Goal: Task Accomplishment & Management: Manage account settings

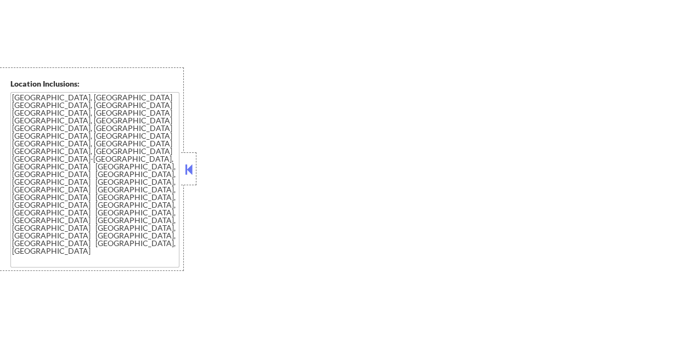
scroll to position [1216, 0]
click at [185, 174] on button at bounding box center [189, 169] width 12 height 16
click at [184, 172] on button at bounding box center [189, 169] width 12 height 16
select select ""pending""
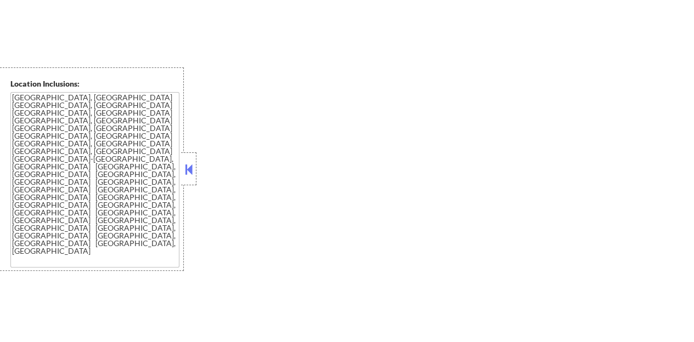
select select ""pending""
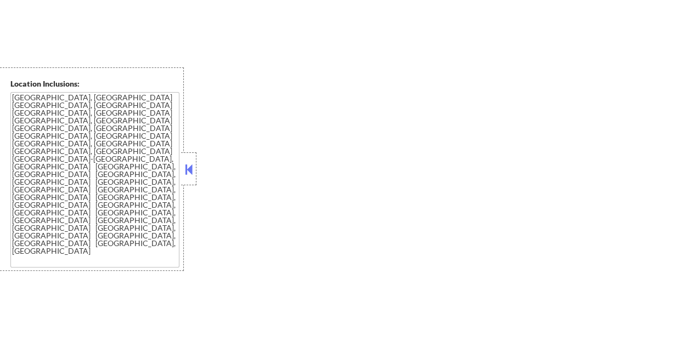
select select ""pending""
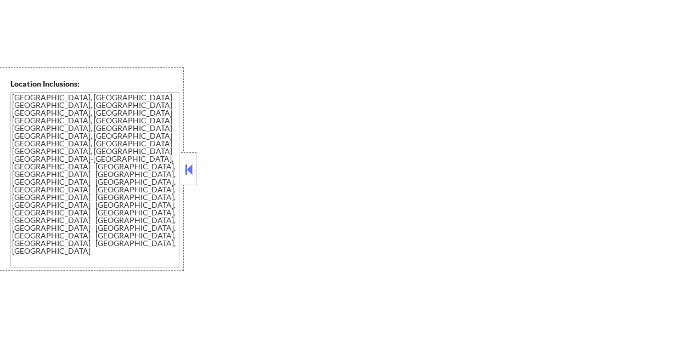
select select ""pending""
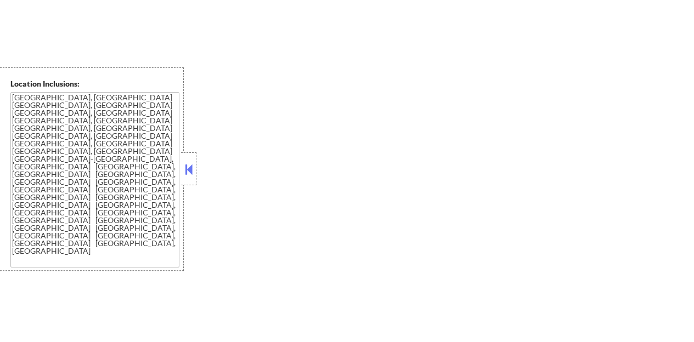
select select ""pending""
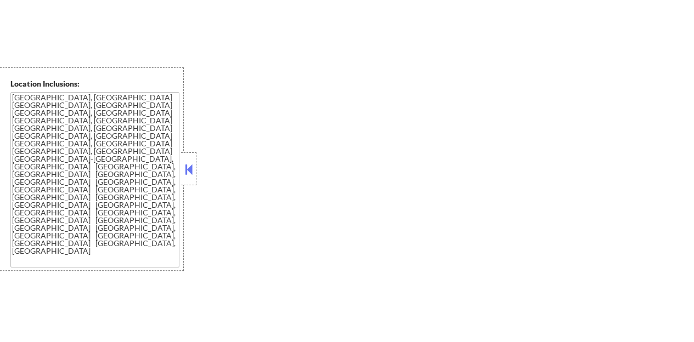
select select ""pending""
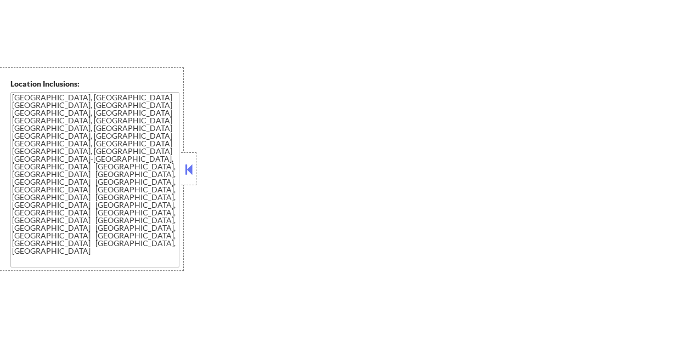
select select ""pending""
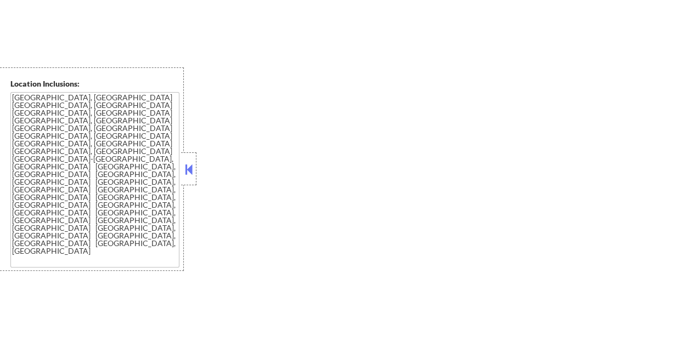
select select ""pending""
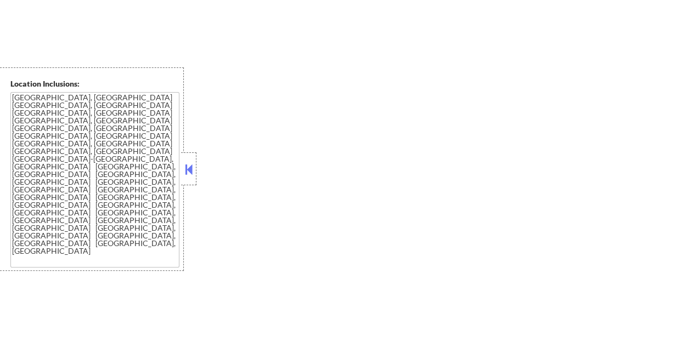
select select ""pending""
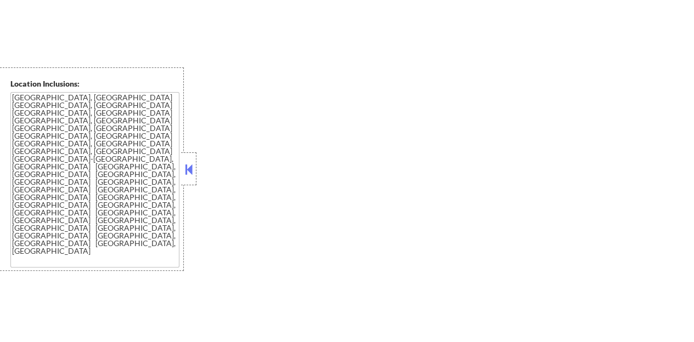
select select ""pending""
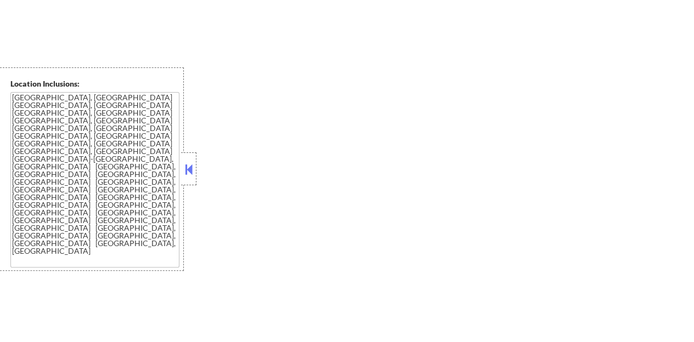
select select ""pending""
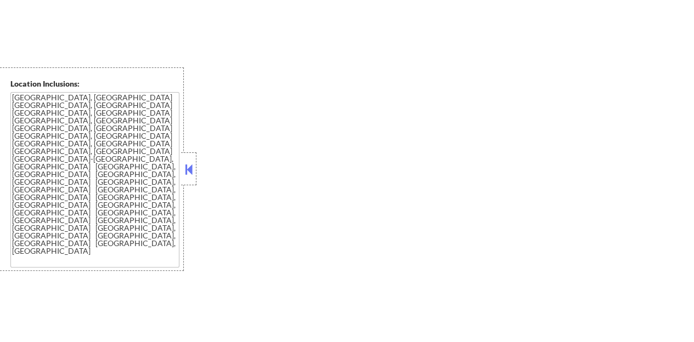
select select ""pending""
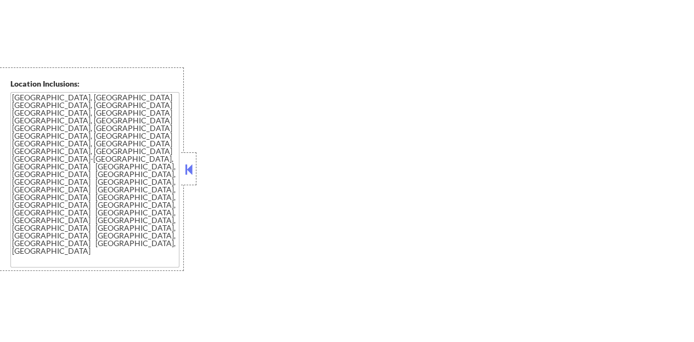
select select ""pending""
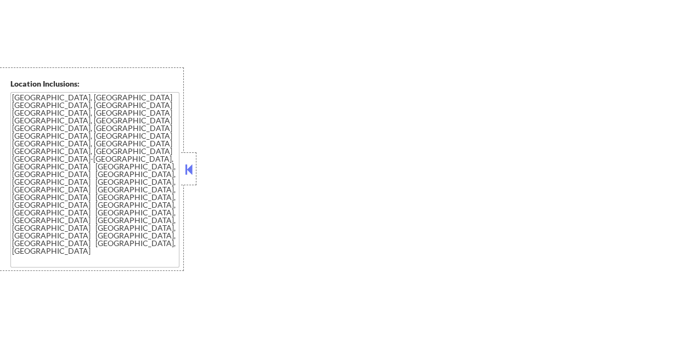
select select ""pending""
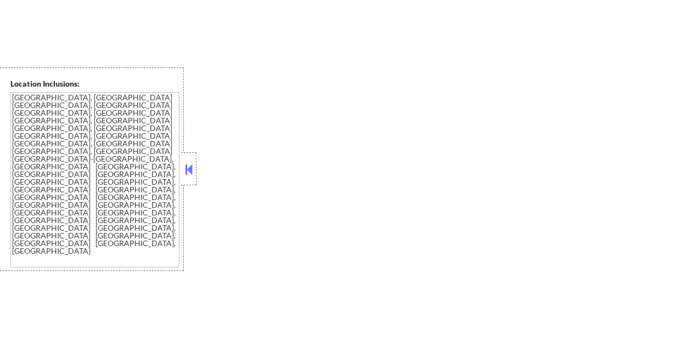
select select ""pending""
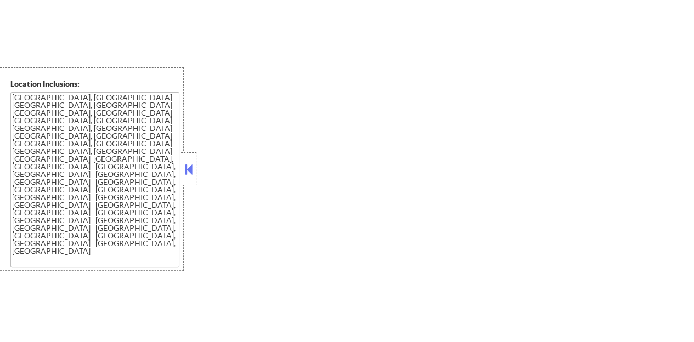
select select ""pending""
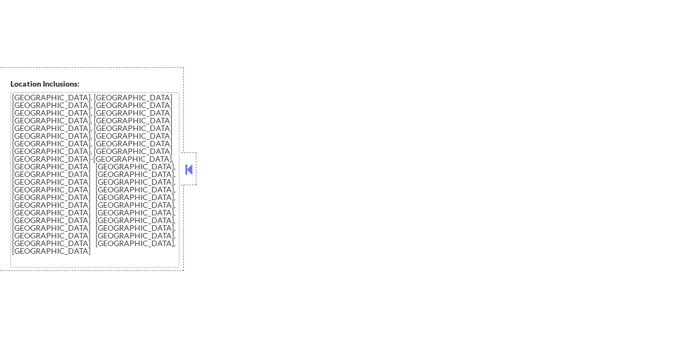
select select ""pending""
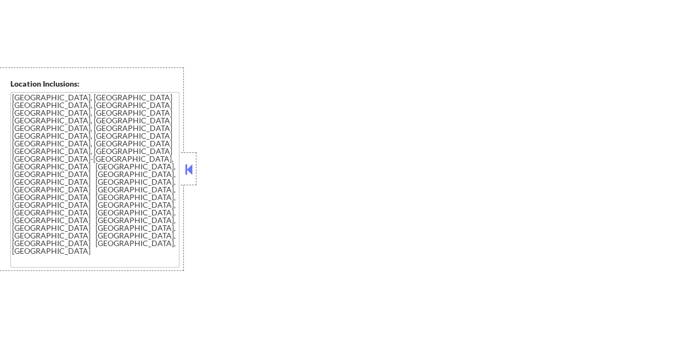
select select ""pending""
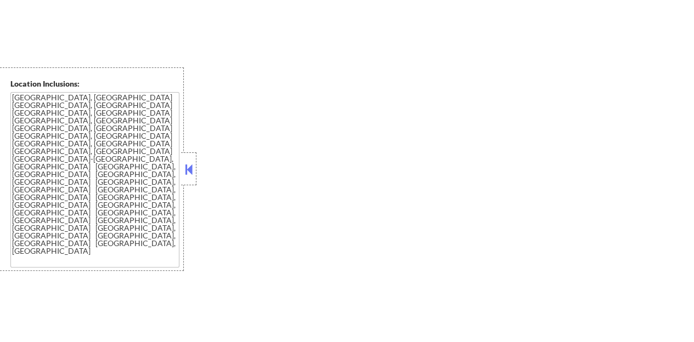
select select ""pending""
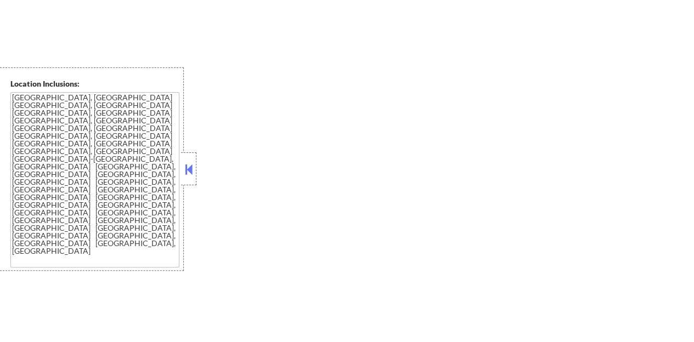
select select ""pending""
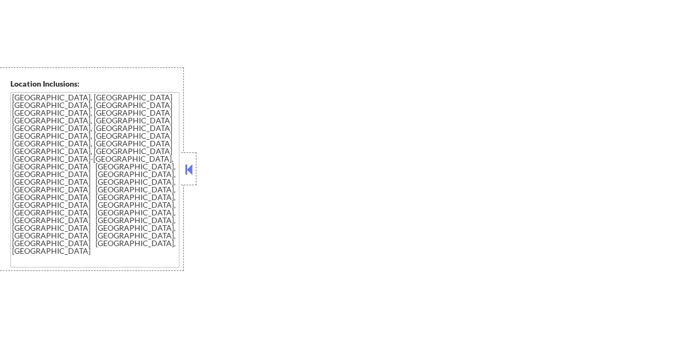
select select ""pending""
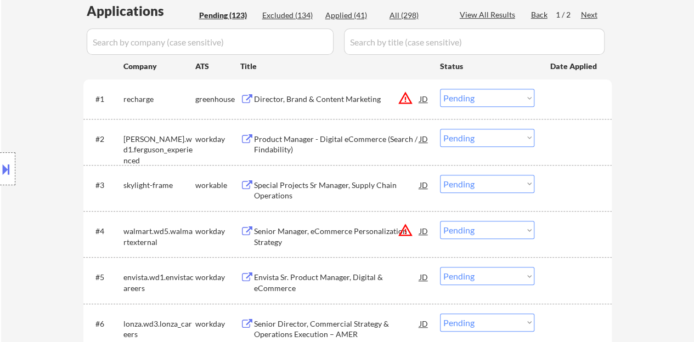
scroll to position [228, 0]
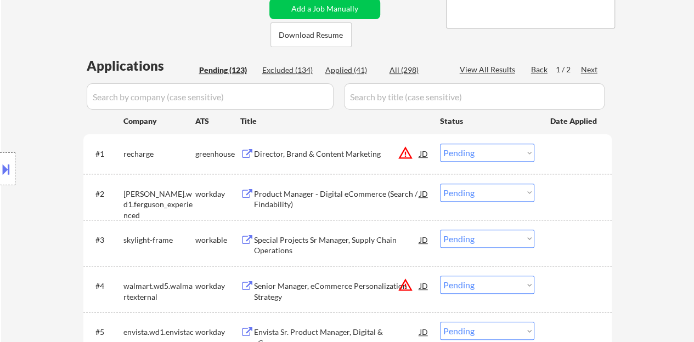
click at [296, 98] on input "input" at bounding box center [210, 96] width 247 height 26
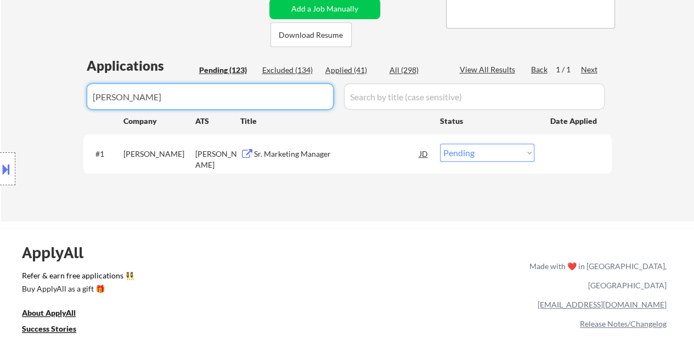
type input "dave"
click at [453, 153] on select "Choose an option... Pending Applied Excluded (Questions) Excluded (Expired) Exc…" at bounding box center [487, 153] width 94 height 18
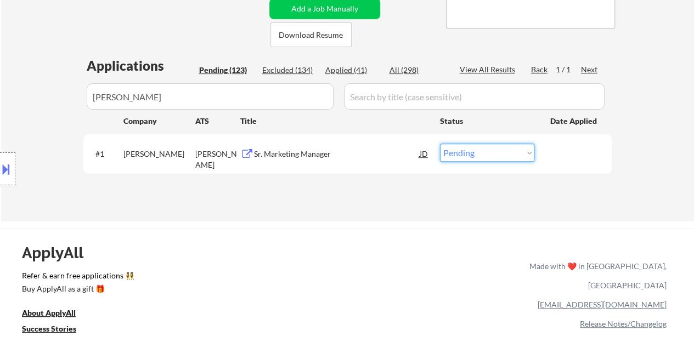
select select ""applied""
click at [440, 144] on select "Choose an option... Pending Applied Excluded (Questions) Excluded (Expired) Exc…" at bounding box center [487, 153] width 94 height 18
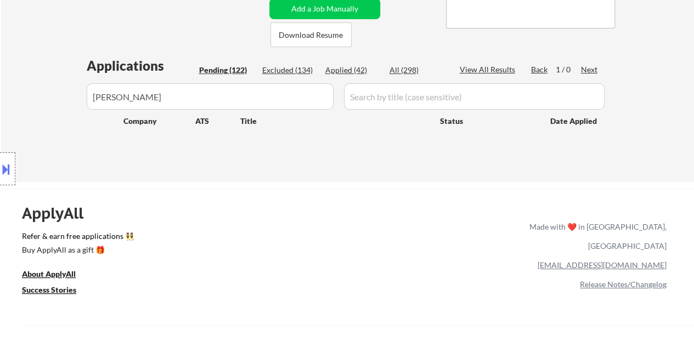
click at [215, 92] on input "input" at bounding box center [210, 96] width 247 height 26
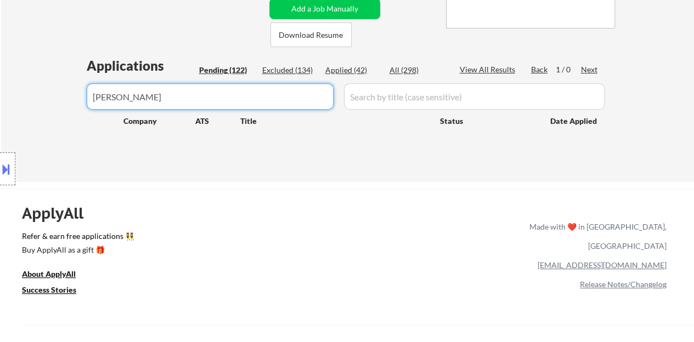
click at [215, 92] on input "input" at bounding box center [210, 96] width 247 height 26
click at [229, 78] on div "Applications Pending (122) Excluded (134) Applied (42) All (298) View All Resul…" at bounding box center [347, 109] width 528 height 105
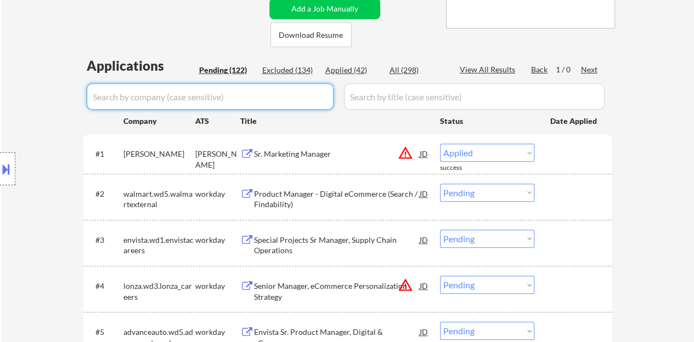
select select ""pending""
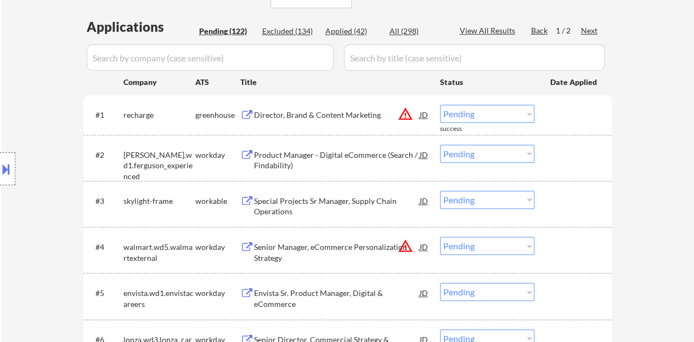
scroll to position [283, 0]
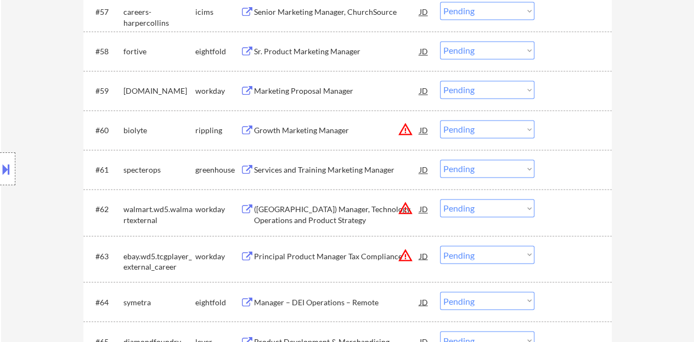
scroll to position [2862, 0]
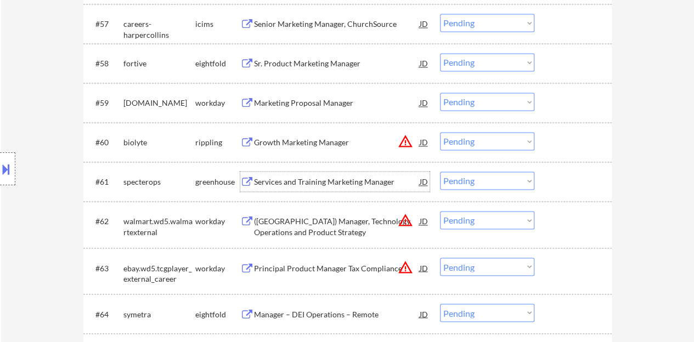
click at [299, 183] on div "Services and Training Marketing Manager" at bounding box center [337, 182] width 166 height 11
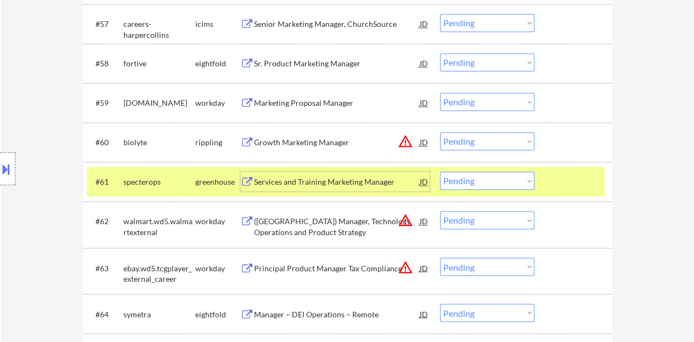
click at [479, 175] on select "Choose an option... Pending Applied Excluded (Questions) Excluded (Expired) Exc…" at bounding box center [487, 181] width 94 height 18
drag, startPoint x: 614, startPoint y: 127, endPoint x: 604, endPoint y: 110, distance: 18.9
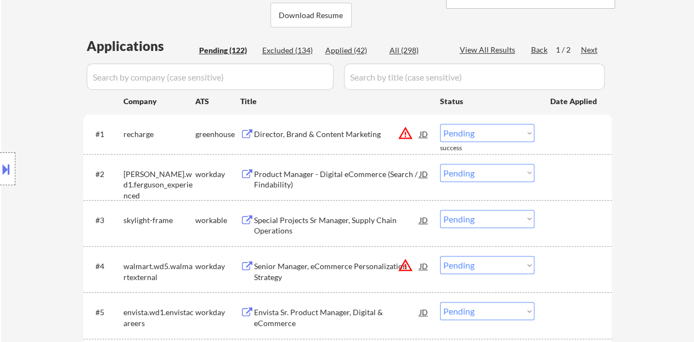
scroll to position [0, 0]
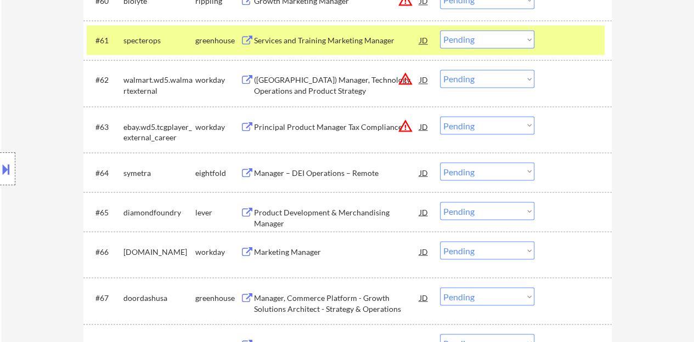
scroll to position [2927, 0]
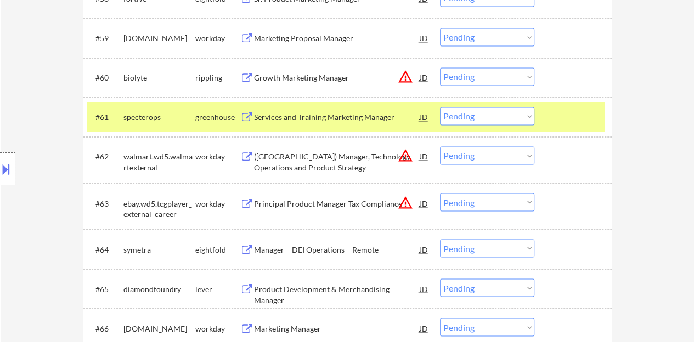
click at [514, 122] on select "Choose an option... Pending Applied Excluded (Questions) Excluded (Expired) Exc…" at bounding box center [487, 116] width 94 height 18
click at [488, 115] on select "Choose an option... Pending Applied Excluded (Questions) Excluded (Expired) Exc…" at bounding box center [487, 116] width 94 height 18
click at [440, 107] on select "Choose an option... Pending Applied Excluded (Questions) Excluded (Expired) Exc…" at bounding box center [487, 116] width 94 height 18
select select ""pending""
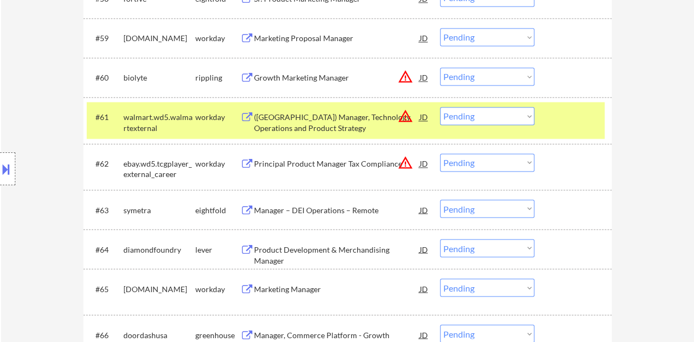
click at [588, 119] on div at bounding box center [574, 117] width 48 height 20
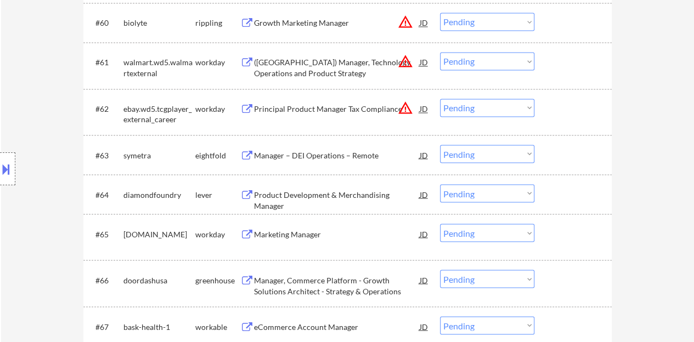
scroll to position [3036, 0]
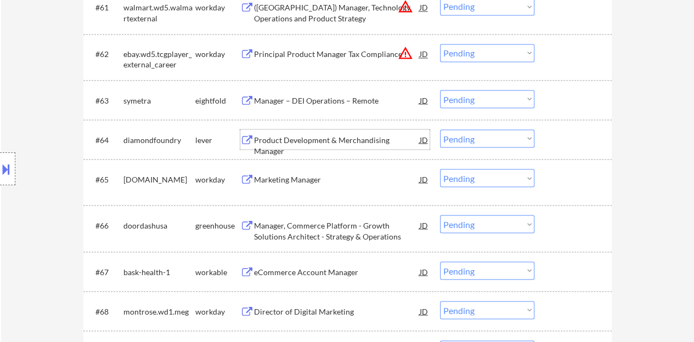
click at [381, 140] on div "Product Development & Merchandising Manager" at bounding box center [337, 144] width 166 height 21
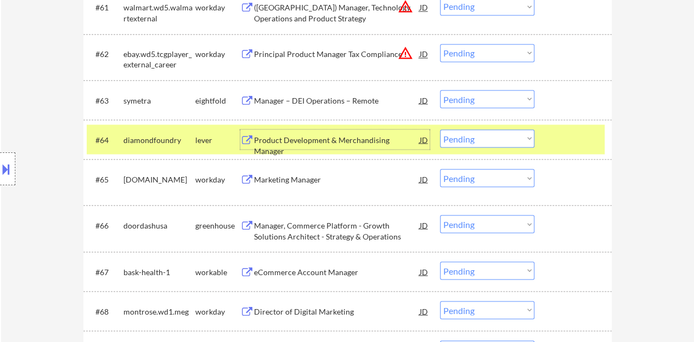
click at [468, 132] on select "Choose an option... Pending Applied Excluded (Questions) Excluded (Expired) Exc…" at bounding box center [487, 139] width 94 height 18
click at [440, 130] on select "Choose an option... Pending Applied Excluded (Questions) Excluded (Expired) Exc…" at bounding box center [487, 139] width 94 height 18
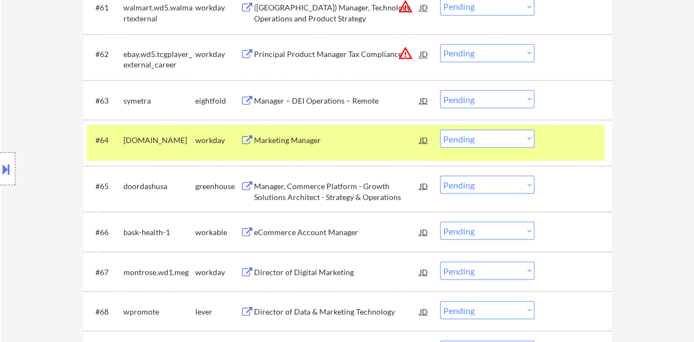
click at [307, 140] on div "Marketing Manager" at bounding box center [337, 139] width 166 height 11
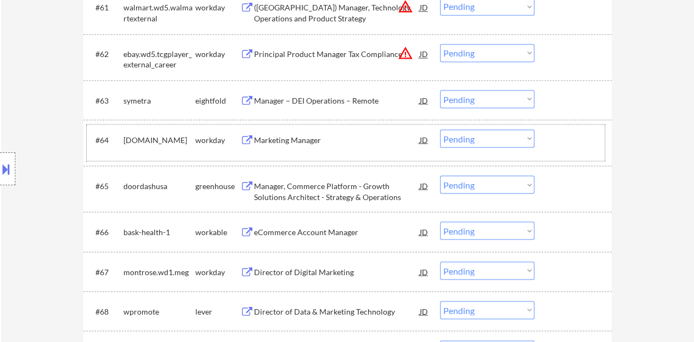
click at [561, 142] on div at bounding box center [574, 140] width 48 height 20
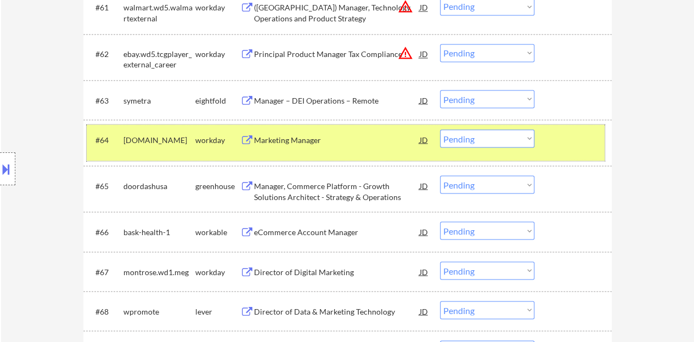
click at [469, 140] on select "Choose an option... Pending Applied Excluded (Questions) Excluded (Expired) Exc…" at bounding box center [487, 139] width 94 height 18
click at [440, 130] on select "Choose an option... Pending Applied Excluded (Questions) Excluded (Expired) Exc…" at bounding box center [487, 139] width 94 height 18
select select ""pending""
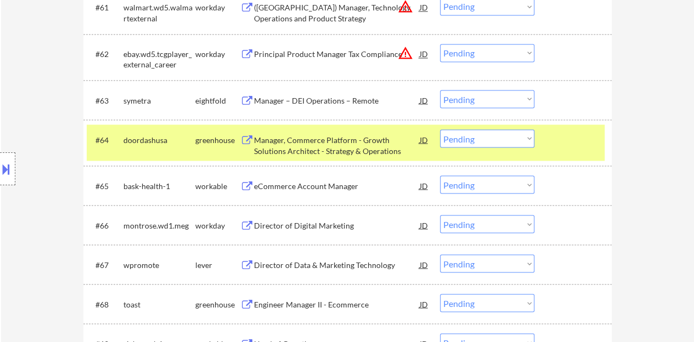
click at [567, 138] on div at bounding box center [574, 140] width 48 height 20
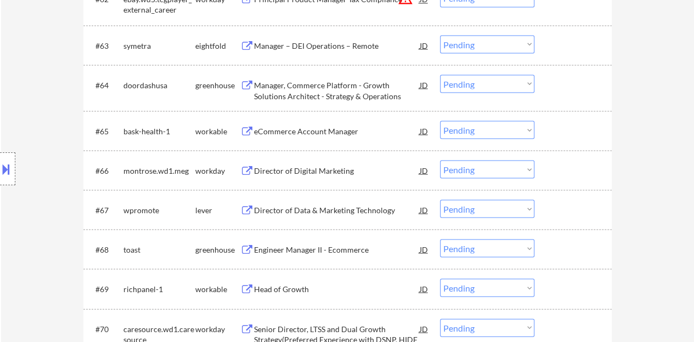
scroll to position [3146, 0]
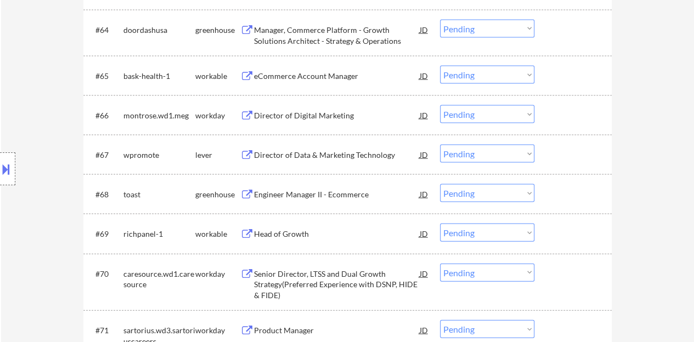
click at [304, 155] on div "Director of Data & Marketing Technology" at bounding box center [337, 155] width 166 height 11
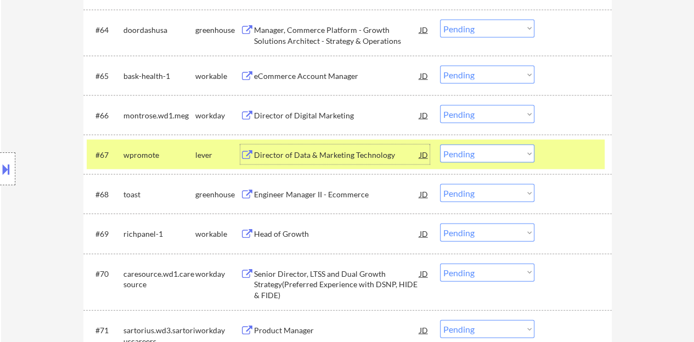
click at [525, 153] on select "Choose an option... Pending Applied Excluded (Questions) Excluded (Expired) Exc…" at bounding box center [487, 154] width 94 height 18
click at [440, 145] on select "Choose an option... Pending Applied Excluded (Questions) Excluded (Expired) Exc…" at bounding box center [487, 154] width 94 height 18
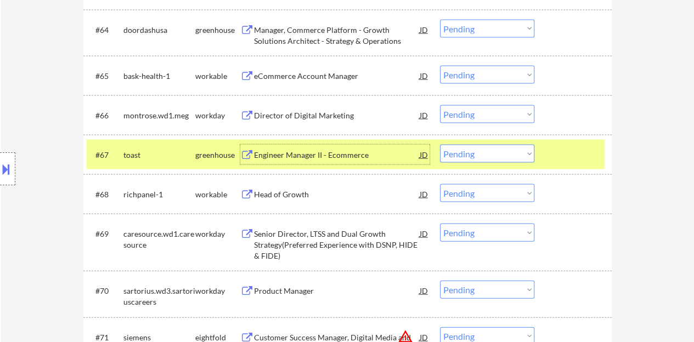
click at [345, 149] on div "Engineer Manager II - Ecommerce" at bounding box center [337, 155] width 166 height 20
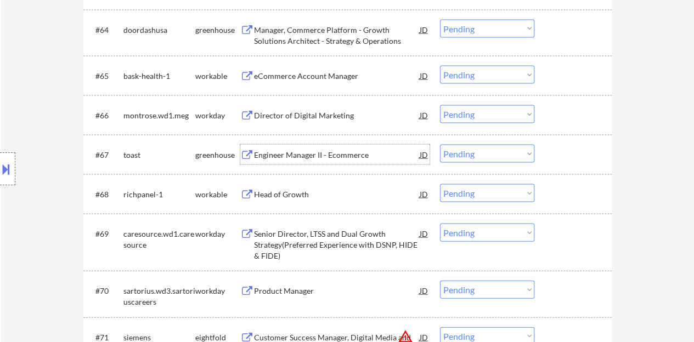
click at [588, 164] on div at bounding box center [574, 155] width 48 height 20
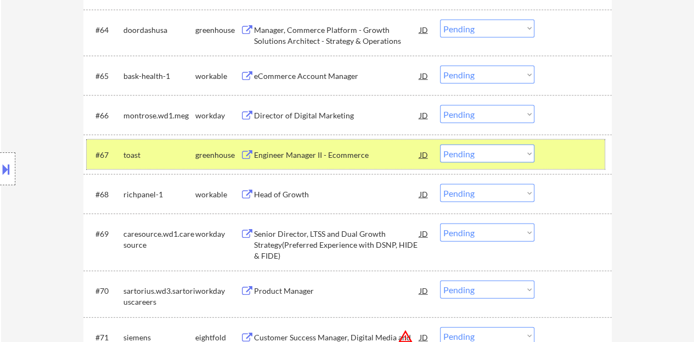
click at [483, 151] on select "Choose an option... Pending Applied Excluded (Questions) Excluded (Expired) Exc…" at bounding box center [487, 154] width 94 height 18
click at [440, 145] on select "Choose an option... Pending Applied Excluded (Questions) Excluded (Expired) Exc…" at bounding box center [487, 154] width 94 height 18
select select ""pending""
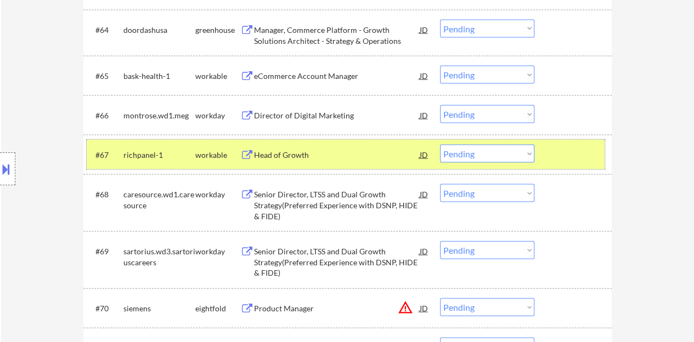
click at [563, 154] on div at bounding box center [574, 155] width 48 height 20
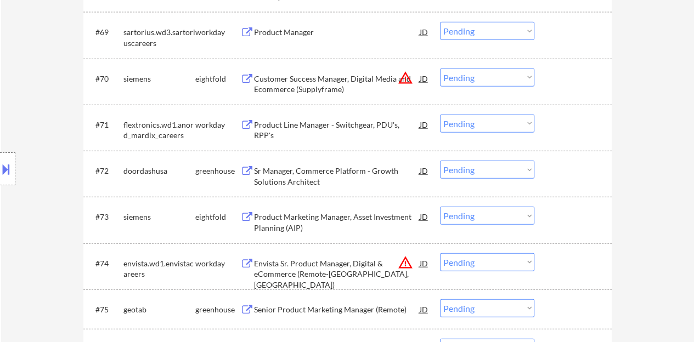
scroll to position [3421, 0]
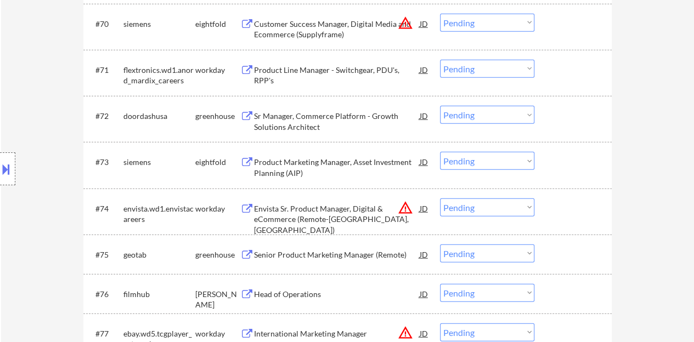
click at [325, 116] on div "Sr Manager, Commerce Platform - Growth Solutions Architect" at bounding box center [337, 121] width 166 height 21
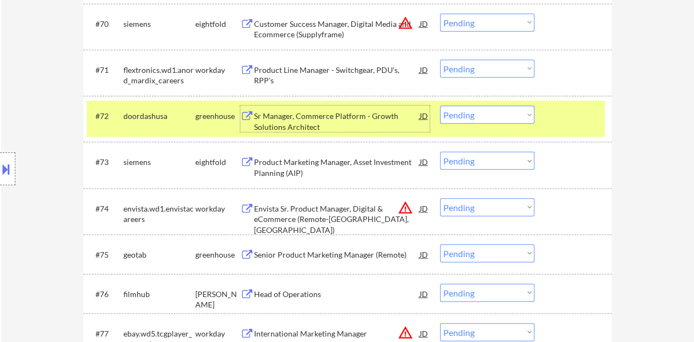
click at [441, 106] on select "Choose an option... Pending Applied Excluded (Questions) Excluded (Expired) Exc…" at bounding box center [487, 115] width 94 height 18
click at [440, 106] on select "Choose an option... Pending Applied Excluded (Questions) Excluded (Expired) Exc…" at bounding box center [487, 115] width 94 height 18
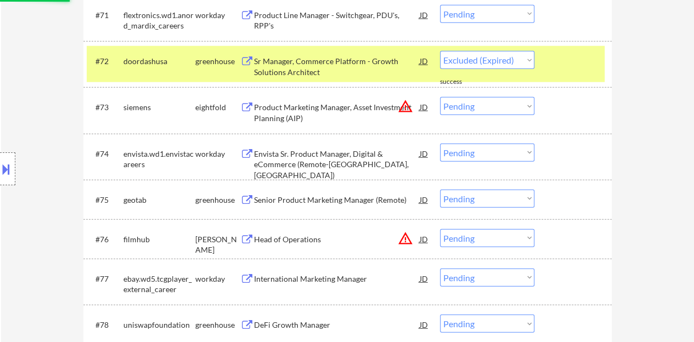
select select ""pending""
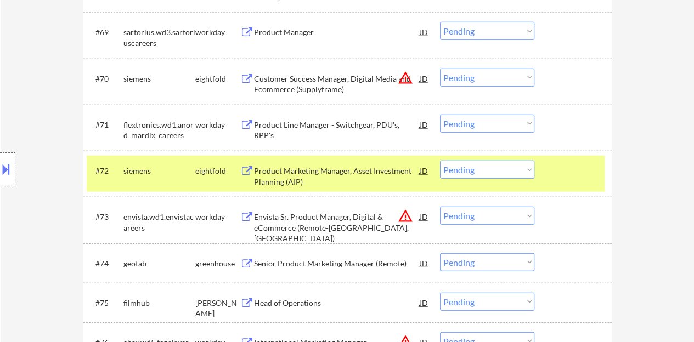
click at [567, 182] on div "#72 siemens eightfold Product Marketing Manager, Asset Investment Planning (AIP…" at bounding box center [346, 174] width 518 height 36
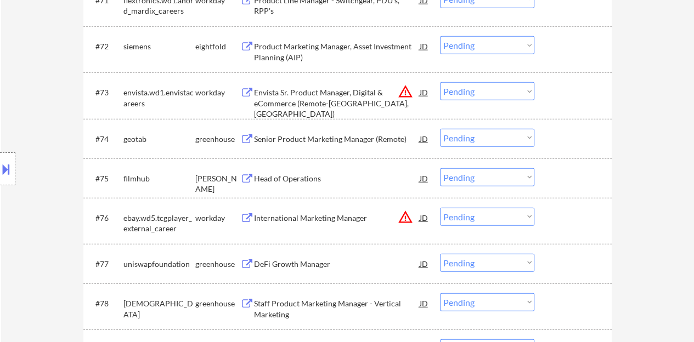
scroll to position [3475, 0]
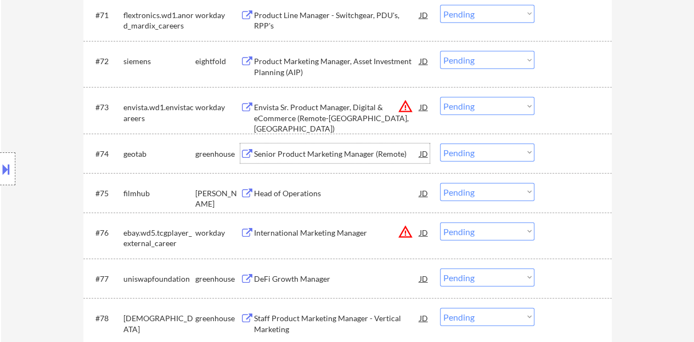
click at [335, 152] on div "Senior Product Marketing Manager (Remote)" at bounding box center [337, 154] width 166 height 11
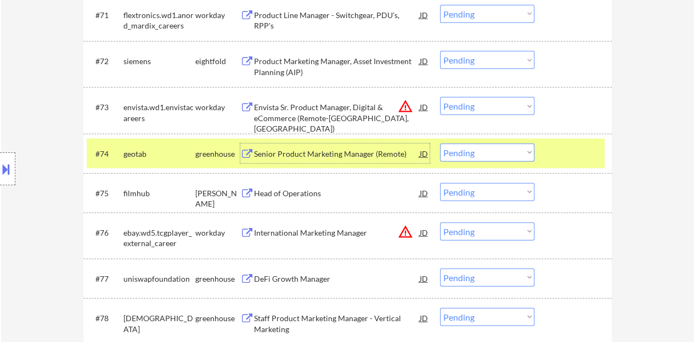
click at [505, 155] on select "Choose an option... Pending Applied Excluded (Questions) Excluded (Expired) Exc…" at bounding box center [487, 153] width 94 height 18
click at [440, 144] on select "Choose an option... Pending Applied Excluded (Questions) Excluded (Expired) Exc…" at bounding box center [487, 153] width 94 height 18
select select ""pending""
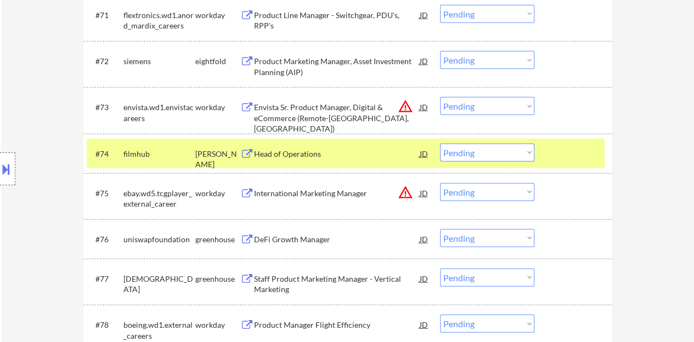
click at [284, 156] on div "Head of Operations" at bounding box center [337, 154] width 166 height 11
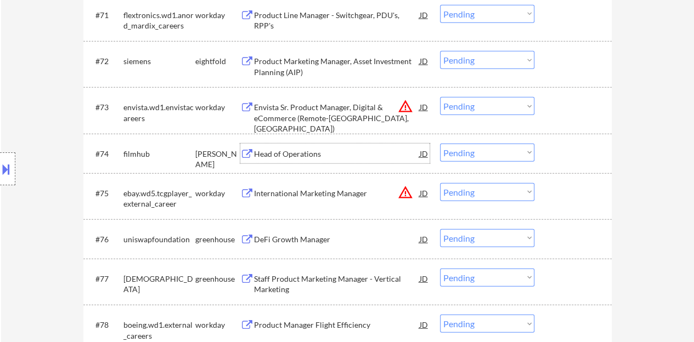
click at [601, 155] on div "#74 filmhub ashby Head of Operations JD warning_amber Choose an option... Pendi…" at bounding box center [346, 154] width 518 height 30
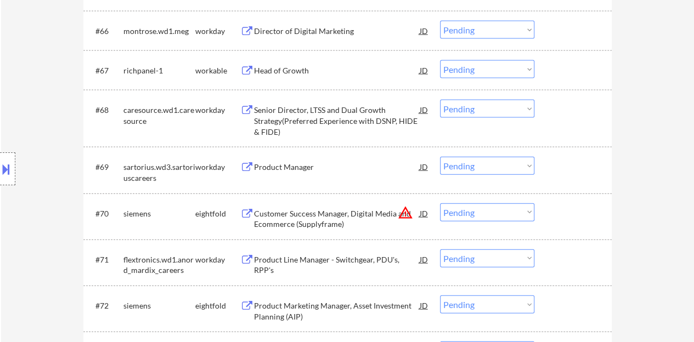
scroll to position [2535, 0]
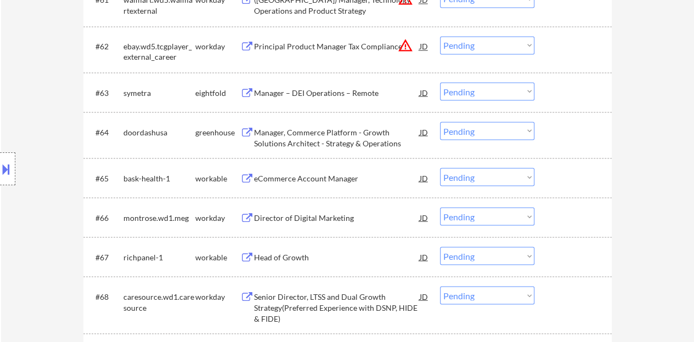
scroll to position [3029, 0]
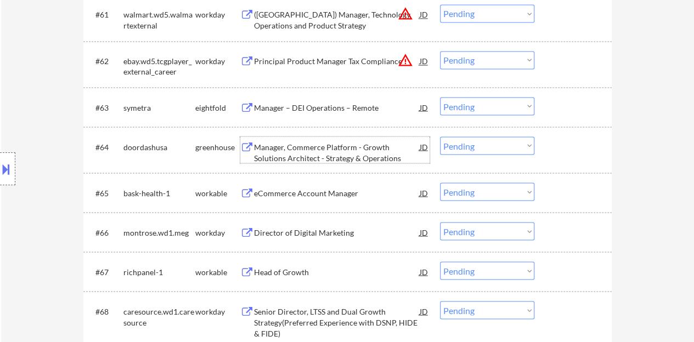
click at [306, 151] on div "Manager, Commerce Platform - Growth Solutions Architect - Strategy & Operations" at bounding box center [337, 152] width 166 height 21
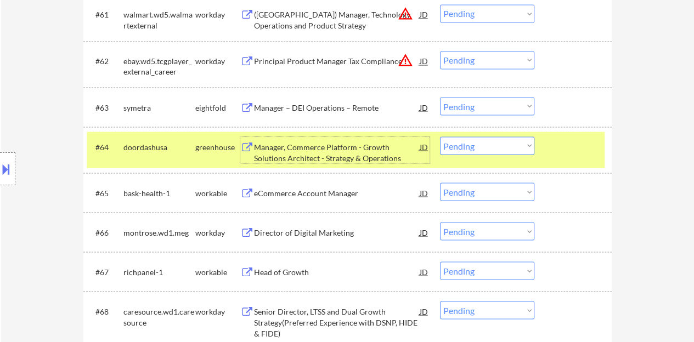
click at [492, 140] on select "Choose an option... Pending Applied Excluded (Questions) Excluded (Expired) Exc…" at bounding box center [487, 146] width 94 height 18
click at [518, 140] on select "Choose an option... Pending Applied Excluded (Questions) Excluded (Expired) Exc…" at bounding box center [487, 146] width 94 height 18
click at [440, 137] on select "Choose an option... Pending Applied Excluded (Questions) Excluded (Expired) Exc…" at bounding box center [487, 146] width 94 height 18
select select ""pending""
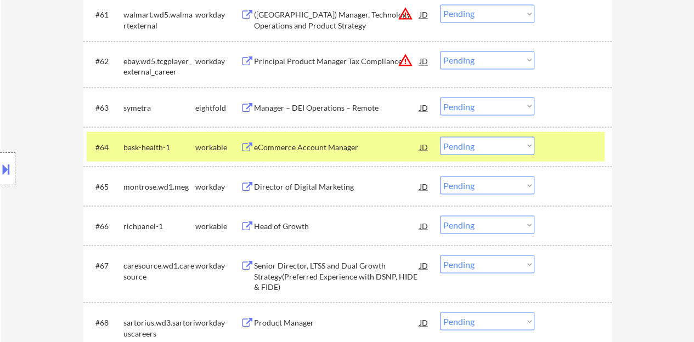
click at [551, 144] on div at bounding box center [574, 147] width 48 height 20
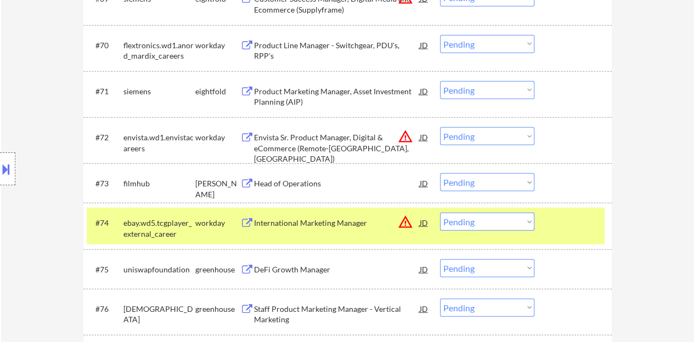
scroll to position [3468, 0]
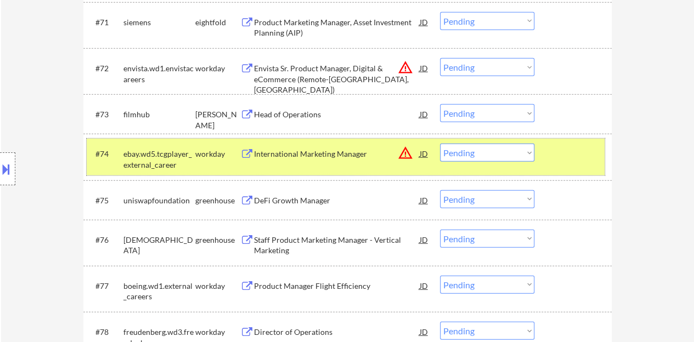
click at [545, 144] on div "#74 ebay.wd5.tcgplayer_external_career workday International Marketing Manager …" at bounding box center [346, 157] width 518 height 36
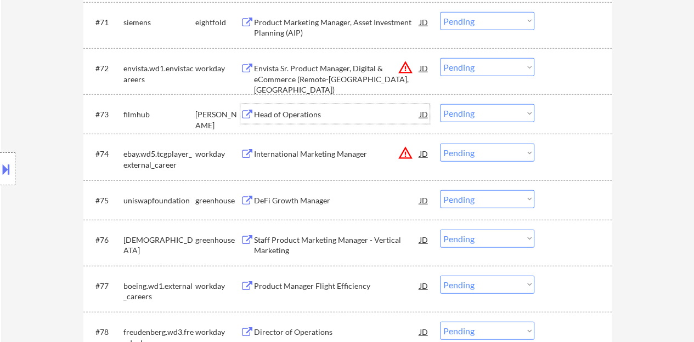
click at [294, 115] on div "Head of Operations" at bounding box center [337, 114] width 166 height 11
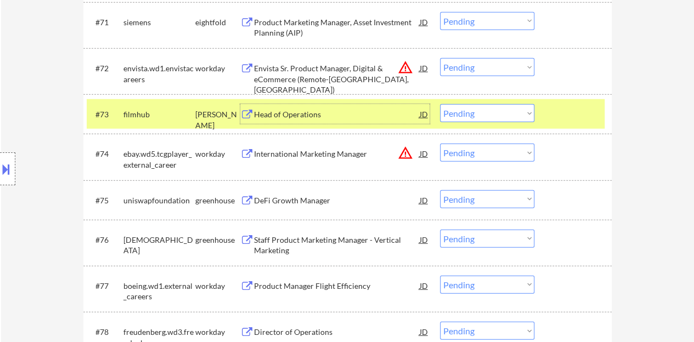
click at [474, 119] on select "Choose an option... Pending Applied Excluded (Questions) Excluded (Expired) Exc…" at bounding box center [487, 113] width 94 height 18
click at [440, 104] on select "Choose an option... Pending Applied Excluded (Questions) Excluded (Expired) Exc…" at bounding box center [487, 113] width 94 height 18
select select ""pending""
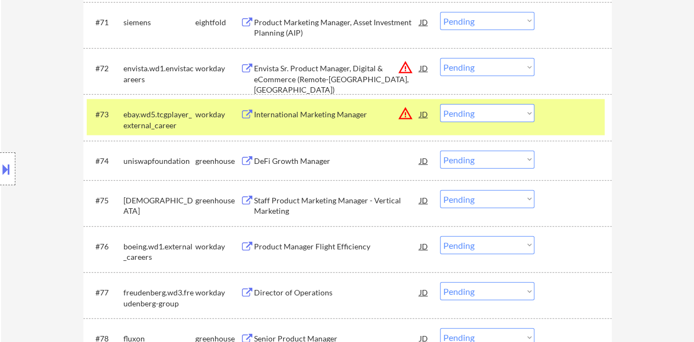
click at [573, 123] on div at bounding box center [574, 114] width 48 height 20
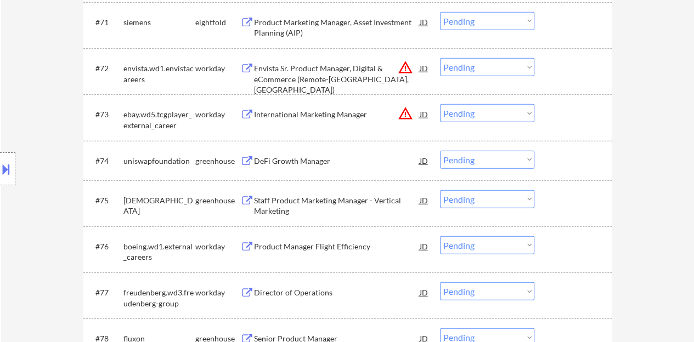
click at [301, 154] on div "DeFi Growth Manager" at bounding box center [337, 161] width 166 height 20
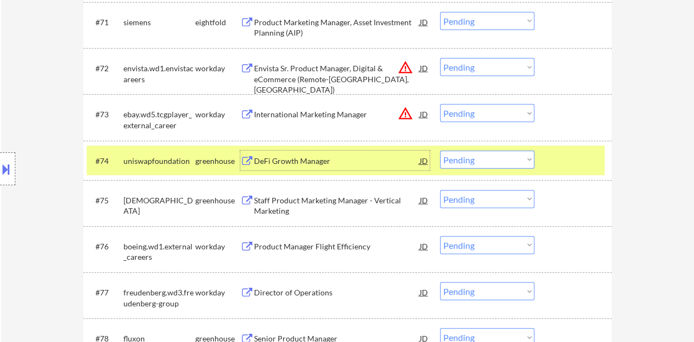
click at [510, 165] on select "Choose an option... Pending Applied Excluded (Questions) Excluded (Expired) Exc…" at bounding box center [487, 160] width 94 height 18
click at [440, 151] on select "Choose an option... Pending Applied Excluded (Questions) Excluded (Expired) Exc…" at bounding box center [487, 160] width 94 height 18
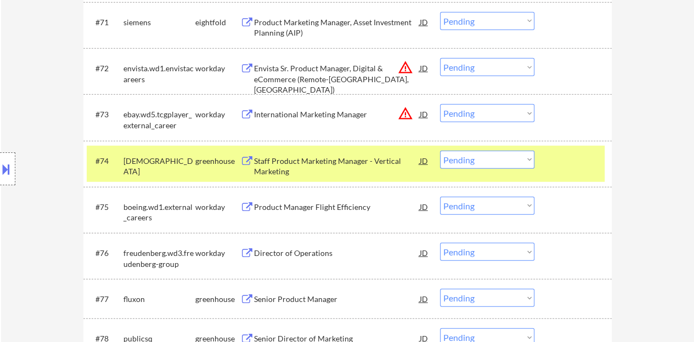
click at [362, 157] on div "Staff Product Marketing Manager - Vertical Marketing" at bounding box center [337, 166] width 166 height 21
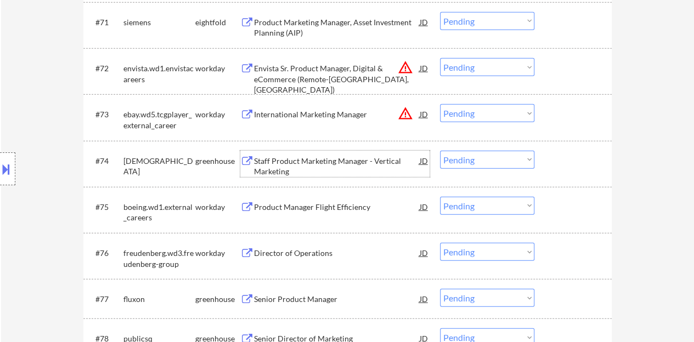
click at [577, 162] on div at bounding box center [574, 161] width 48 height 20
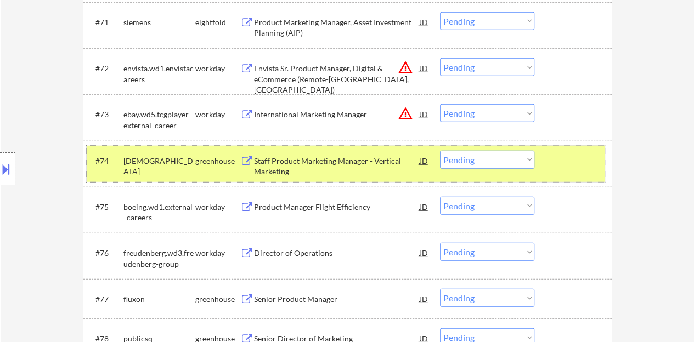
click at [492, 160] on select "Choose an option... Pending Applied Excluded (Questions) Excluded (Expired) Exc…" at bounding box center [487, 160] width 94 height 18
click at [440, 151] on select "Choose an option... Pending Applied Excluded (Questions) Excluded (Expired) Exc…" at bounding box center [487, 160] width 94 height 18
select select ""pending""
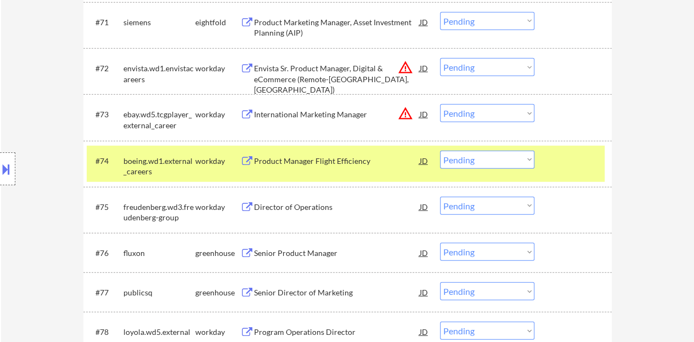
click at [537, 161] on div "#74 boeing.wd1.external_careers workday Product Manager Flight Efficiency JD wa…" at bounding box center [346, 164] width 518 height 36
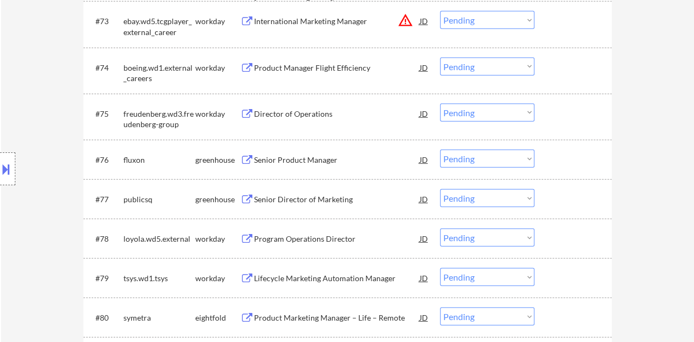
scroll to position [3578, 0]
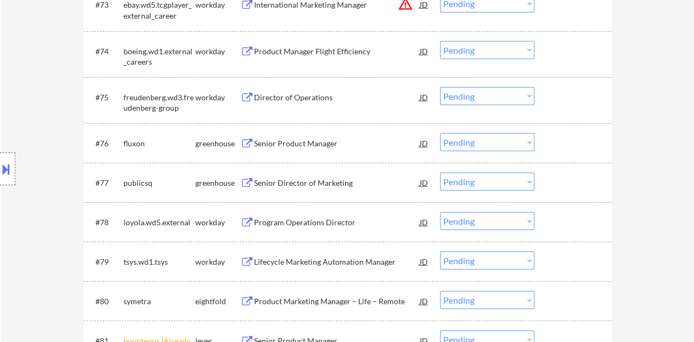
click at [300, 147] on div "Senior Product Manager" at bounding box center [337, 143] width 166 height 11
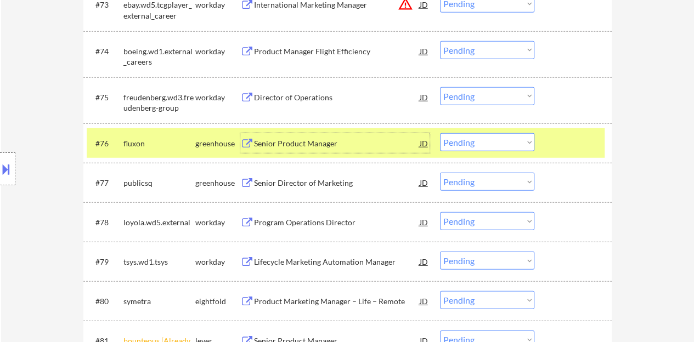
click at [515, 148] on select "Choose an option... Pending Applied Excluded (Questions) Excluded (Expired) Exc…" at bounding box center [487, 142] width 94 height 18
click at [440, 133] on select "Choose an option... Pending Applied Excluded (Questions) Excluded (Expired) Exc…" at bounding box center [487, 142] width 94 height 18
select select ""pending""
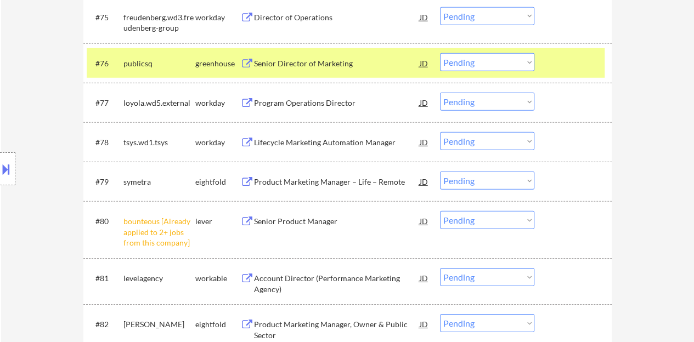
scroll to position [3688, 0]
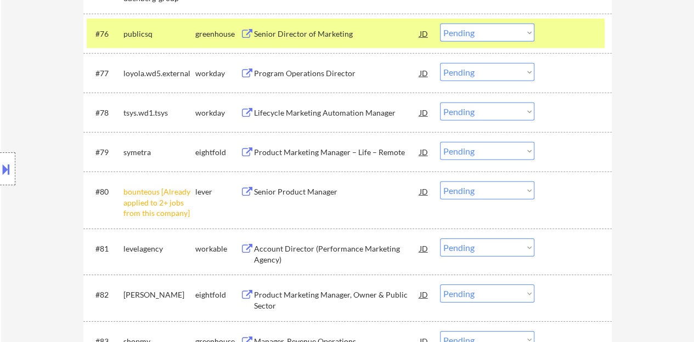
click at [488, 198] on select "Choose an option... Pending Applied Excluded (Questions) Excluded (Expired) Exc…" at bounding box center [487, 191] width 94 height 18
click at [440, 182] on select "Choose an option... Pending Applied Excluded (Questions) Excluded (Expired) Exc…" at bounding box center [487, 191] width 94 height 18
select select ""pending""
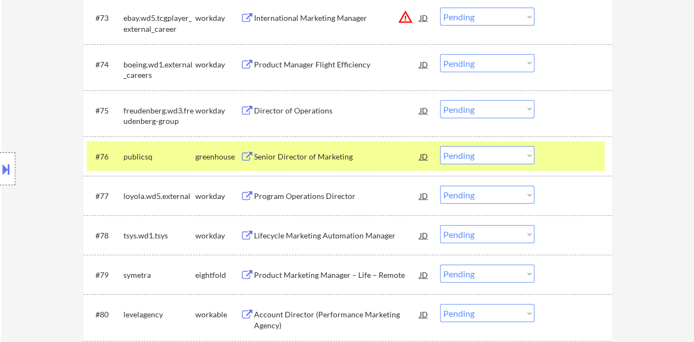
scroll to position [3578, 0]
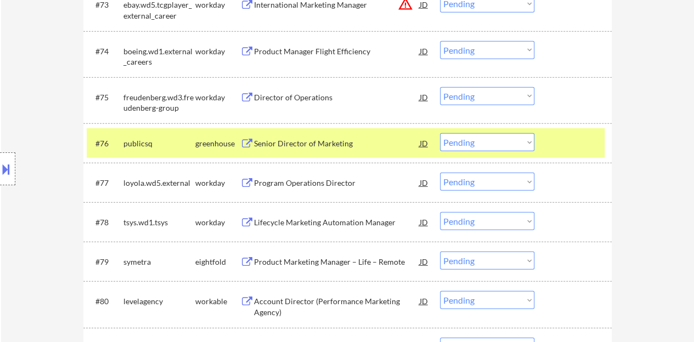
click at [328, 144] on div "Senior Director of Marketing" at bounding box center [337, 143] width 166 height 11
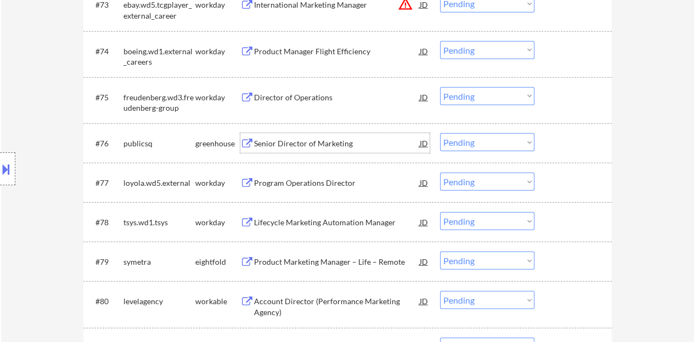
click at [592, 155] on div "#76 publicsq greenhouse Senior Director of Marketing JD warning_amber Choose an…" at bounding box center [346, 143] width 518 height 30
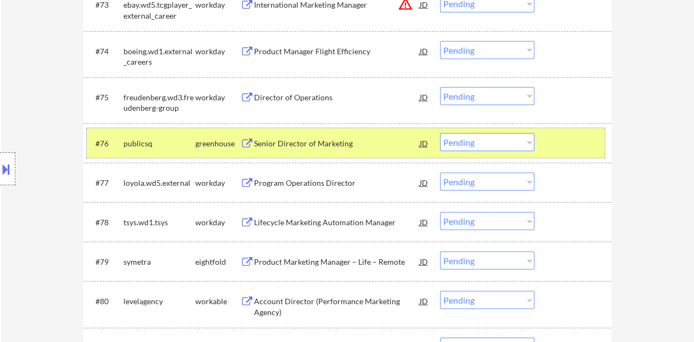
click at [477, 135] on select "Choose an option... Pending Applied Excluded (Questions) Excluded (Expired) Exc…" at bounding box center [487, 142] width 94 height 18
click at [440, 133] on select "Choose an option... Pending Applied Excluded (Questions) Excluded (Expired) Exc…" at bounding box center [487, 142] width 94 height 18
select select ""pending""
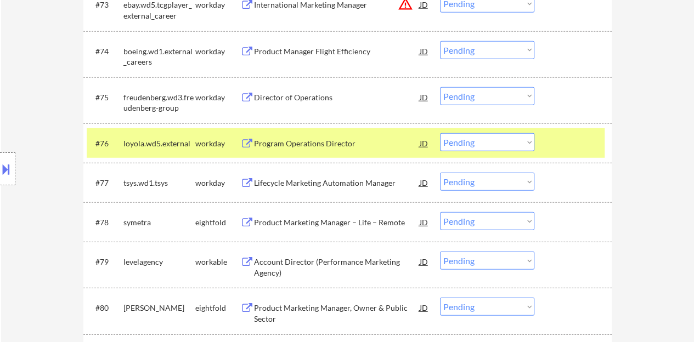
click at [579, 151] on div at bounding box center [574, 143] width 48 height 20
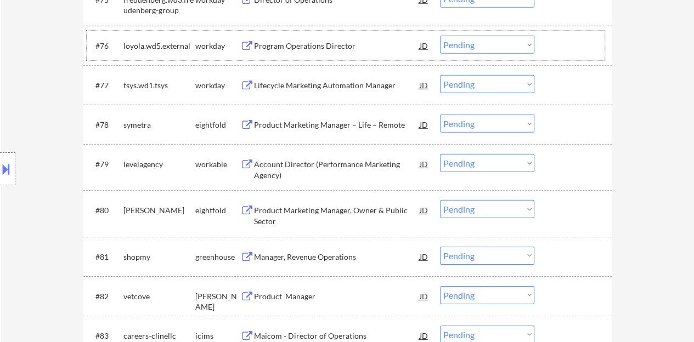
scroll to position [3743, 0]
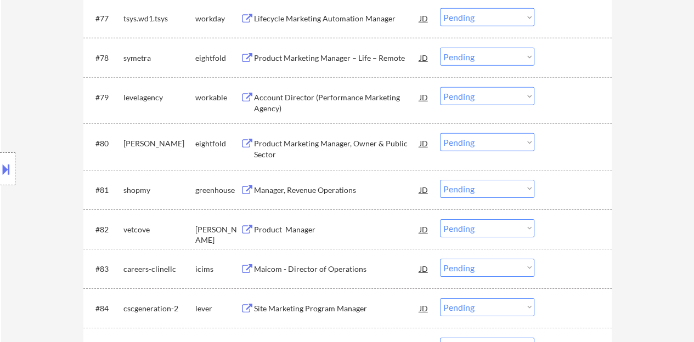
click at [319, 187] on div "Manager, Revenue Operations" at bounding box center [337, 190] width 166 height 11
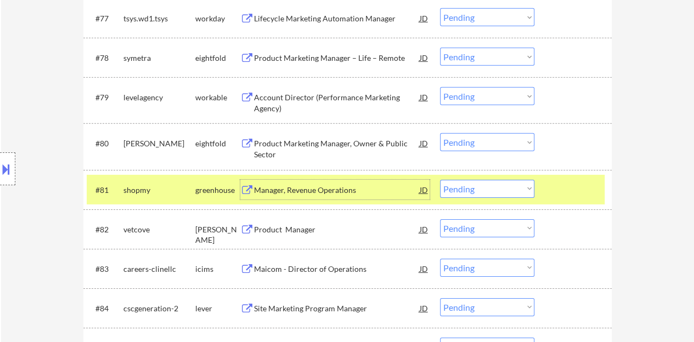
click at [528, 188] on select "Choose an option... Pending Applied Excluded (Questions) Excluded (Expired) Exc…" at bounding box center [487, 189] width 94 height 18
click at [451, 195] on select "Choose an option... Pending Applied Excluded (Questions) Excluded (Expired) Exc…" at bounding box center [487, 189] width 94 height 18
click at [440, 180] on select "Choose an option... Pending Applied Excluded (Questions) Excluded (Expired) Exc…" at bounding box center [487, 189] width 94 height 18
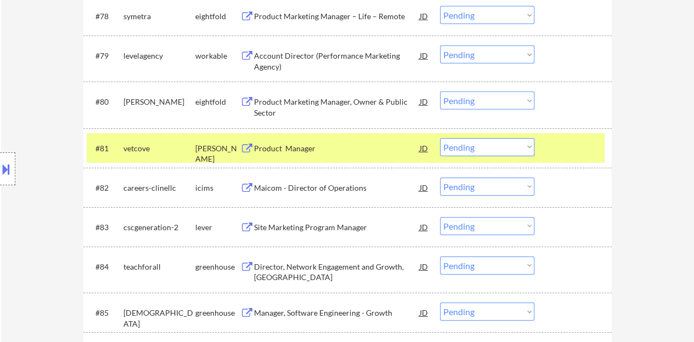
scroll to position [3798, 0]
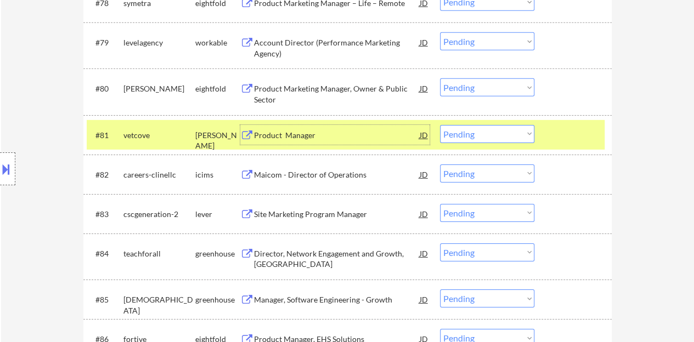
click at [291, 136] on div "Product Manager" at bounding box center [337, 135] width 166 height 11
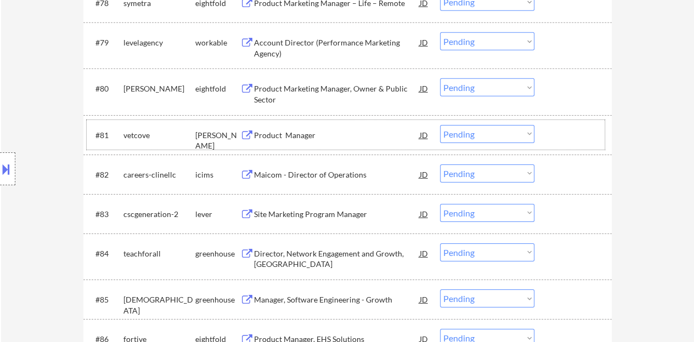
click at [561, 138] on div at bounding box center [574, 135] width 48 height 20
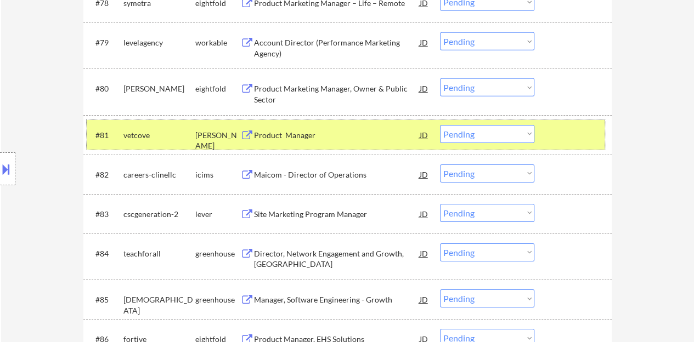
click at [466, 127] on select "Choose an option... Pending Applied Excluded (Questions) Excluded (Expired) Exc…" at bounding box center [487, 134] width 94 height 18
click at [440, 125] on select "Choose an option... Pending Applied Excluded (Questions) Excluded (Expired) Exc…" at bounding box center [487, 134] width 94 height 18
select select ""pending""
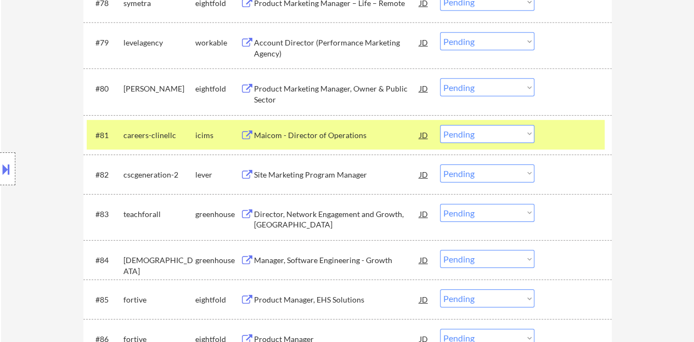
drag, startPoint x: 570, startPoint y: 128, endPoint x: 565, endPoint y: 143, distance: 15.6
click at [570, 130] on div at bounding box center [574, 135] width 48 height 20
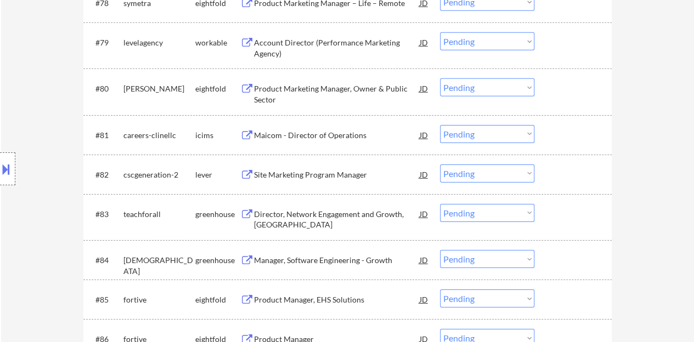
click at [340, 176] on div "Site Marketing Program Manager" at bounding box center [337, 175] width 166 height 11
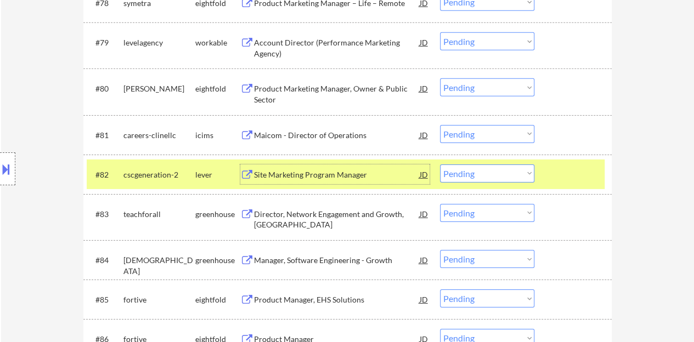
click at [505, 173] on select "Choose an option... Pending Applied Excluded (Questions) Excluded (Expired) Exc…" at bounding box center [487, 174] width 94 height 18
click at [440, 165] on select "Choose an option... Pending Applied Excluded (Questions) Excluded (Expired) Exc…" at bounding box center [487, 174] width 94 height 18
select select ""pending""
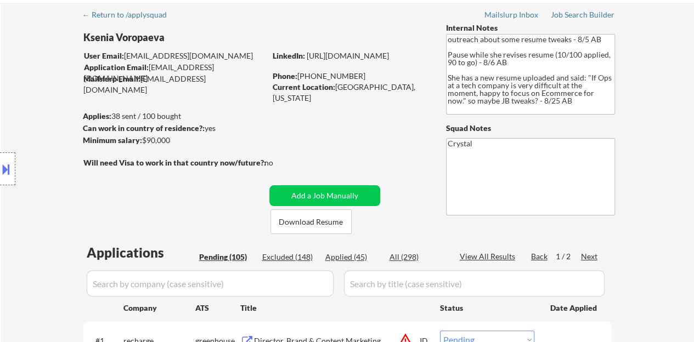
scroll to position [0, 0]
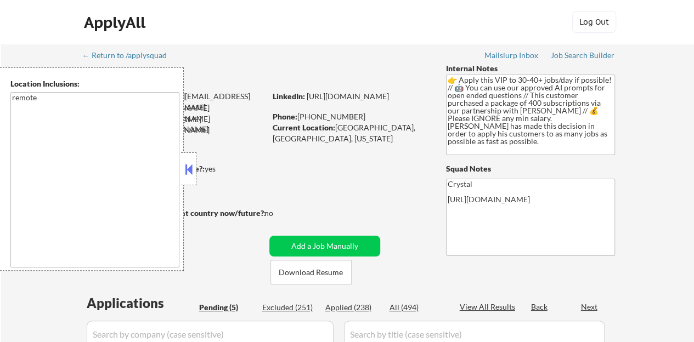
select select ""pending""
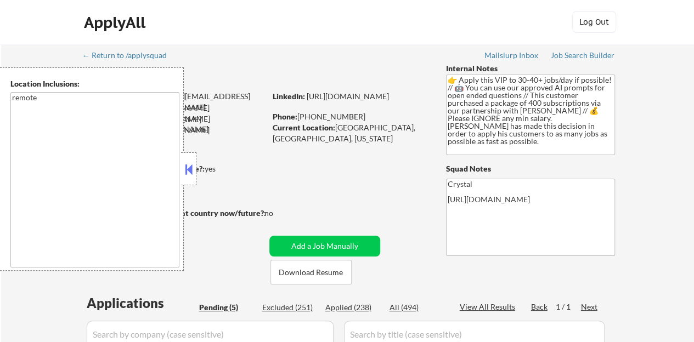
click at [191, 171] on button at bounding box center [189, 169] width 12 height 16
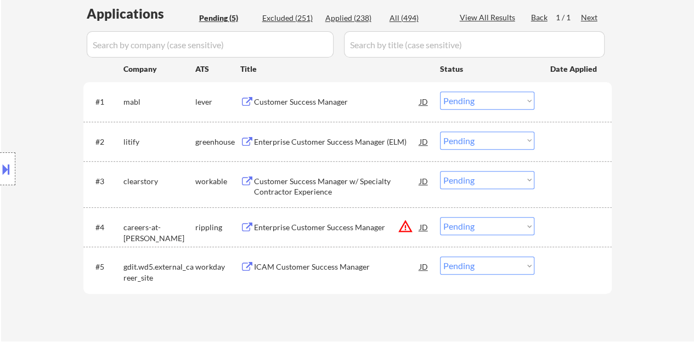
scroll to position [274, 0]
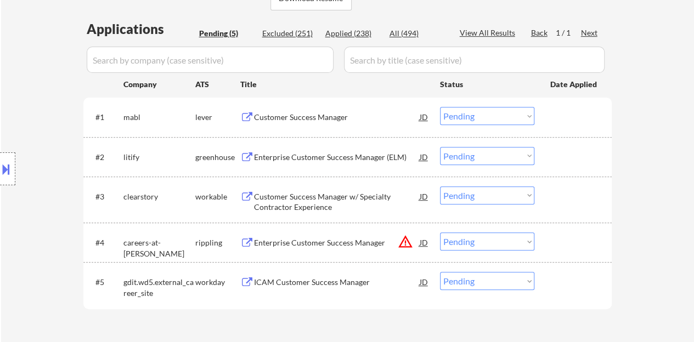
click at [275, 112] on div "Customer Success Manager" at bounding box center [337, 117] width 166 height 11
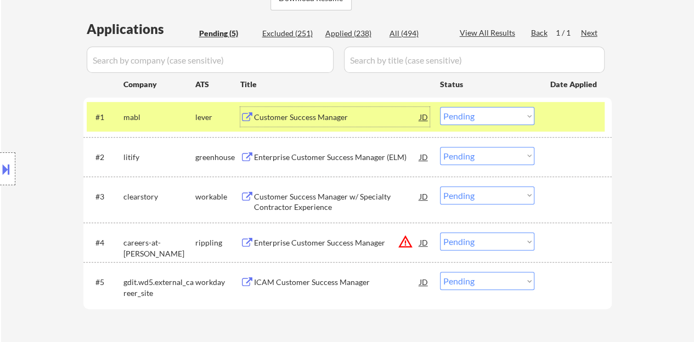
click at [493, 116] on select "Choose an option... Pending Applied Excluded (Questions) Excluded (Expired) Exc…" at bounding box center [487, 116] width 94 height 18
click at [440, 107] on select "Choose an option... Pending Applied Excluded (Questions) Excluded (Expired) Exc…" at bounding box center [487, 116] width 94 height 18
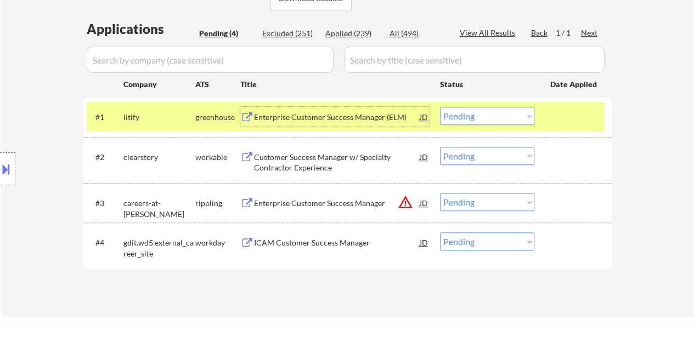
click at [340, 115] on div "Enterprise Customer Success Manager (ELM)" at bounding box center [337, 117] width 166 height 11
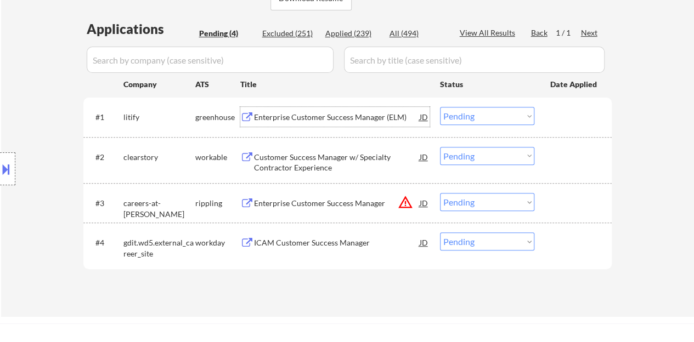
click at [560, 112] on div at bounding box center [574, 117] width 48 height 20
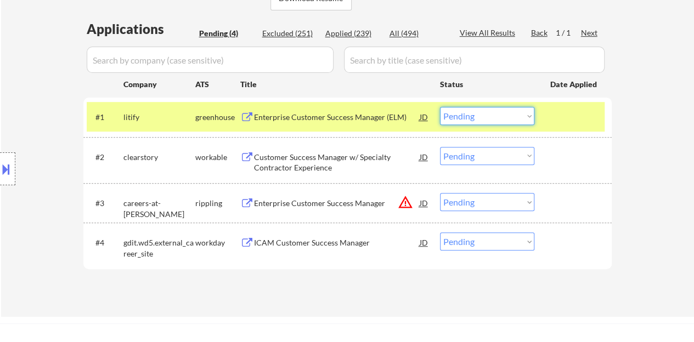
click at [517, 111] on select "Choose an option... Pending Applied Excluded (Questions) Excluded (Expired) Exc…" at bounding box center [487, 116] width 94 height 18
click at [440, 107] on select "Choose an option... Pending Applied Excluded (Questions) Excluded (Expired) Exc…" at bounding box center [487, 116] width 94 height 18
select select ""pending""
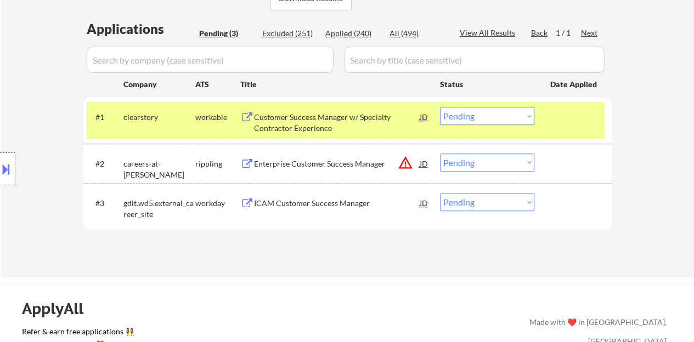
click at [572, 124] on div at bounding box center [574, 117] width 48 height 20
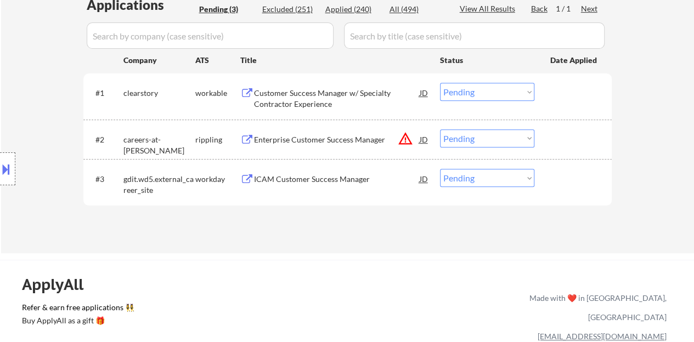
scroll to position [329, 0]
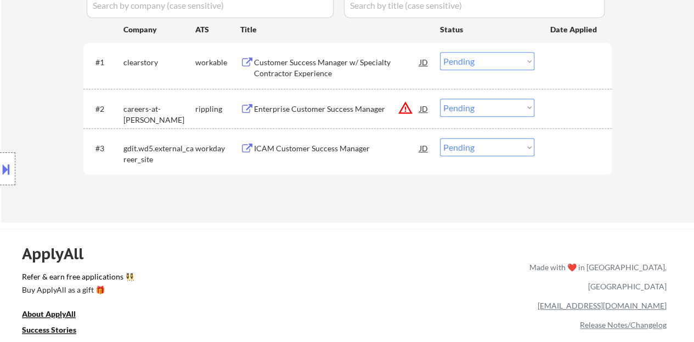
click at [286, 112] on div "Enterprise Customer Success Manager" at bounding box center [337, 109] width 166 height 11
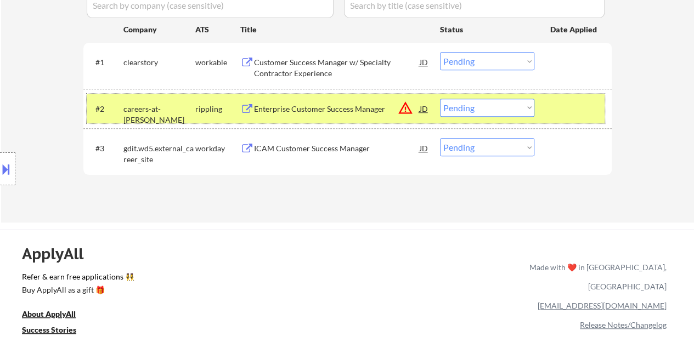
click at [538, 99] on div "#2 careers-at-harver rippling Enterprise Customer Success Manager JD warning_am…" at bounding box center [346, 109] width 518 height 30
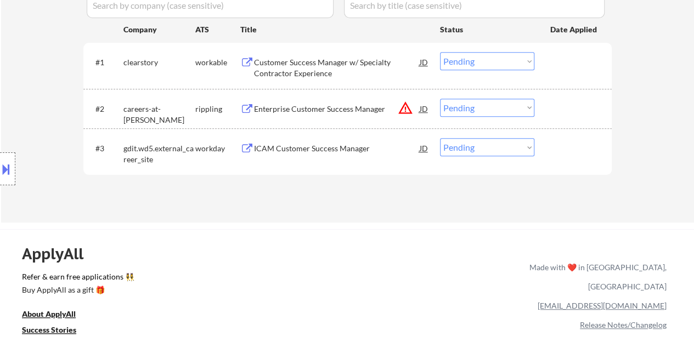
click at [525, 105] on select "Choose an option... Pending Applied Excluded (Questions) Excluded (Expired) Exc…" at bounding box center [487, 108] width 94 height 18
click at [440, 99] on select "Choose an option... Pending Applied Excluded (Questions) Excluded (Expired) Exc…" at bounding box center [487, 108] width 94 height 18
click at [493, 114] on select "Choose an option... Pending Applied Excluded (Questions) Excluded (Expired) Exc…" at bounding box center [487, 108] width 94 height 18
select select ""pending""
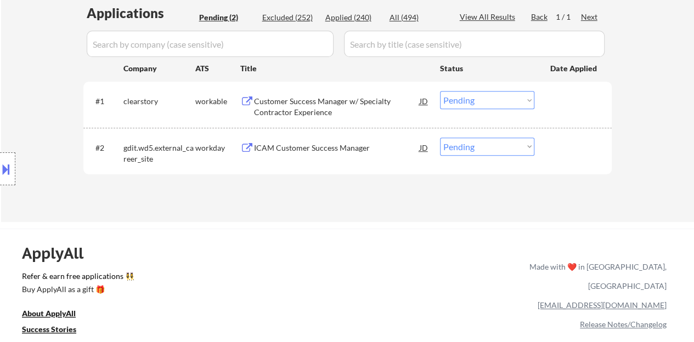
scroll to position [274, 0]
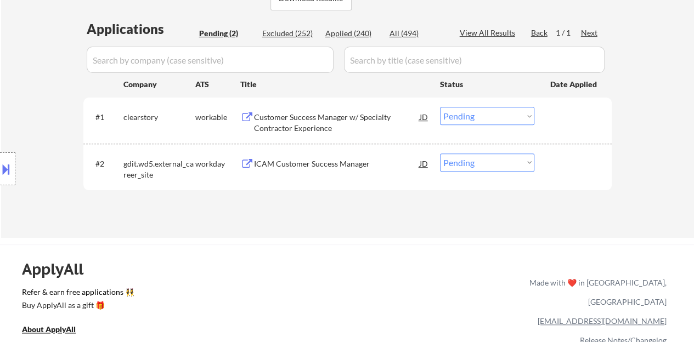
click at [307, 129] on div "Customer Success Manager w/ Specialty Contractor Experience" at bounding box center [337, 122] width 166 height 21
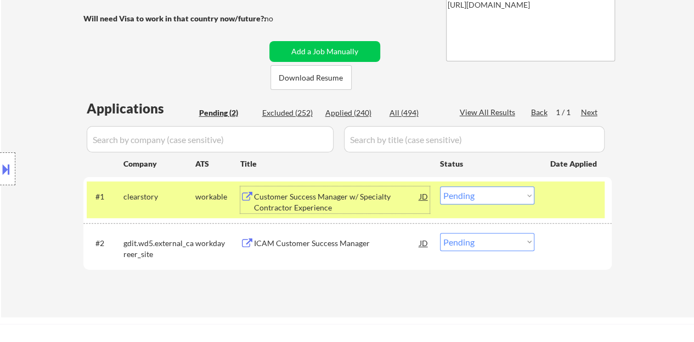
scroll to position [220, 0]
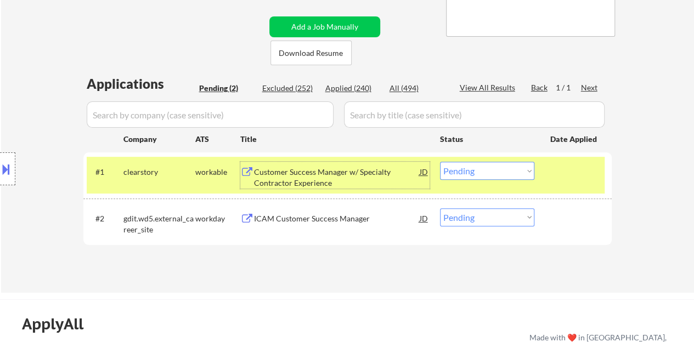
click at [472, 171] on select "Choose an option... Pending Applied Excluded (Questions) Excluded (Expired) Exc…" at bounding box center [487, 171] width 94 height 18
click at [440, 162] on select "Choose an option... Pending Applied Excluded (Questions) Excluded (Expired) Exc…" at bounding box center [487, 171] width 94 height 18
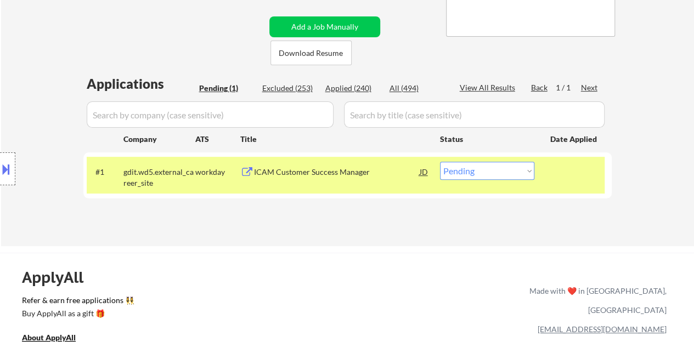
click at [353, 168] on div "ICAM Customer Success Manager" at bounding box center [337, 172] width 166 height 11
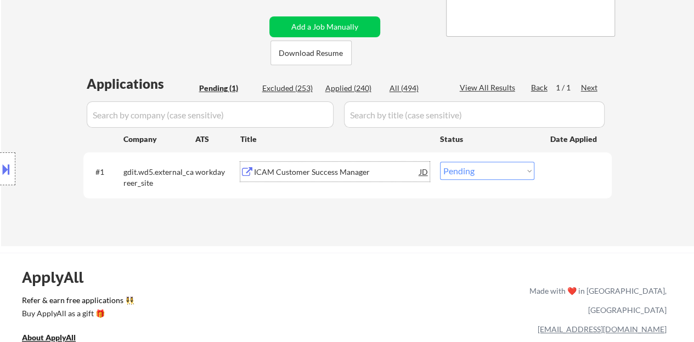
click at [482, 170] on select "Choose an option... Pending Applied Excluded (Questions) Excluded (Expired) Exc…" at bounding box center [487, 171] width 94 height 18
click at [483, 176] on select "Choose an option... Pending Applied Excluded (Questions) Excluded (Expired) Exc…" at bounding box center [487, 171] width 94 height 18
select select ""excluded__expired_""
click at [440, 162] on select "Choose an option... Pending Applied Excluded (Questions) Excluded (Expired) Exc…" at bounding box center [487, 171] width 94 height 18
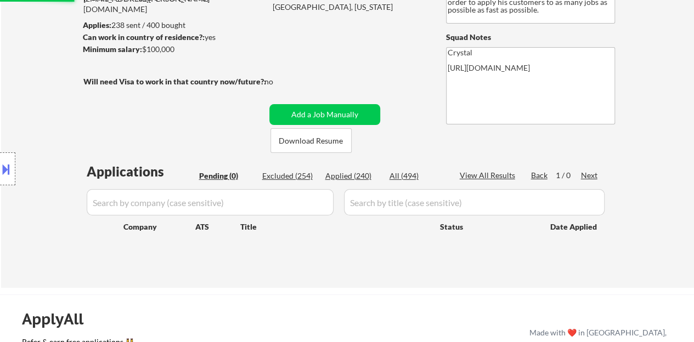
scroll to position [110, 0]
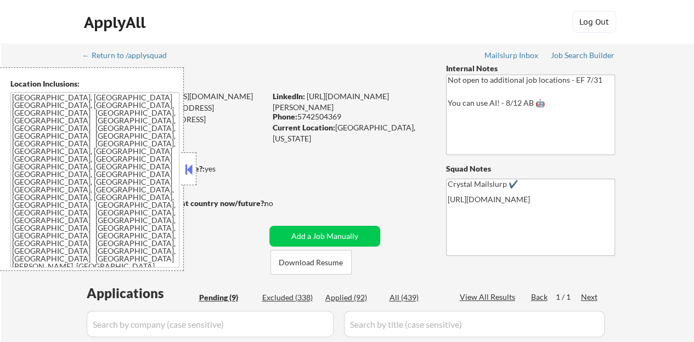
select select ""pending""
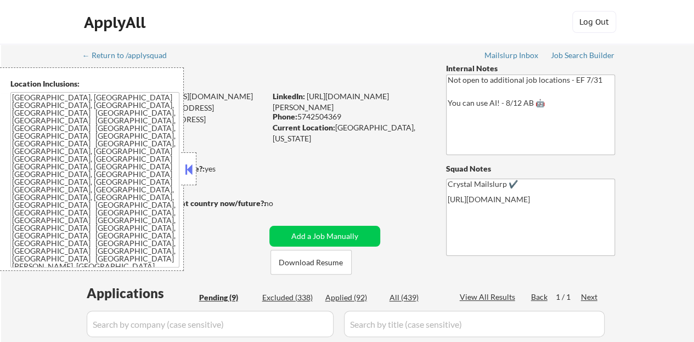
select select ""pending""
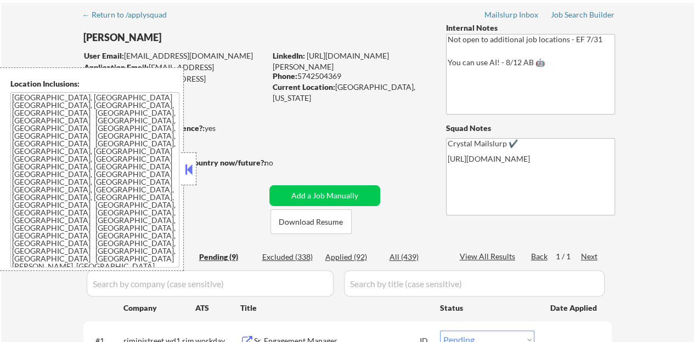
scroll to position [55, 0]
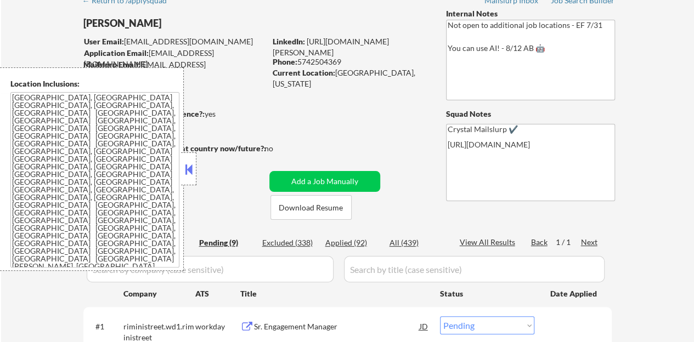
click at [189, 168] on button at bounding box center [189, 169] width 12 height 16
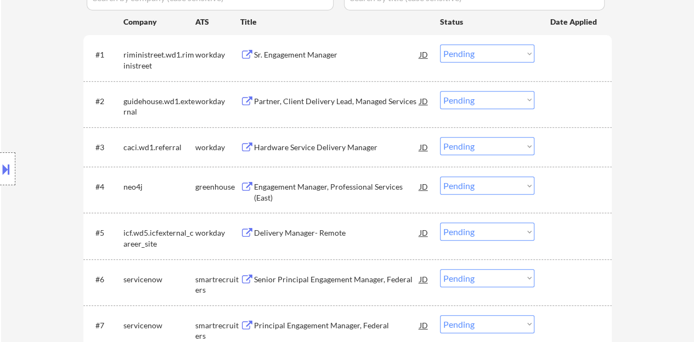
scroll to position [274, 0]
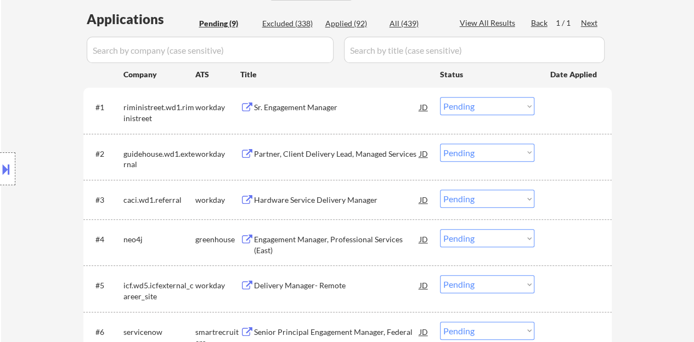
click at [296, 112] on div "Sr. Engagement Manager" at bounding box center [337, 107] width 166 height 11
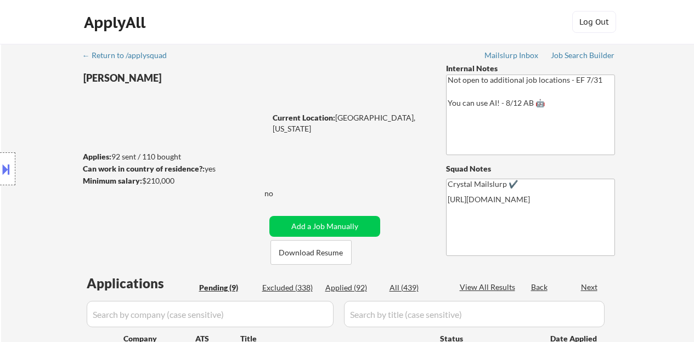
scroll to position [274, 0]
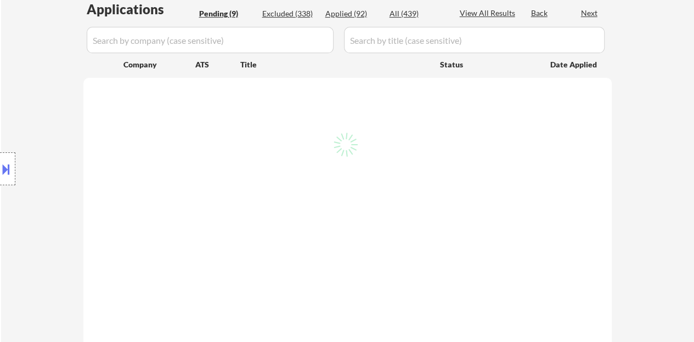
select select ""pending""
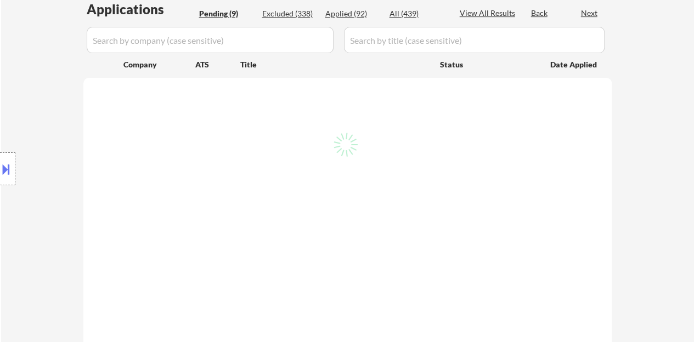
select select ""pending""
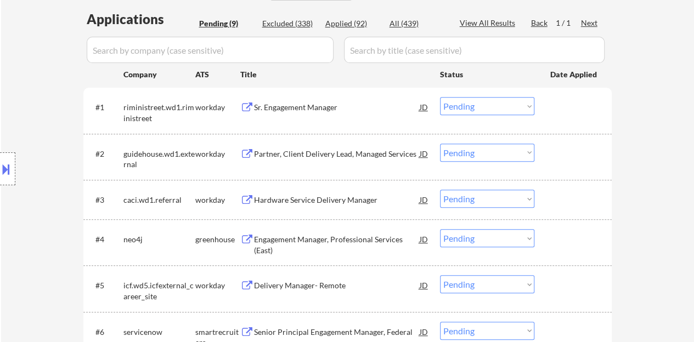
click at [519, 105] on select "Choose an option... Pending Applied Excluded (Questions) Excluded (Expired) Exc…" at bounding box center [487, 106] width 94 height 18
click at [440, 97] on select "Choose an option... Pending Applied Excluded (Questions) Excluded (Expired) Exc…" at bounding box center [487, 106] width 94 height 18
select select ""pending""
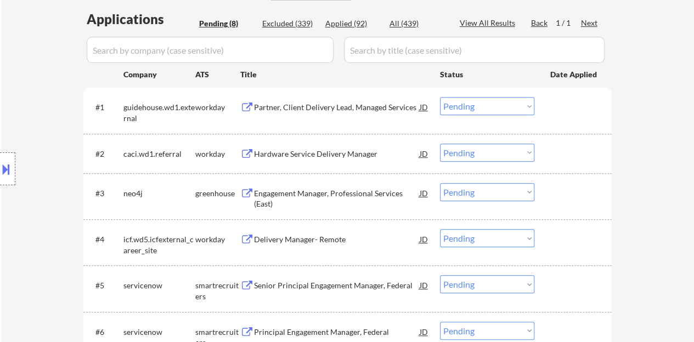
click at [370, 187] on div "Engagement Manager, Professional Services (East)" at bounding box center [337, 196] width 166 height 26
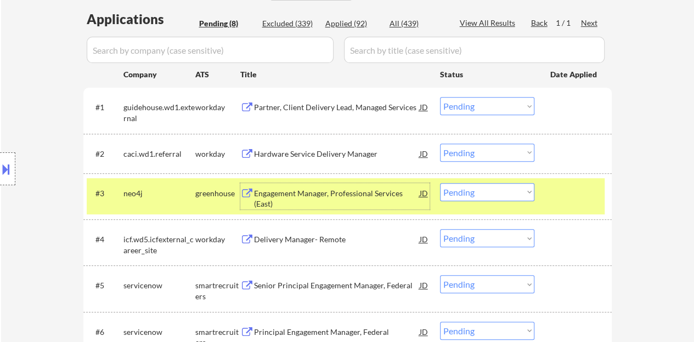
click at [521, 188] on select "Choose an option... Pending Applied Excluded (Questions) Excluded (Expired) Exc…" at bounding box center [487, 192] width 94 height 18
click at [440, 183] on select "Choose an option... Pending Applied Excluded (Questions) Excluded (Expired) Exc…" at bounding box center [487, 192] width 94 height 18
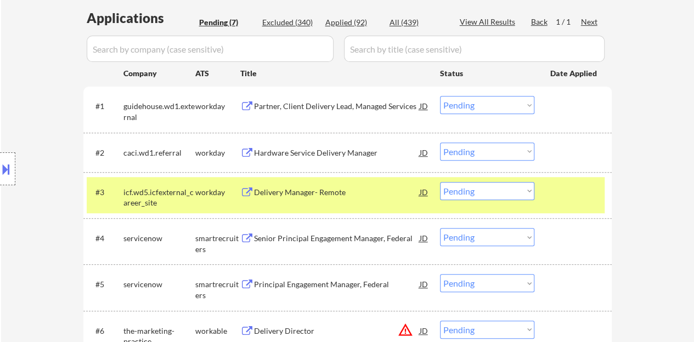
scroll to position [329, 0]
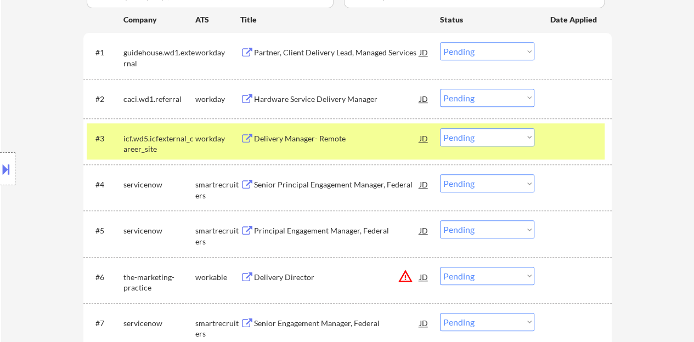
click at [272, 131] on div "Delivery Manager- Remote" at bounding box center [337, 138] width 166 height 20
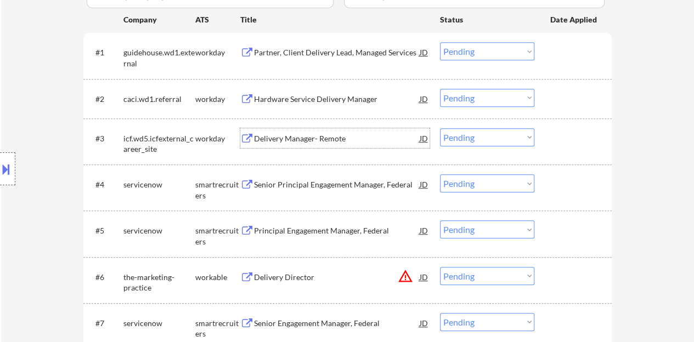
click at [585, 153] on div "#3 icf.wd5.icfexternal_career_site workday Delivery Manager- Remote JD Choose a…" at bounding box center [346, 141] width 518 height 36
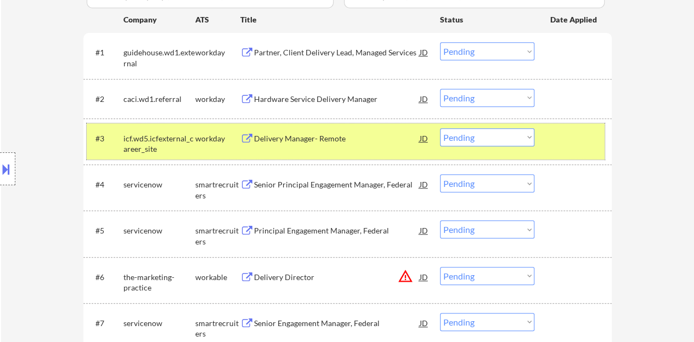
click at [465, 148] on div "#3 icf.wd5.icfexternal_career_site workday Delivery Manager- Remote JD Choose a…" at bounding box center [346, 141] width 518 height 36
click at [458, 143] on select "Choose an option... Pending Applied Excluded (Questions) Excluded (Expired) Exc…" at bounding box center [487, 137] width 94 height 18
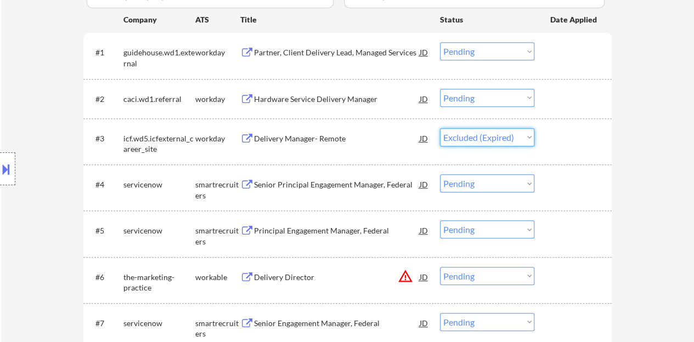
click at [440, 128] on select "Choose an option... Pending Applied Excluded (Questions) Excluded (Expired) Exc…" at bounding box center [487, 137] width 94 height 18
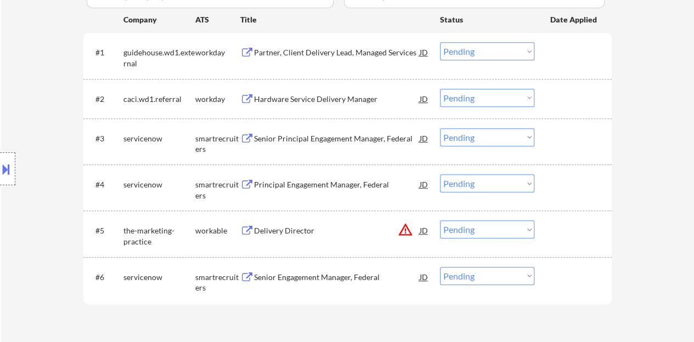
click at [389, 139] on div "Senior Principal Engagement Manager, Federal" at bounding box center [337, 138] width 166 height 11
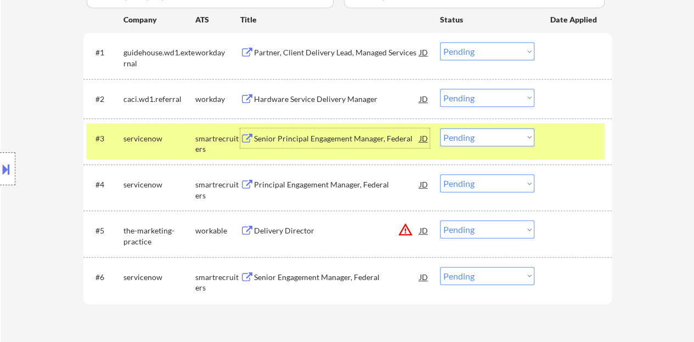
click at [496, 143] on select "Choose an option... Pending Applied Excluded (Questions) Excluded (Expired) Exc…" at bounding box center [487, 137] width 94 height 18
click at [440, 128] on select "Choose an option... Pending Applied Excluded (Questions) Excluded (Expired) Exc…" at bounding box center [487, 137] width 94 height 18
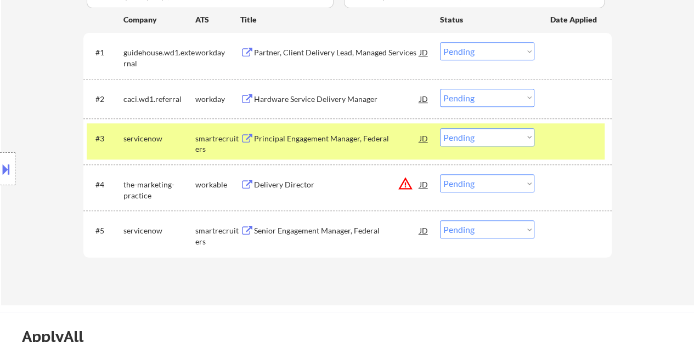
click at [476, 129] on select "Choose an option... Pending Applied Excluded (Questions) Excluded (Expired) Exc…" at bounding box center [487, 137] width 94 height 18
click at [440, 128] on select "Choose an option... Pending Applied Excluded (Questions) Excluded (Expired) Exc…" at bounding box center [487, 137] width 94 height 18
select select ""pending""
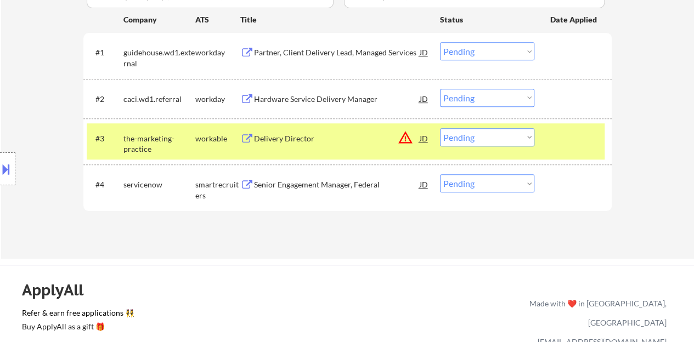
click at [555, 132] on div at bounding box center [574, 138] width 48 height 20
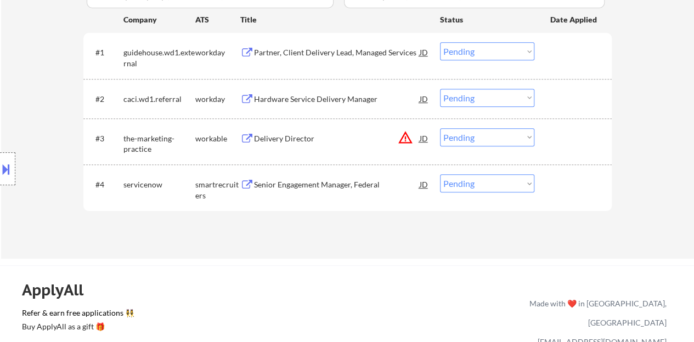
click at [328, 186] on div "Senior Engagement Manager, Federal" at bounding box center [337, 184] width 166 height 11
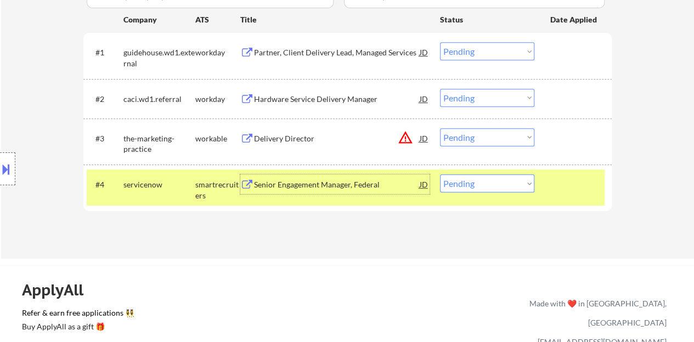
click at [528, 179] on select "Choose an option... Pending Applied Excluded (Questions) Excluded (Expired) Exc…" at bounding box center [487, 184] width 94 height 18
select select ""excluded__bad_match_""
click at [440, 175] on select "Choose an option... Pending Applied Excluded (Questions) Excluded (Expired) Exc…" at bounding box center [487, 184] width 94 height 18
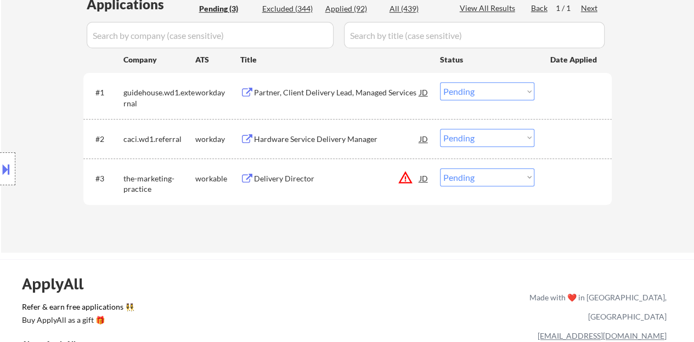
scroll to position [274, 0]
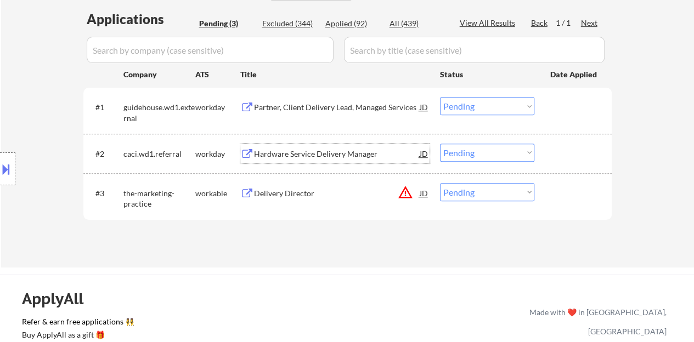
click at [342, 147] on div "Hardware Service Delivery Manager" at bounding box center [337, 154] width 166 height 20
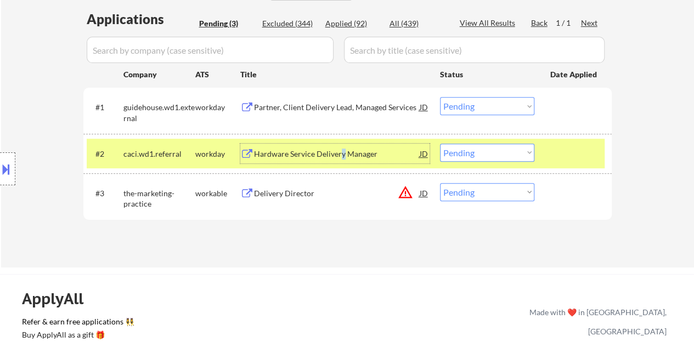
click at [506, 155] on select "Choose an option... Pending Applied Excluded (Questions) Excluded (Expired) Exc…" at bounding box center [487, 153] width 94 height 18
click at [570, 155] on div at bounding box center [574, 154] width 48 height 20
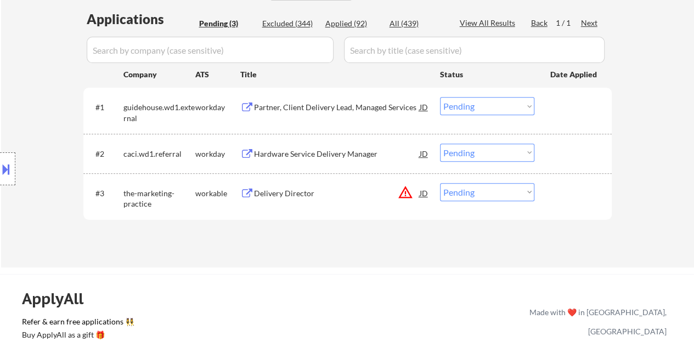
click at [275, 191] on div "Delivery Director" at bounding box center [337, 193] width 166 height 11
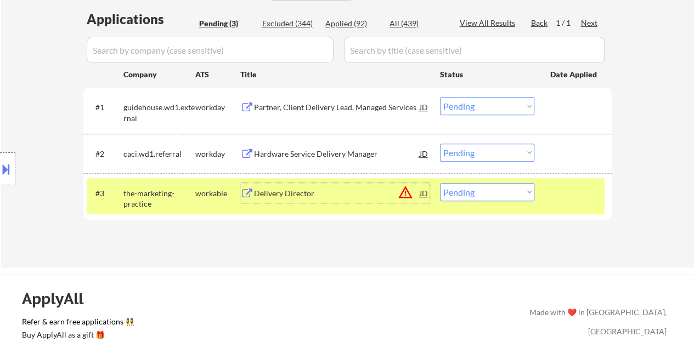
click at [524, 201] on div "#3 the-marketing-practice workable Delivery Director JD warning_amber Choose an…" at bounding box center [346, 196] width 518 height 36
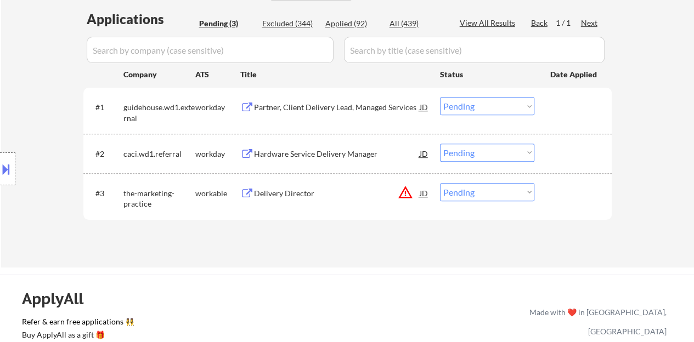
click at [517, 186] on select "Choose an option... Pending Applied Excluded (Questions) Excluded (Expired) Exc…" at bounding box center [487, 192] width 94 height 18
select select ""excluded__bad_match_""
click at [440, 183] on select "Choose an option... Pending Applied Excluded (Questions) Excluded (Expired) Exc…" at bounding box center [487, 192] width 94 height 18
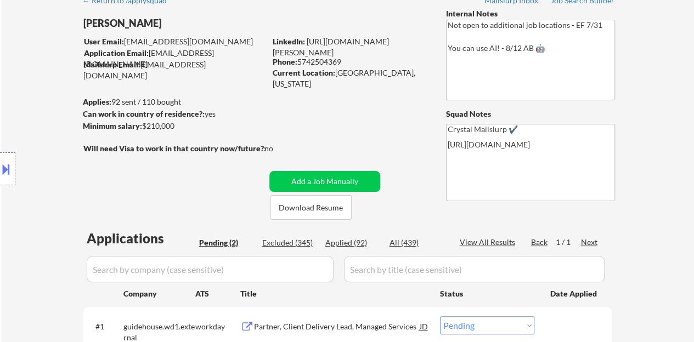
scroll to position [220, 0]
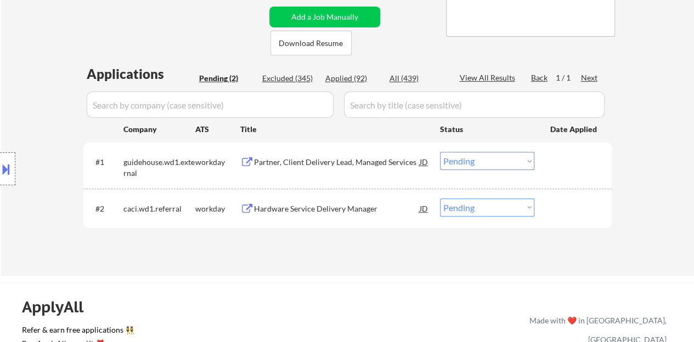
click at [315, 210] on div "Hardware Service Delivery Manager" at bounding box center [337, 209] width 166 height 11
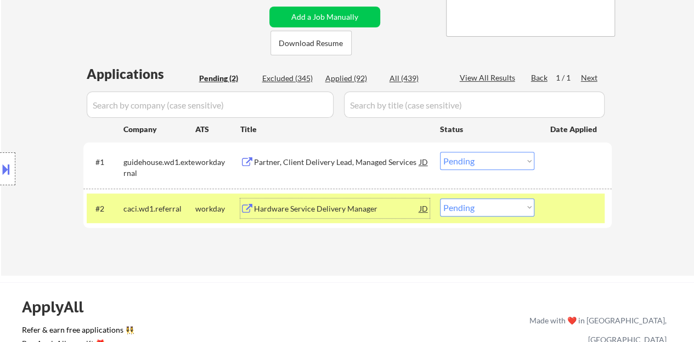
click at [561, 208] on div at bounding box center [574, 209] width 48 height 20
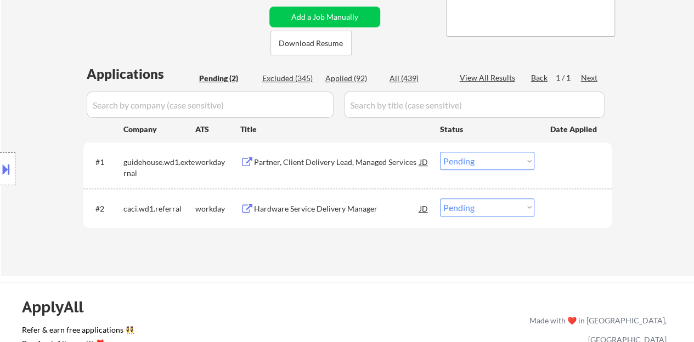
click at [340, 154] on div "Partner, Client Delivery Lead, Managed Services" at bounding box center [337, 162] width 166 height 20
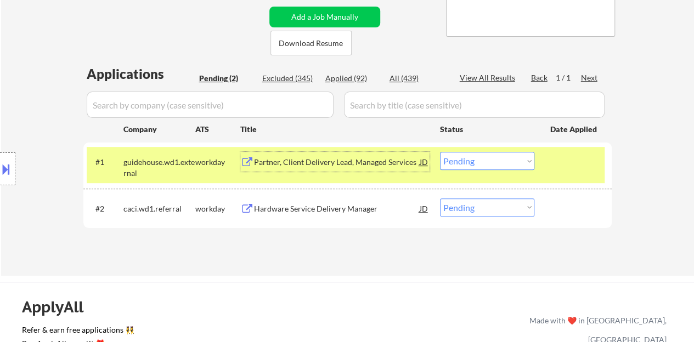
click at [511, 161] on select "Choose an option... Pending Applied Excluded (Questions) Excluded (Expired) Exc…" at bounding box center [487, 161] width 94 height 18
click at [440, 152] on select "Choose an option... Pending Applied Excluded (Questions) Excluded (Expired) Exc…" at bounding box center [487, 161] width 94 height 18
select select ""pending""
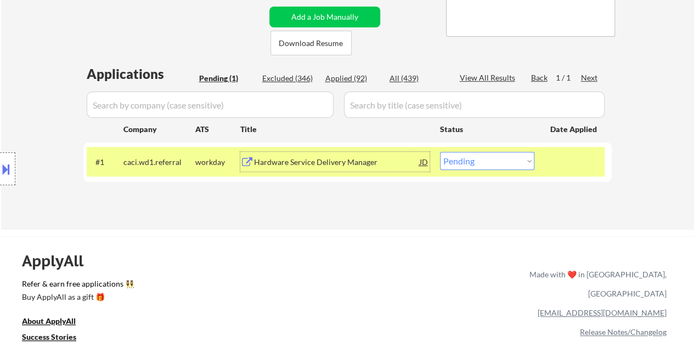
click at [322, 162] on div "Hardware Service Delivery Manager" at bounding box center [337, 162] width 166 height 11
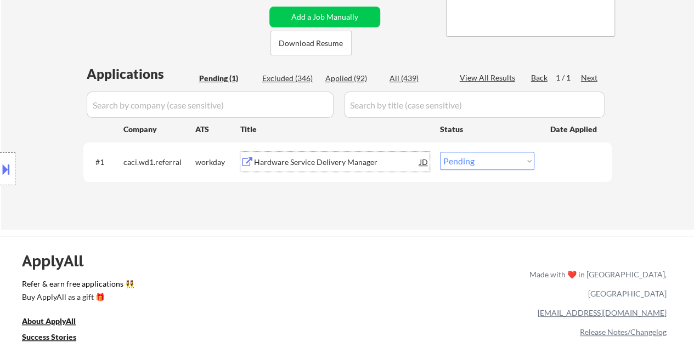
click at [362, 233] on div "← Return to /applysquad Mailslurp Inbox Job Search Builder Lamya Tawfic User Em…" at bounding box center [347, 286] width 694 height 1012
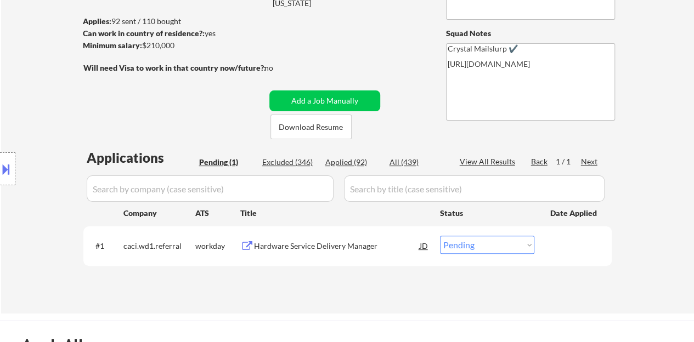
scroll to position [110, 0]
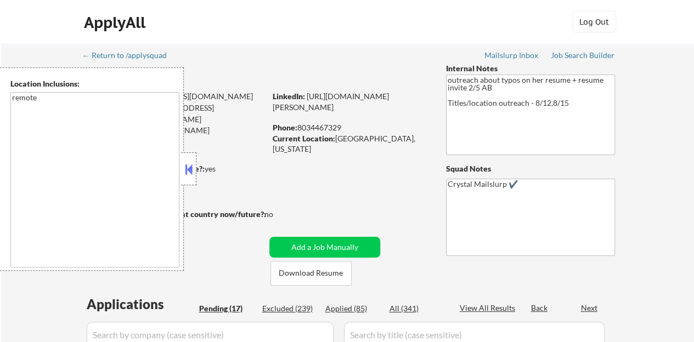
select select ""pending""
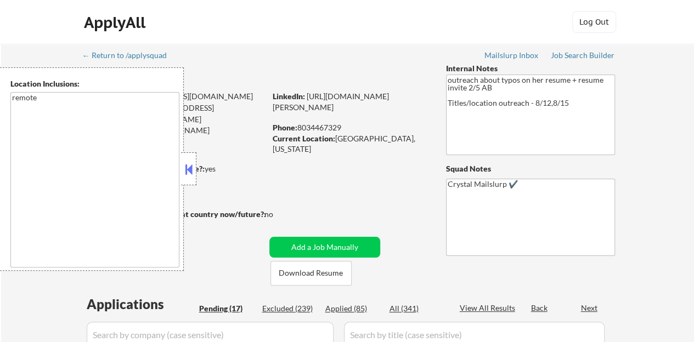
select select ""pending""
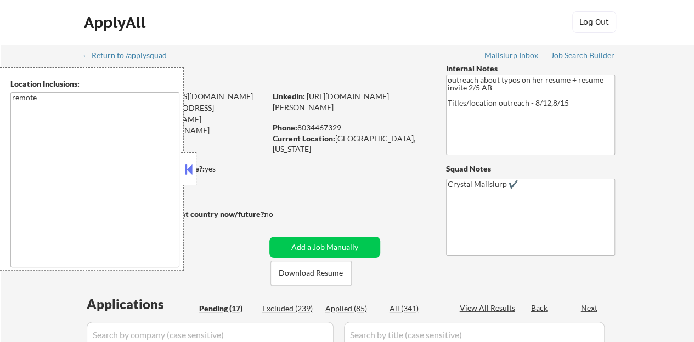
select select ""pending""
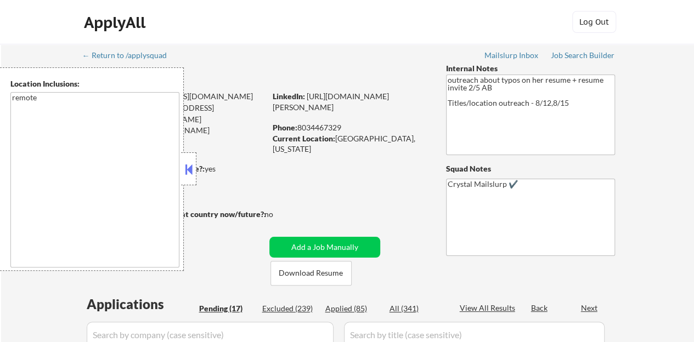
select select ""pending""
click at [192, 167] on button at bounding box center [189, 169] width 12 height 16
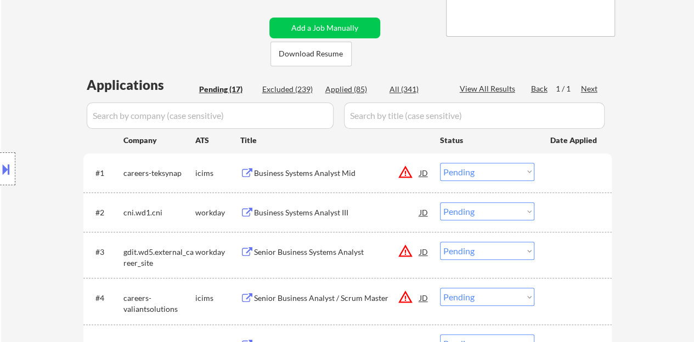
scroll to position [274, 0]
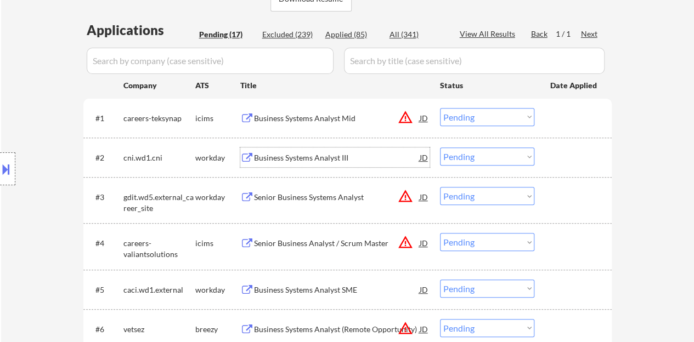
click at [273, 157] on div "Business Systems Analyst III" at bounding box center [337, 158] width 166 height 11
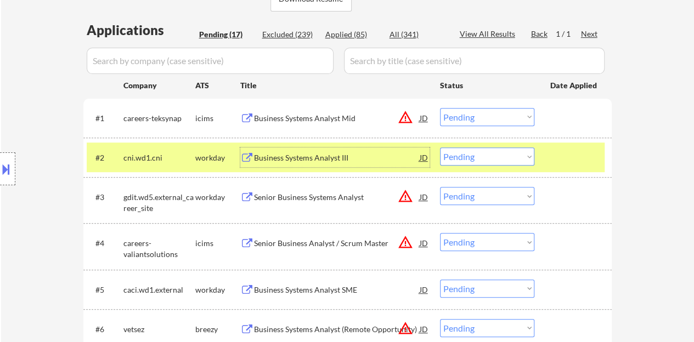
click at [512, 157] on select "Choose an option... Pending Applied Excluded (Questions) Excluded (Expired) Exc…" at bounding box center [487, 157] width 94 height 18
drag, startPoint x: 512, startPoint y: 157, endPoint x: 519, endPoint y: 160, distance: 7.6
click at [516, 159] on select "Choose an option... Pending Applied Excluded (Questions) Excluded (Expired) Exc…" at bounding box center [487, 157] width 94 height 18
click at [586, 160] on div at bounding box center [574, 158] width 48 height 20
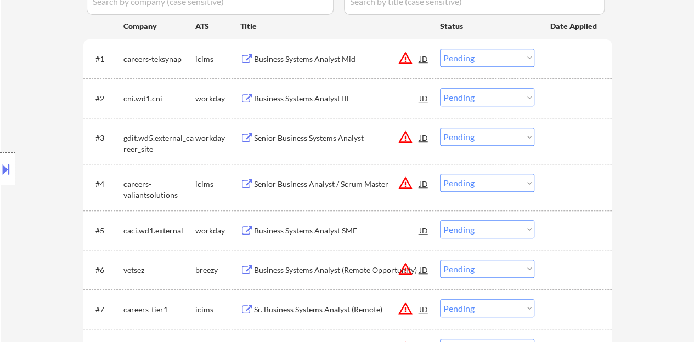
scroll to position [384, 0]
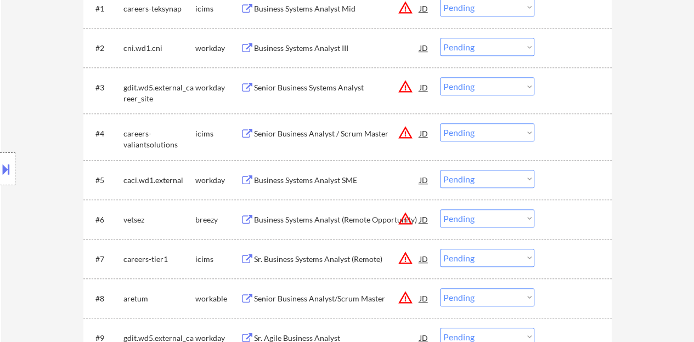
click at [278, 223] on div "Business Systems Analyst (Remote Opportunity)" at bounding box center [337, 220] width 166 height 11
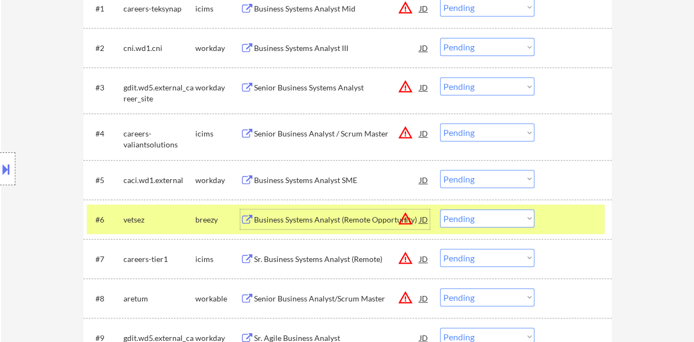
click at [509, 224] on select "Choose an option... Pending Applied Excluded (Questions) Excluded (Expired) Exc…" at bounding box center [487, 219] width 94 height 18
click at [2, 157] on div at bounding box center [7, 169] width 15 height 33
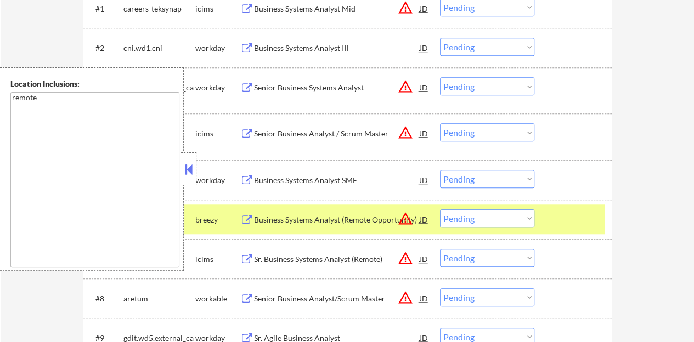
click at [189, 176] on button at bounding box center [189, 169] width 12 height 16
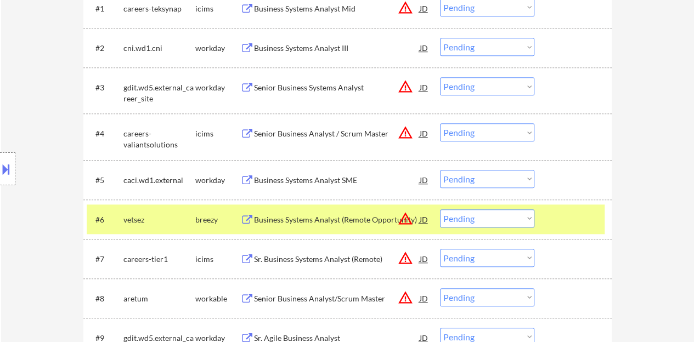
click at [480, 221] on select "Choose an option... Pending Applied Excluded (Questions) Excluded (Expired) Exc…" at bounding box center [487, 219] width 94 height 18
click at [440, 210] on select "Choose an option... Pending Applied Excluded (Questions) Excluded (Expired) Exc…" at bounding box center [487, 219] width 94 height 18
select select ""pending""
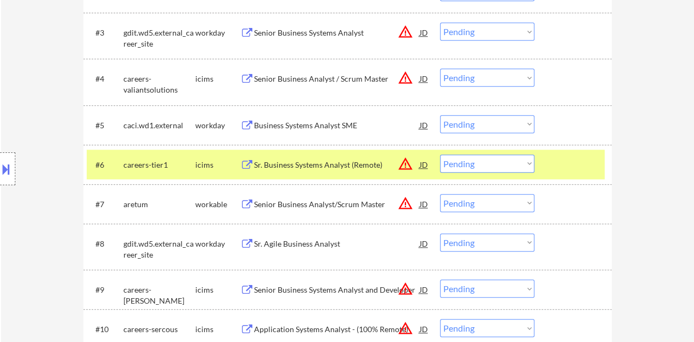
click at [563, 164] on div at bounding box center [574, 165] width 48 height 20
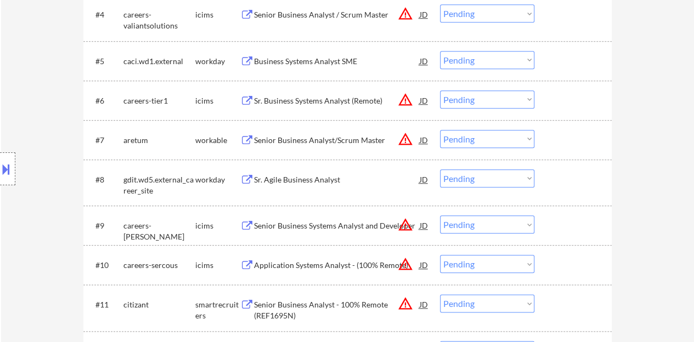
scroll to position [604, 0]
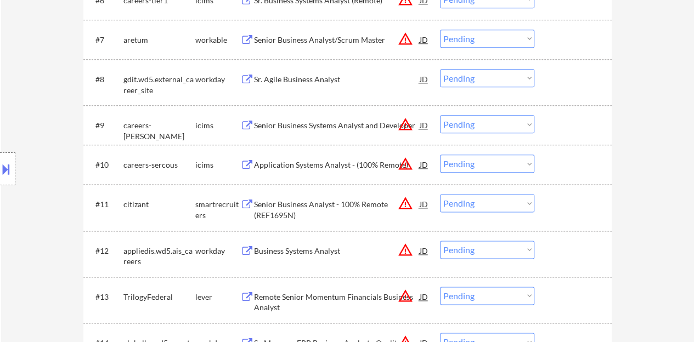
click at [261, 75] on div "Sr. Agile Business Analyst" at bounding box center [337, 79] width 166 height 11
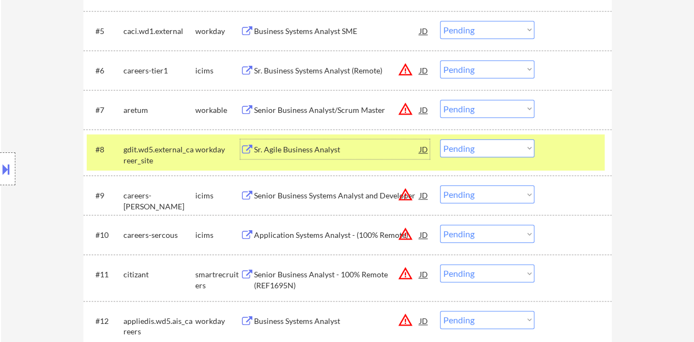
scroll to position [494, 0]
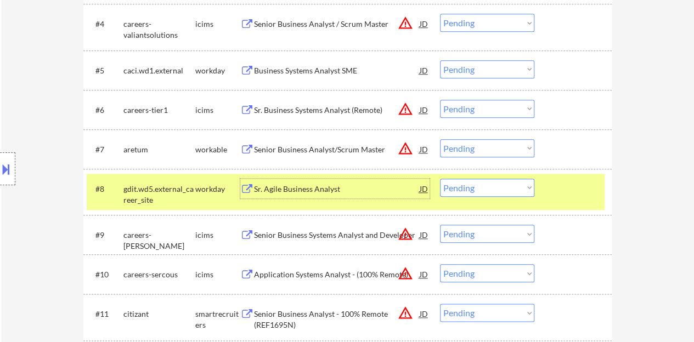
click at [450, 189] on select "Choose an option... Pending Applied Excluded (Questions) Excluded (Expired) Exc…" at bounding box center [487, 188] width 94 height 18
click at [440, 179] on select "Choose an option... Pending Applied Excluded (Questions) Excluded (Expired) Exc…" at bounding box center [487, 188] width 94 height 18
select select ""pending""
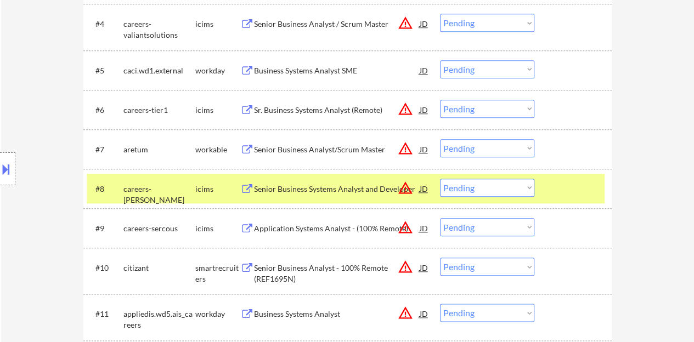
click at [576, 193] on div at bounding box center [574, 189] width 48 height 20
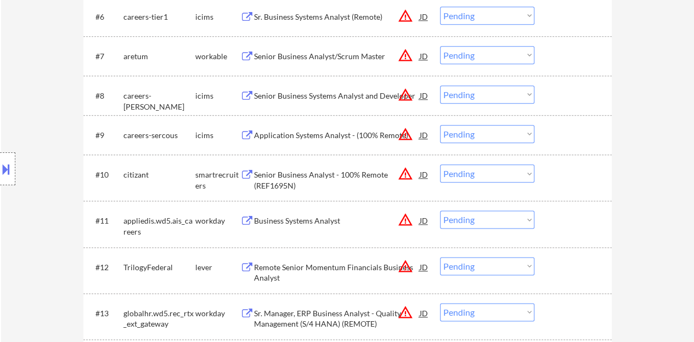
scroll to position [604, 0]
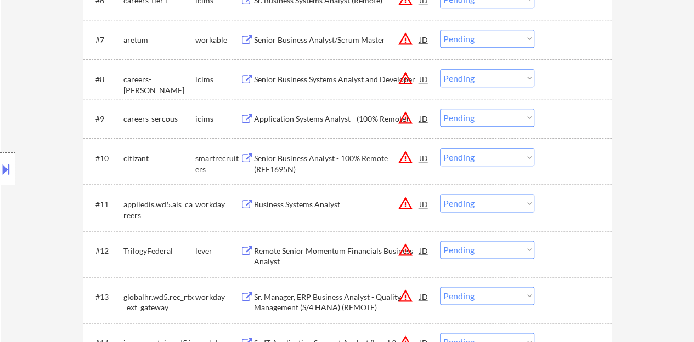
click at [307, 161] on div "Senior Business Analyst - 100% Remote (REF1695N)" at bounding box center [337, 163] width 166 height 21
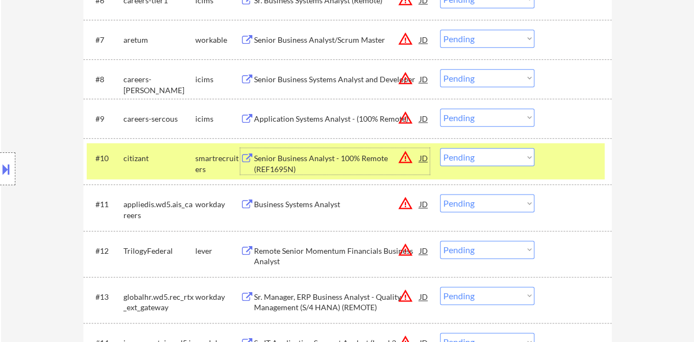
click at [464, 154] on select "Choose an option... Pending Applied Excluded (Questions) Excluded (Expired) Exc…" at bounding box center [487, 157] width 94 height 18
click at [440, 148] on select "Choose an option... Pending Applied Excluded (Questions) Excluded (Expired) Exc…" at bounding box center [487, 157] width 94 height 18
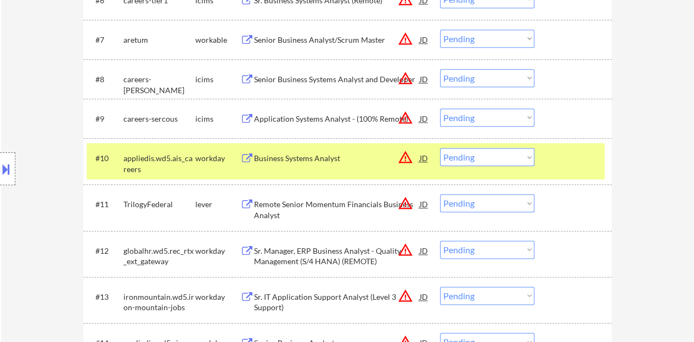
click at [322, 155] on div "Business Systems Analyst" at bounding box center [337, 158] width 166 height 11
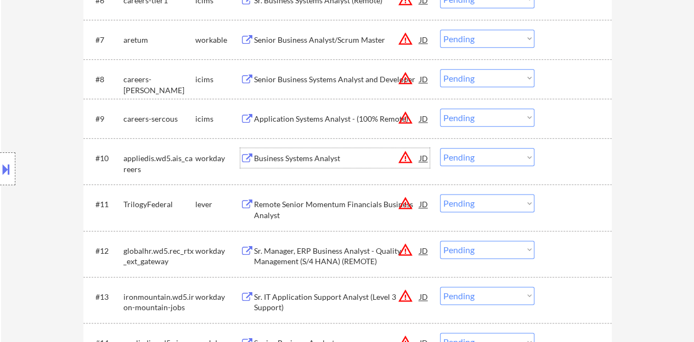
click at [572, 162] on div at bounding box center [574, 158] width 48 height 20
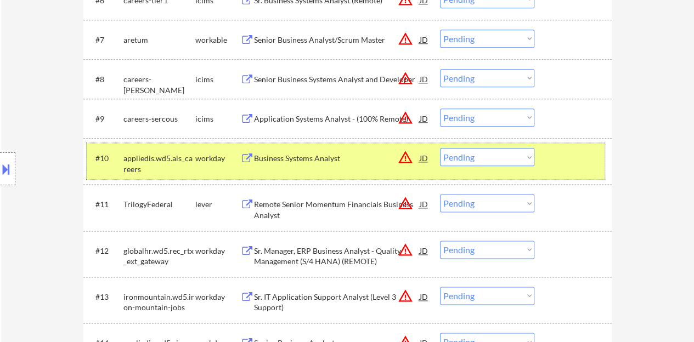
click at [488, 152] on select "Choose an option... Pending Applied Excluded (Questions) Excluded (Expired) Exc…" at bounding box center [487, 157] width 94 height 18
click at [440, 148] on select "Choose an option... Pending Applied Excluded (Questions) Excluded (Expired) Exc…" at bounding box center [487, 157] width 94 height 18
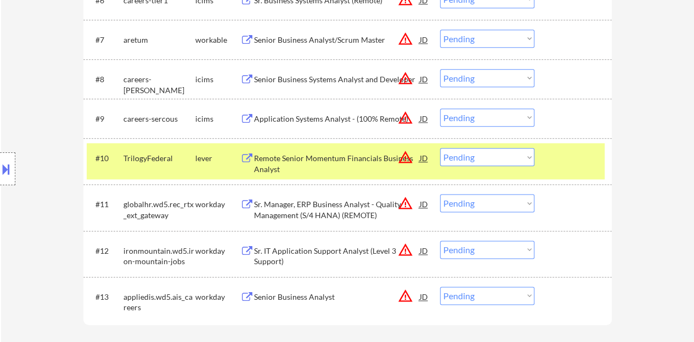
click at [305, 157] on div "Remote Senior Momentum Financials Business Analyst" at bounding box center [337, 163] width 166 height 21
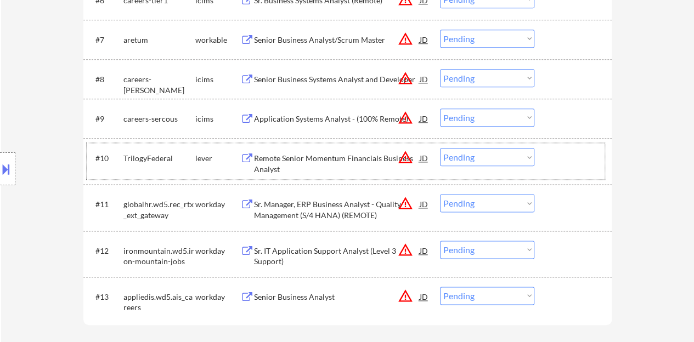
click at [561, 145] on div "#10 TrilogyFederal lever Remote Senior Momentum Financials Business Analyst JD …" at bounding box center [346, 161] width 518 height 36
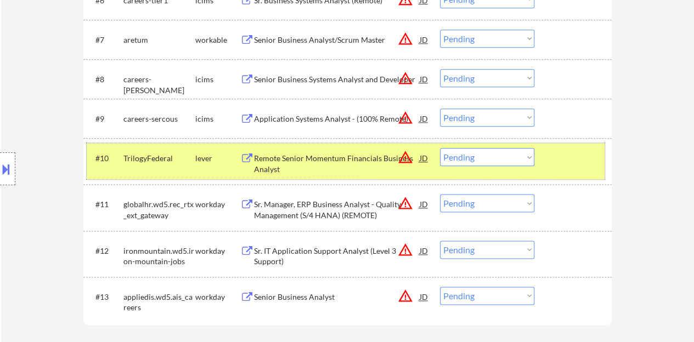
click at [496, 162] on select "Choose an option... Pending Applied Excluded (Questions) Excluded (Expired) Exc…" at bounding box center [487, 157] width 94 height 18
click at [440, 148] on select "Choose an option... Pending Applied Excluded (Questions) Excluded (Expired) Exc…" at bounding box center [487, 157] width 94 height 18
select select ""pending""
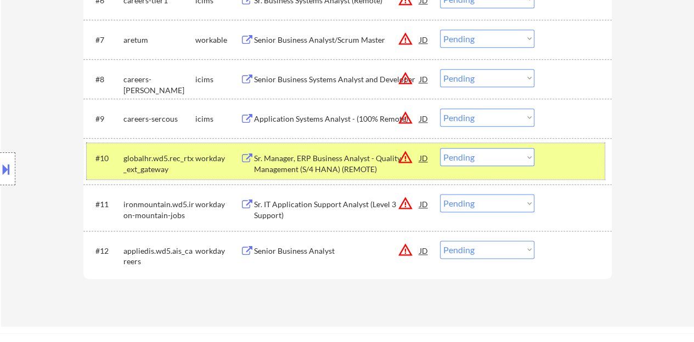
click at [575, 161] on div at bounding box center [574, 158] width 48 height 20
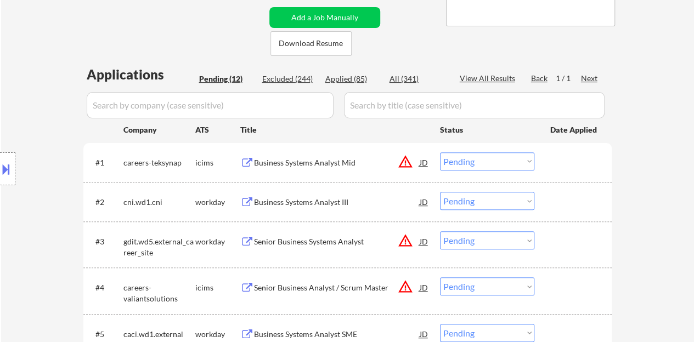
scroll to position [220, 0]
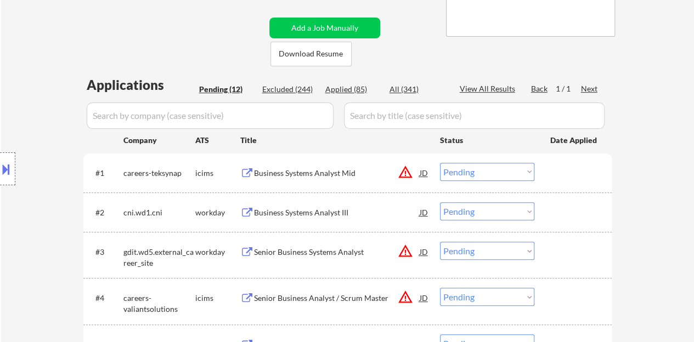
click at [295, 210] on div "Business Systems Analyst III" at bounding box center [337, 212] width 166 height 11
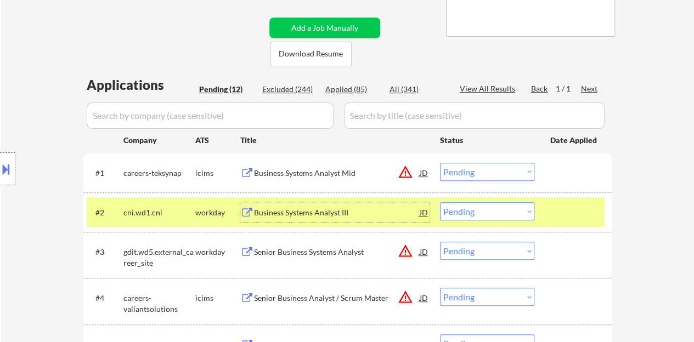
click at [568, 210] on div at bounding box center [574, 212] width 48 height 20
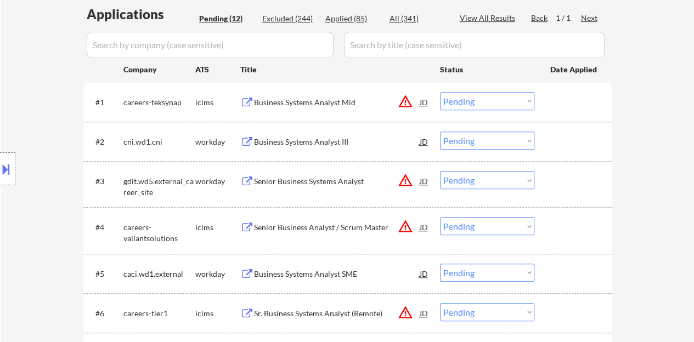
scroll to position [329, 0]
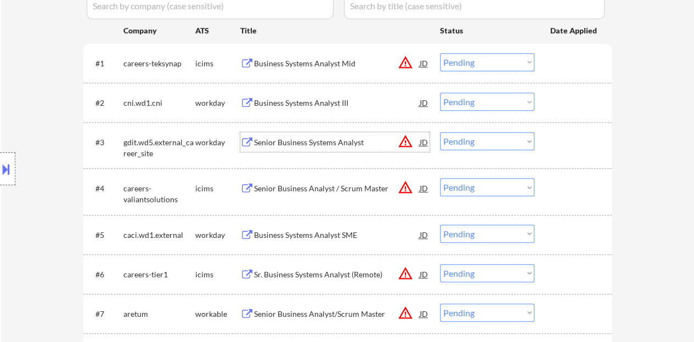
click at [317, 143] on div "Senior Business Systems Analyst" at bounding box center [337, 142] width 166 height 11
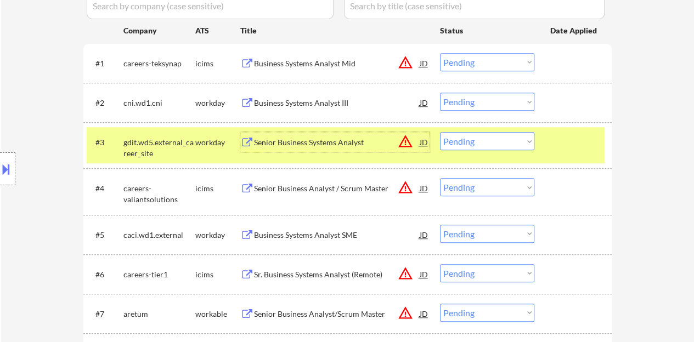
click at [491, 137] on select "Choose an option... Pending Applied Excluded (Questions) Excluded (Expired) Exc…" at bounding box center [487, 141] width 94 height 18
click at [492, 138] on select "Choose an option... Pending Applied Excluded (Questions) Excluded (Expired) Exc…" at bounding box center [487, 141] width 94 height 18
click at [479, 139] on select "Choose an option... Pending Applied Excluded (Questions) Excluded (Expired) Exc…" at bounding box center [487, 141] width 94 height 18
click at [516, 140] on select "Choose an option... Pending Applied Excluded (Questions) Excluded (Expired) Exc…" at bounding box center [487, 141] width 94 height 18
click at [440, 132] on select "Choose an option... Pending Applied Excluded (Questions) Excluded (Expired) Exc…" at bounding box center [487, 141] width 94 height 18
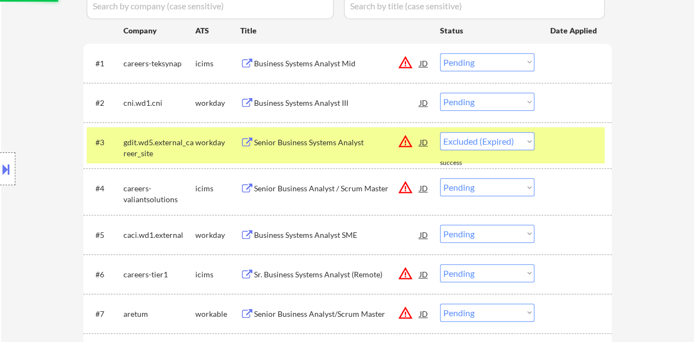
select select ""pending""
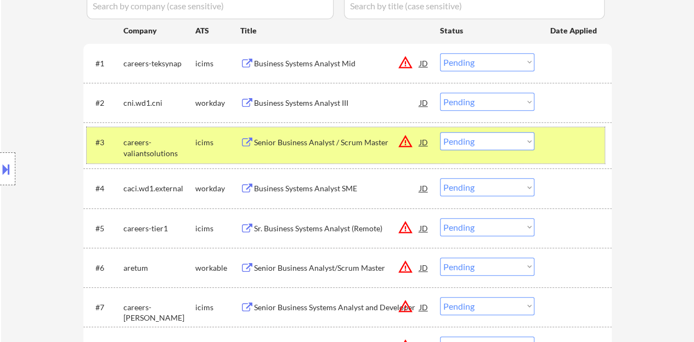
click at [569, 153] on div "#3 careers-valiantsolutions icims Senior Business Analyst / Scrum Master JD war…" at bounding box center [346, 145] width 518 height 36
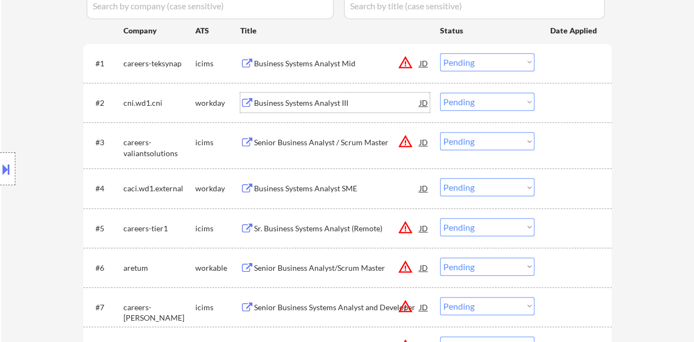
click at [345, 96] on div "Business Systems Analyst III" at bounding box center [337, 103] width 166 height 20
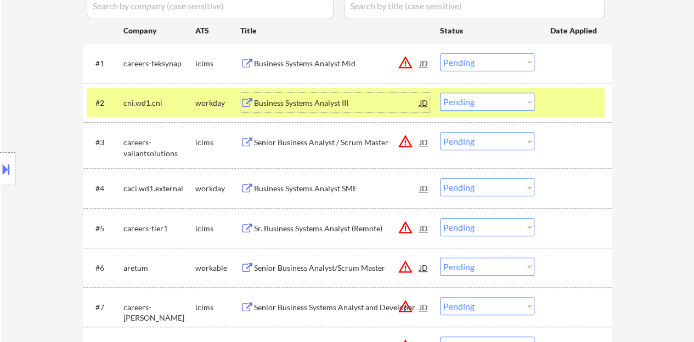
click at [571, 107] on div at bounding box center [574, 103] width 48 height 20
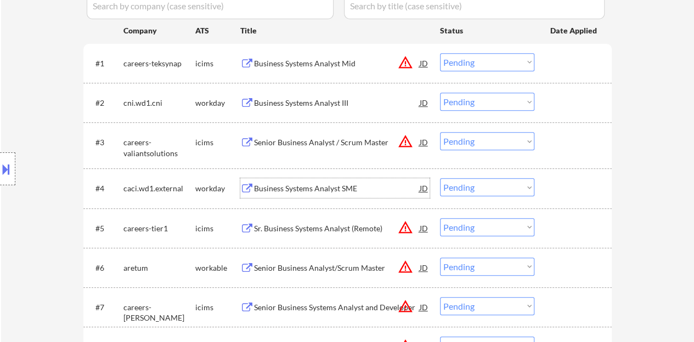
click at [296, 182] on div "Business Systems Analyst SME" at bounding box center [337, 188] width 166 height 20
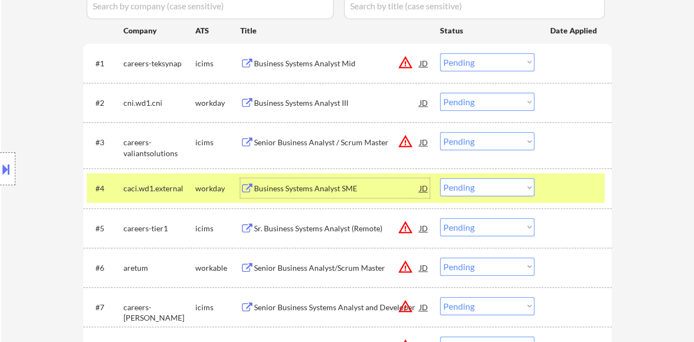
click at [487, 189] on select "Choose an option... Pending Applied Excluded (Questions) Excluded (Expired) Exc…" at bounding box center [487, 187] width 94 height 18
click at [440, 178] on select "Choose an option... Pending Applied Excluded (Questions) Excluded (Expired) Exc…" at bounding box center [487, 187] width 94 height 18
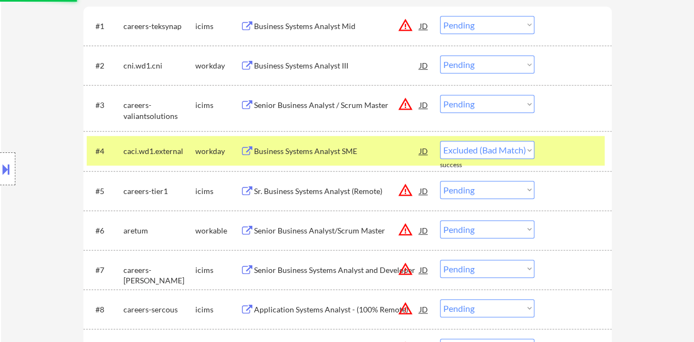
select select ""pending""
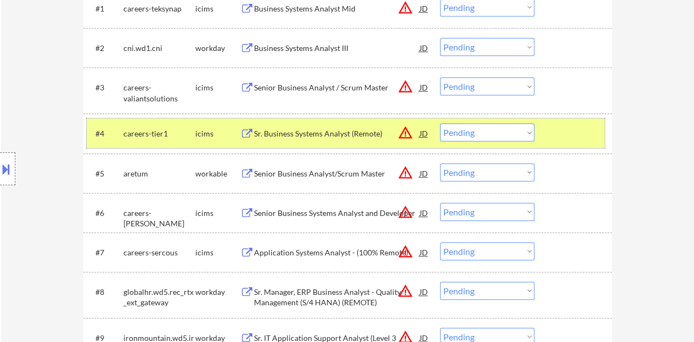
click at [573, 137] on div at bounding box center [574, 133] width 48 height 20
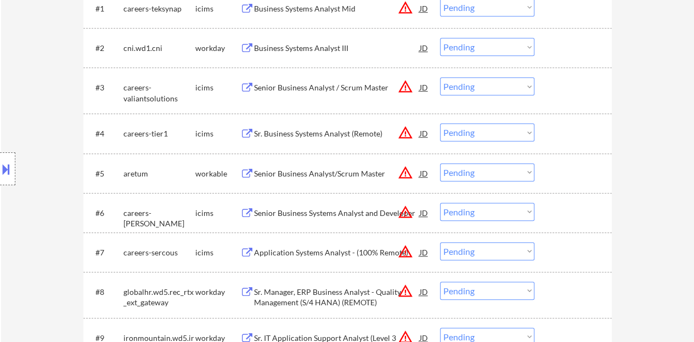
click at [350, 172] on div "Senior Business Analyst/Scrum Master" at bounding box center [337, 173] width 166 height 11
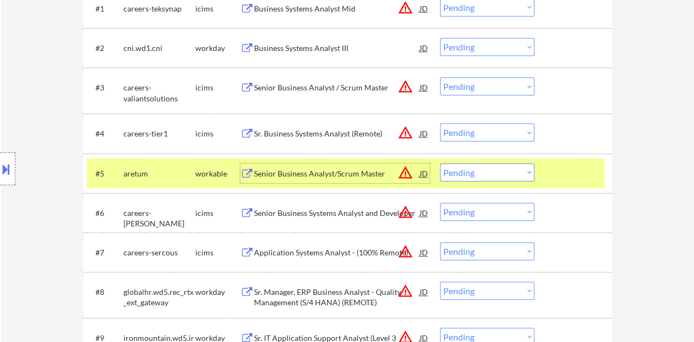
click at [472, 179] on select "Choose an option... Pending Applied Excluded (Questions) Excluded (Expired) Exc…" at bounding box center [487, 173] width 94 height 18
click at [440, 164] on select "Choose an option... Pending Applied Excluded (Questions) Excluded (Expired) Exc…" at bounding box center [487, 173] width 94 height 18
select select ""pending""
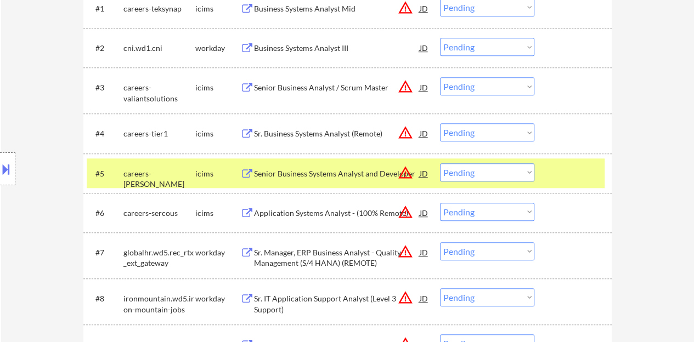
click at [593, 184] on div "#5 careers-govcio icims Senior Business Systems Analyst and Developer JD warnin…" at bounding box center [346, 174] width 518 height 30
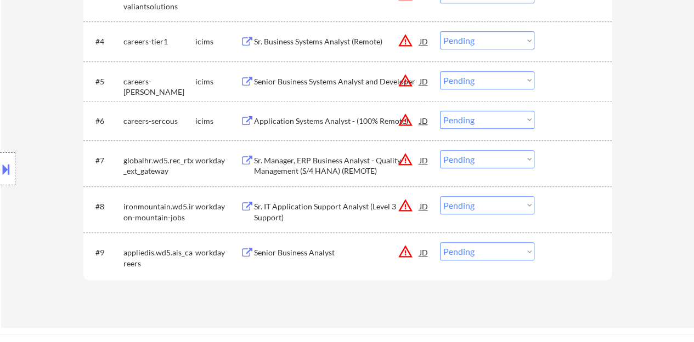
scroll to position [494, 0]
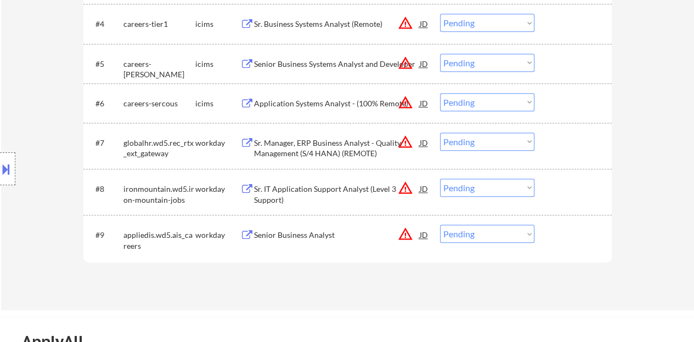
click at [300, 249] on div "#9 appliedis.wd5.ais_careers workday Senior Business Analyst JD warning_amber C…" at bounding box center [346, 238] width 518 height 36
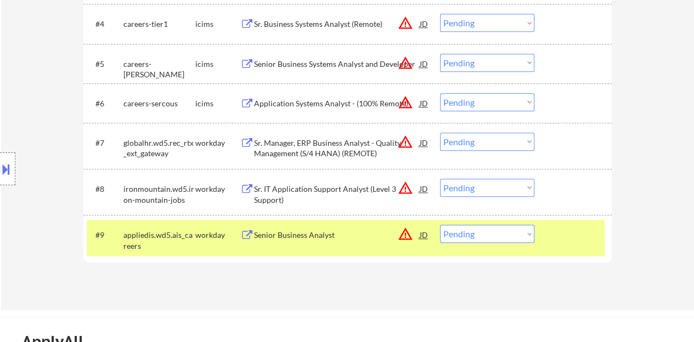
click at [300, 234] on div "Senior Business Analyst" at bounding box center [337, 235] width 166 height 11
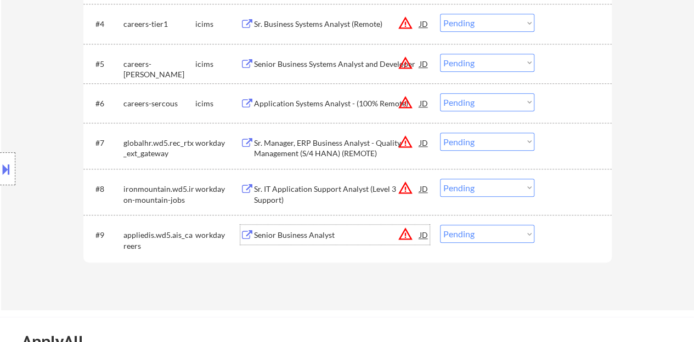
click at [584, 254] on div "#9 appliedis.wd5.ais_careers workday Senior Business Analyst JD warning_amber C…" at bounding box center [346, 238] width 518 height 36
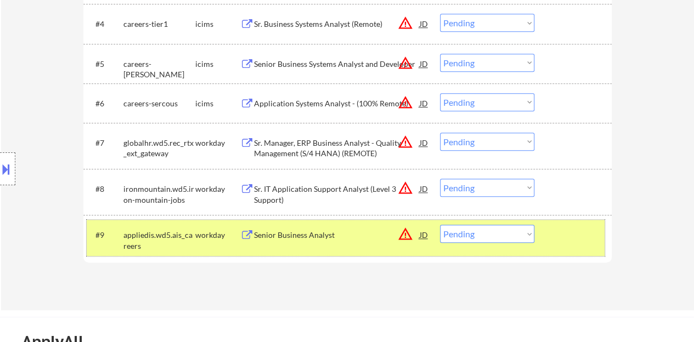
click at [494, 231] on select "Choose an option... Pending Applied Excluded (Questions) Excluded (Expired) Exc…" at bounding box center [487, 234] width 94 height 18
click at [457, 235] on select "Choose an option... Pending Applied Excluded (Questions) Excluded (Expired) Exc…" at bounding box center [487, 234] width 94 height 18
select select ""applied""
click at [440, 225] on select "Choose an option... Pending Applied Excluded (Questions) Excluded (Expired) Exc…" at bounding box center [487, 234] width 94 height 18
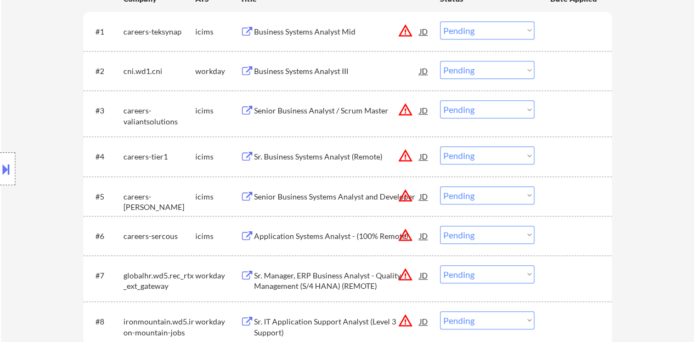
scroll to position [329, 0]
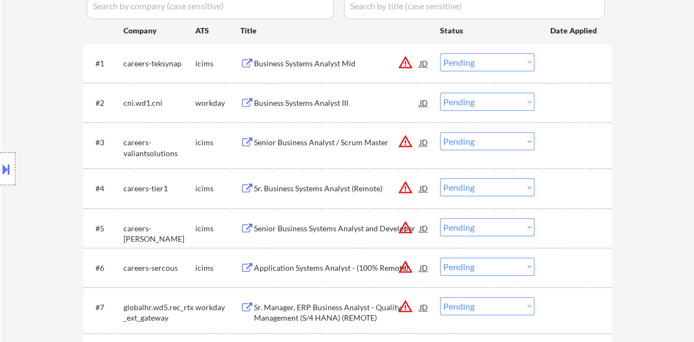
click at [299, 143] on div "Senior Business Analyst / Scrum Master" at bounding box center [337, 142] width 166 height 11
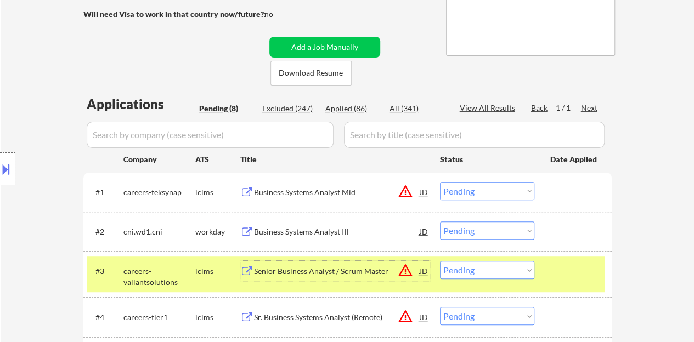
scroll to position [274, 0]
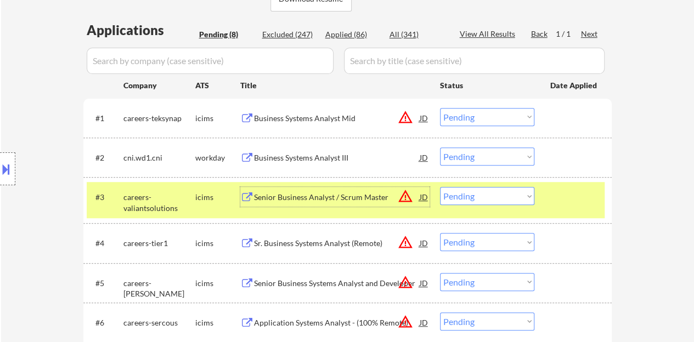
click at [509, 199] on select "Choose an option... Pending Applied Excluded (Questions) Excluded (Expired) Exc…" at bounding box center [487, 196] width 94 height 18
click at [440, 187] on select "Choose an option... Pending Applied Excluded (Questions) Excluded (Expired) Exc…" at bounding box center [487, 196] width 94 height 18
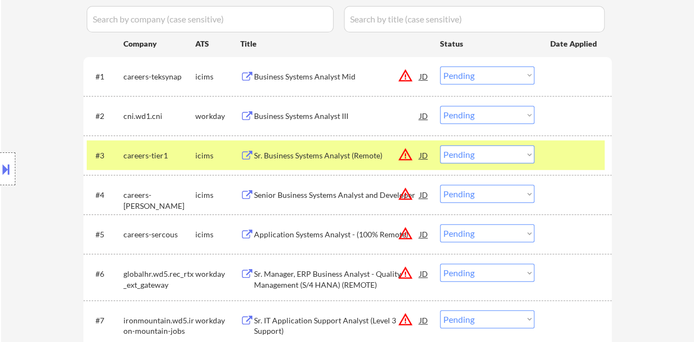
scroll to position [329, 0]
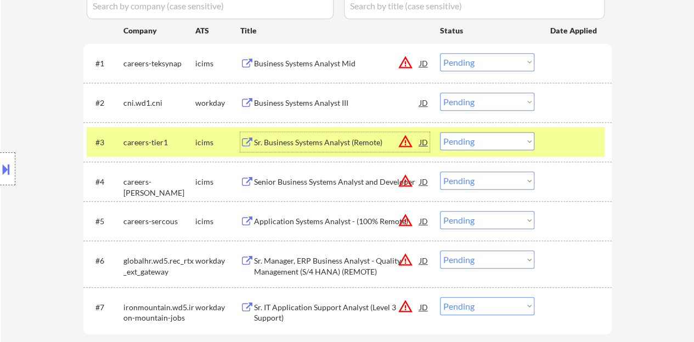
click at [342, 132] on div "Sr. Business Systems Analyst (Remote)" at bounding box center [337, 142] width 166 height 20
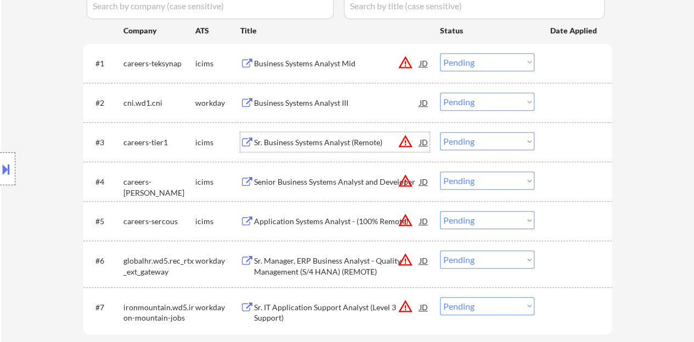
click at [572, 144] on div at bounding box center [574, 142] width 48 height 20
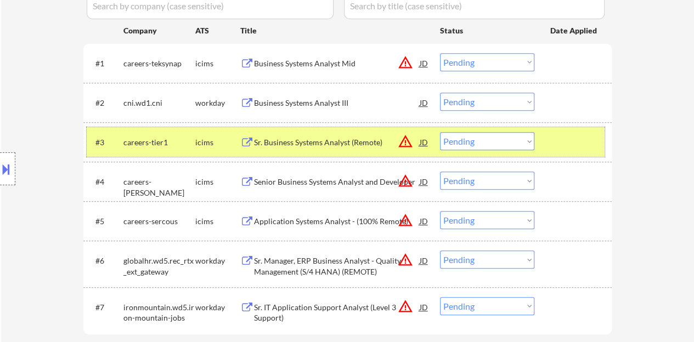
click at [8, 171] on button at bounding box center [6, 169] width 12 height 18
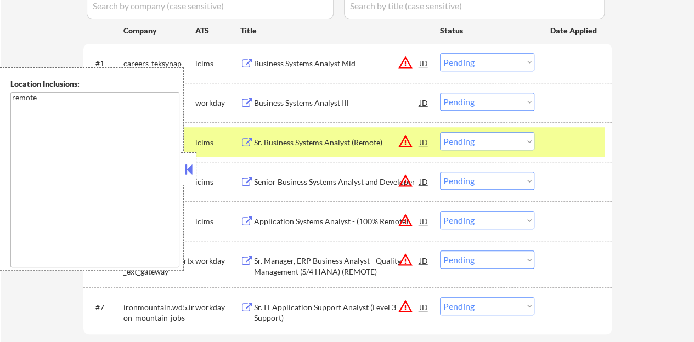
click at [189, 173] on button at bounding box center [189, 169] width 12 height 16
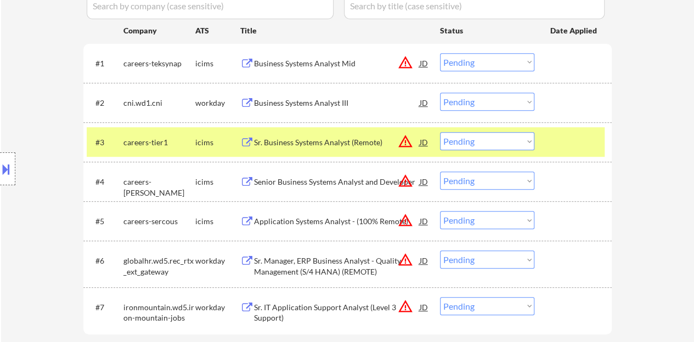
click at [483, 143] on select "Choose an option... Pending Applied Excluded (Questions) Excluded (Expired) Exc…" at bounding box center [487, 141] width 94 height 18
click at [440, 132] on select "Choose an option... Pending Applied Excluded (Questions) Excluded (Expired) Exc…" at bounding box center [487, 141] width 94 height 18
select select ""pending""
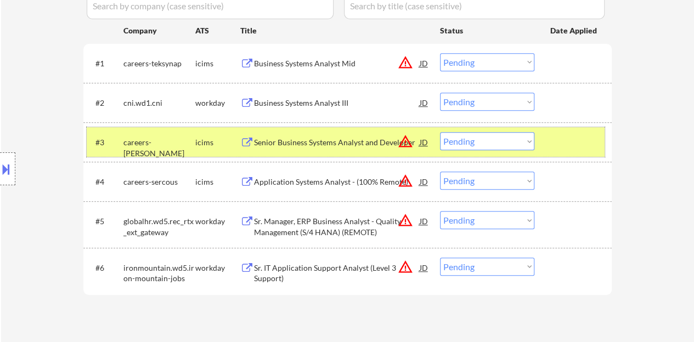
click at [558, 142] on div at bounding box center [574, 142] width 48 height 20
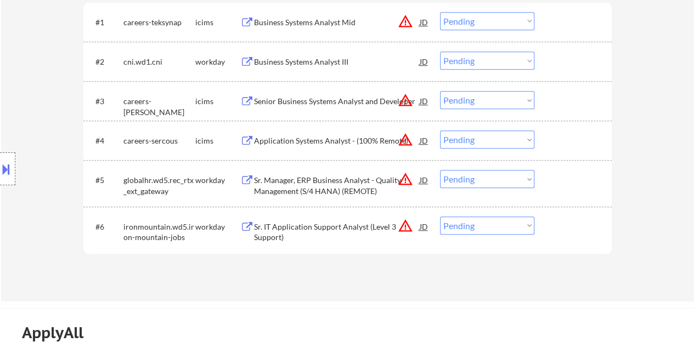
scroll to position [384, 0]
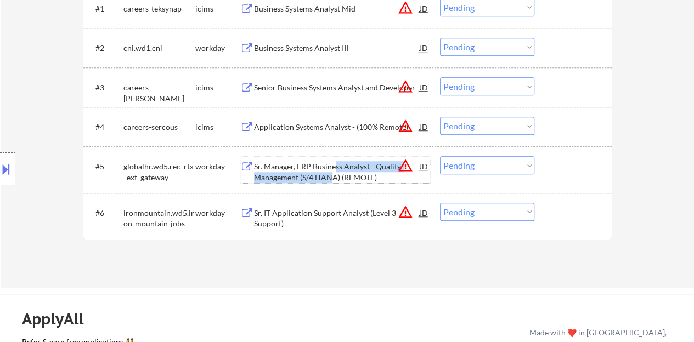
click at [332, 173] on div "Sr. Manager, ERP Business Analyst - Quality Management (S/4 HANA) (REMOTE)" at bounding box center [337, 171] width 166 height 21
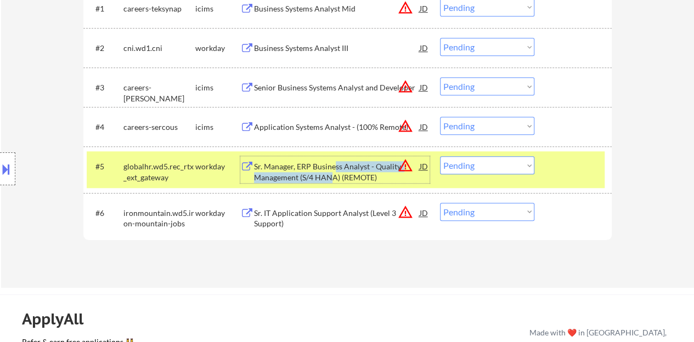
click at [474, 166] on select "Choose an option... Pending Applied Excluded (Questions) Excluded (Expired) Exc…" at bounding box center [487, 165] width 94 height 18
click at [440, 156] on select "Choose an option... Pending Applied Excluded (Questions) Excluded (Expired) Exc…" at bounding box center [487, 165] width 94 height 18
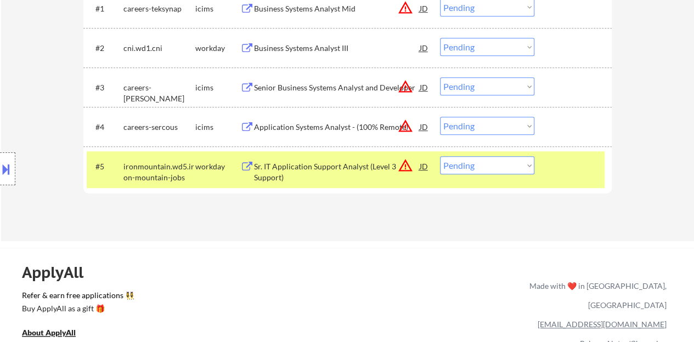
click at [544, 181] on div "#5 ironmountain.wd5.iron-mountain-jobs workday Sr. IT Application Support Analy…" at bounding box center [346, 169] width 518 height 36
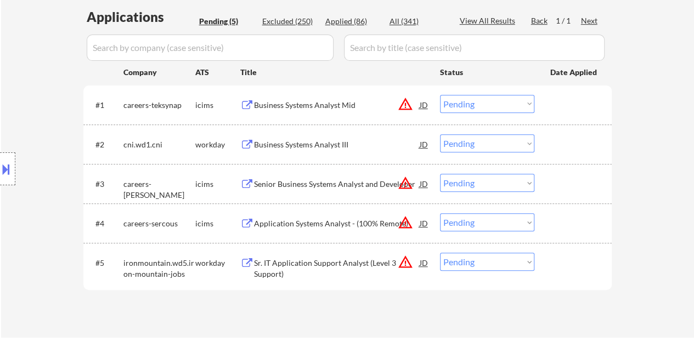
scroll to position [274, 0]
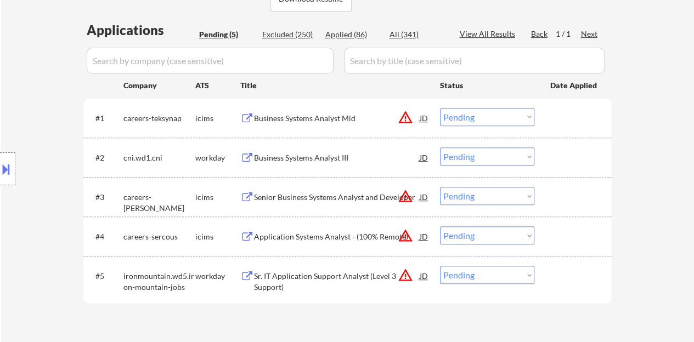
click at [300, 274] on div "Sr. IT Application Support Analyst (Level 3 Support)" at bounding box center [337, 281] width 166 height 21
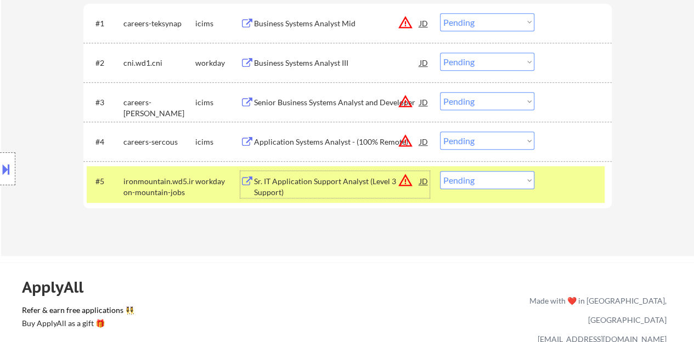
scroll to position [384, 0]
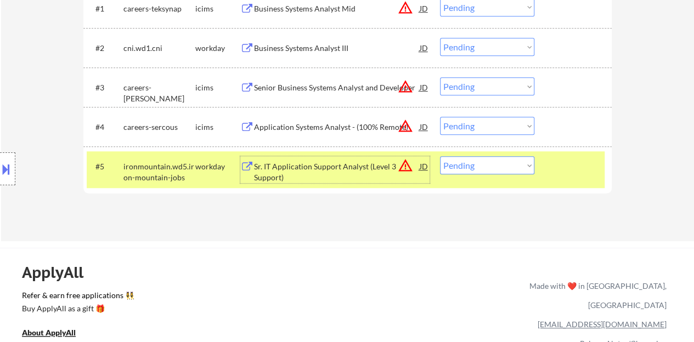
click at [525, 166] on select "Choose an option... Pending Applied Excluded (Questions) Excluded (Expired) Exc…" at bounding box center [487, 165] width 94 height 18
click at [495, 159] on select "Choose an option... Pending Applied Excluded (Questions) Excluded (Expired) Exc…" at bounding box center [487, 165] width 94 height 18
click at [516, 154] on div "#5 ironmountain.wd5.iron-mountain-jobs workday Sr. IT Application Support Analy…" at bounding box center [346, 169] width 518 height 36
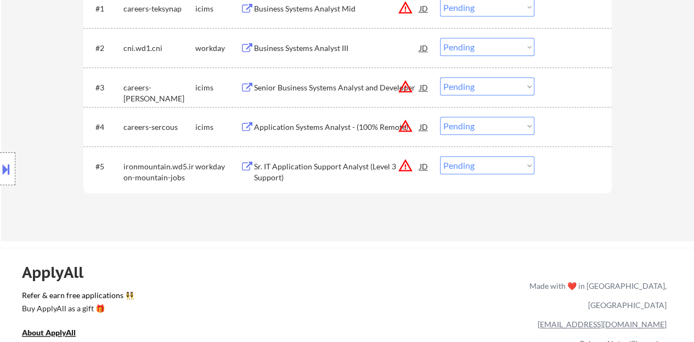
click at [513, 168] on select "Choose an option... Pending Applied Excluded (Questions) Excluded (Expired) Exc…" at bounding box center [487, 165] width 94 height 18
select select ""excluded__expired_""
click at [440, 156] on select "Choose an option... Pending Applied Excluded (Questions) Excluded (Expired) Exc…" at bounding box center [487, 165] width 94 height 18
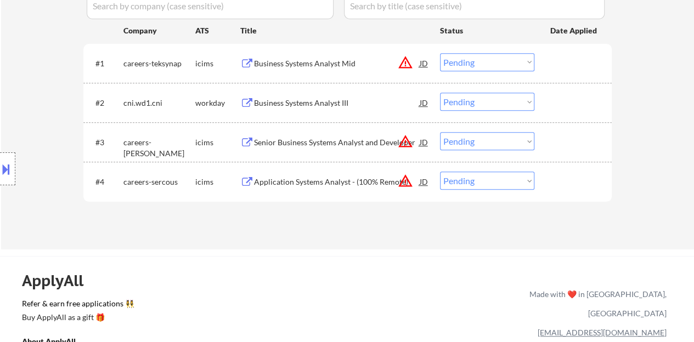
scroll to position [274, 0]
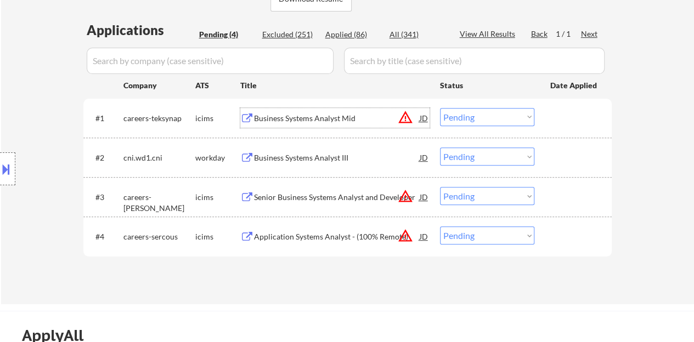
click at [322, 119] on div "Business Systems Analyst Mid" at bounding box center [337, 118] width 166 height 11
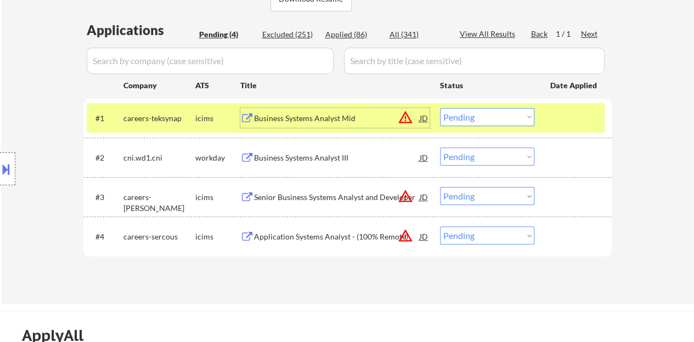
click at [496, 121] on select "Choose an option... Pending Applied Excluded (Questions) Excluded (Expired) Exc…" at bounding box center [487, 117] width 94 height 18
click at [466, 114] on select "Choose an option... Pending Applied Excluded (Questions) Excluded (Expired) Exc…" at bounding box center [487, 117] width 94 height 18
click at [440, 108] on select "Choose an option... Pending Applied Excluded (Questions) Excluded (Expired) Exc…" at bounding box center [487, 117] width 94 height 18
select select ""pending""
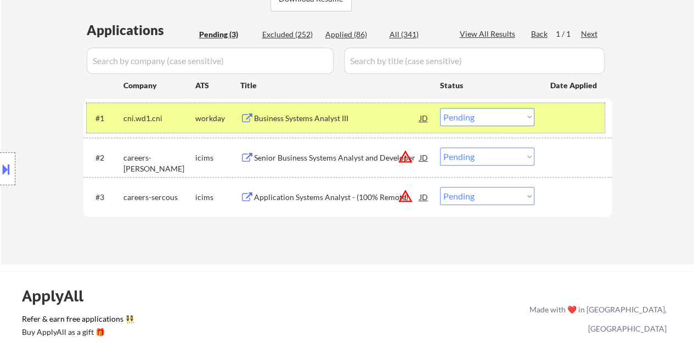
click at [562, 114] on div at bounding box center [574, 118] width 48 height 20
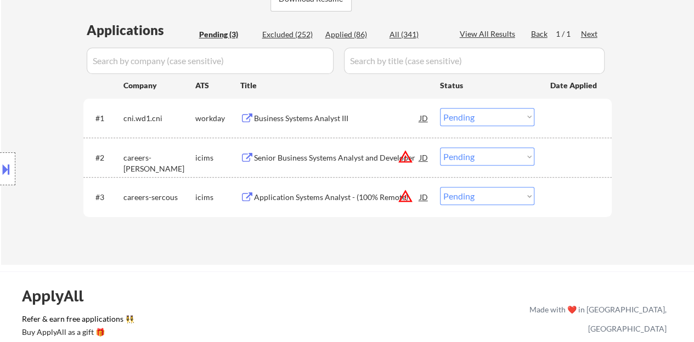
click at [319, 151] on div "Senior Business Systems Analyst and Developer" at bounding box center [337, 158] width 166 height 20
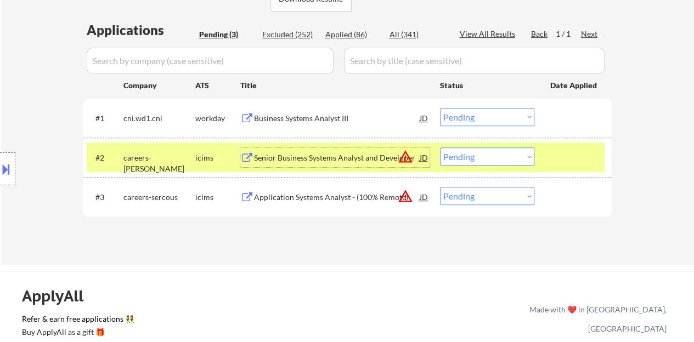
click at [491, 154] on select "Choose an option... Pending Applied Excluded (Questions) Excluded (Expired) Exc…" at bounding box center [487, 157] width 94 height 18
click at [440, 148] on select "Choose an option... Pending Applied Excluded (Questions) Excluded (Expired) Exc…" at bounding box center [487, 157] width 94 height 18
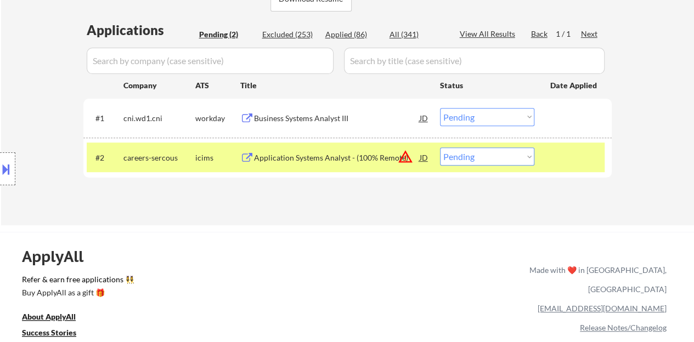
click at [577, 150] on div at bounding box center [574, 158] width 48 height 20
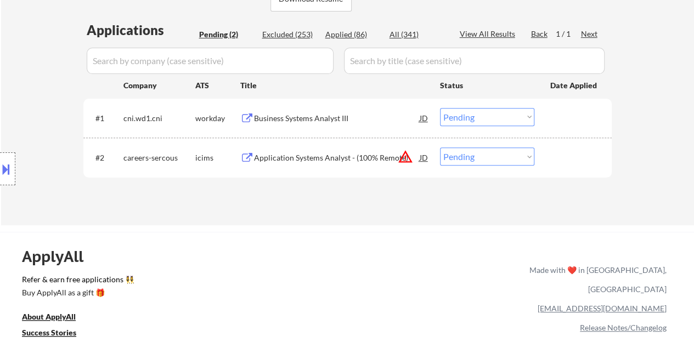
click at [307, 148] on div "Application Systems Analyst - (100% Remote)" at bounding box center [337, 158] width 166 height 20
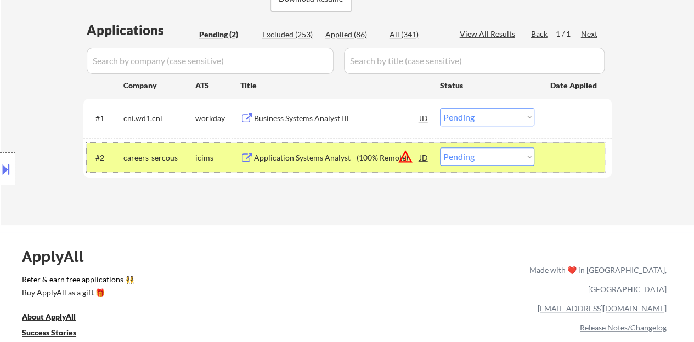
click at [470, 147] on div "#2 careers-sercous icims Application Systems Analyst - (100% Remote) JD warning…" at bounding box center [346, 158] width 518 height 30
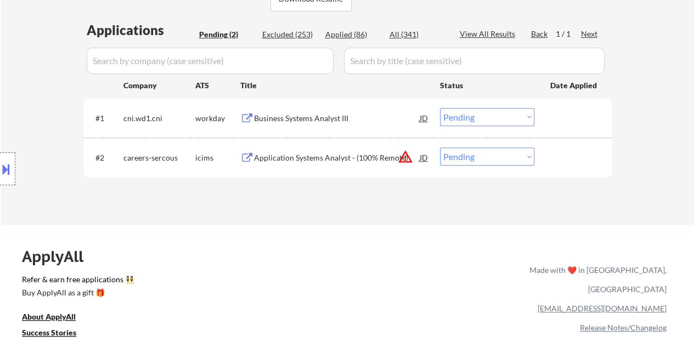
click at [500, 160] on select "Choose an option... Pending Applied Excluded (Questions) Excluded (Expired) Exc…" at bounding box center [487, 157] width 94 height 18
click at [470, 159] on select "Choose an option... Pending Applied Excluded (Questions) Excluded (Expired) Exc…" at bounding box center [487, 157] width 94 height 18
select select ""excluded__expired_""
click at [440, 148] on select "Choose an option... Pending Applied Excluded (Questions) Excluded (Expired) Exc…" at bounding box center [487, 157] width 94 height 18
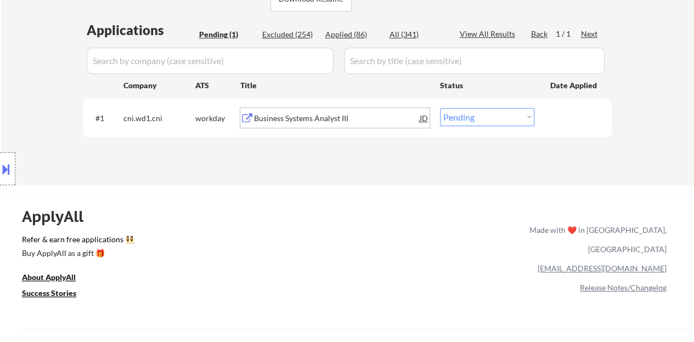
click at [320, 116] on div "Business Systems Analyst III" at bounding box center [337, 118] width 166 height 11
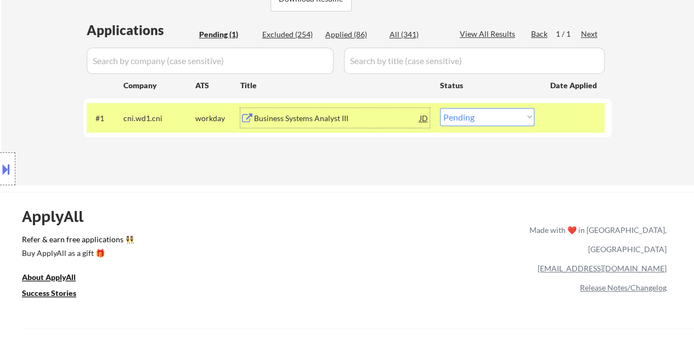
click at [482, 111] on select "Choose an option... Pending Applied Excluded (Questions) Excluded (Expired) Exc…" at bounding box center [487, 117] width 94 height 18
click at [343, 205] on div "ApplyAll Refer & earn free applications 👯‍♀️ Buy ApplyAll as a gift 🎁 About App…" at bounding box center [347, 287] width 694 height 174
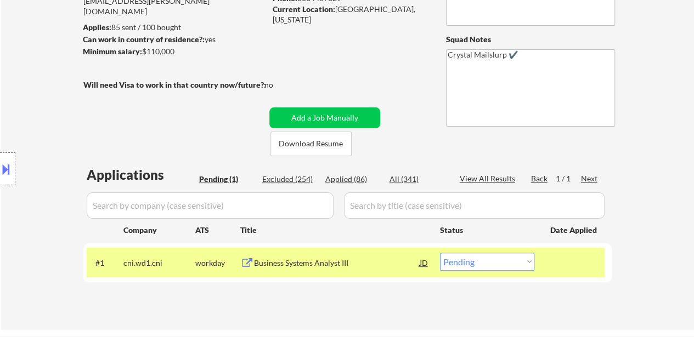
scroll to position [110, 0]
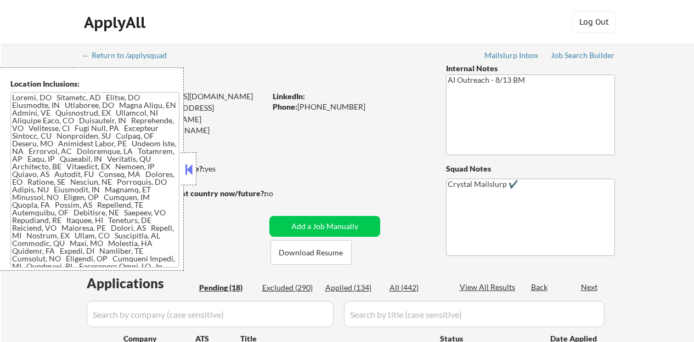
select select ""pending""
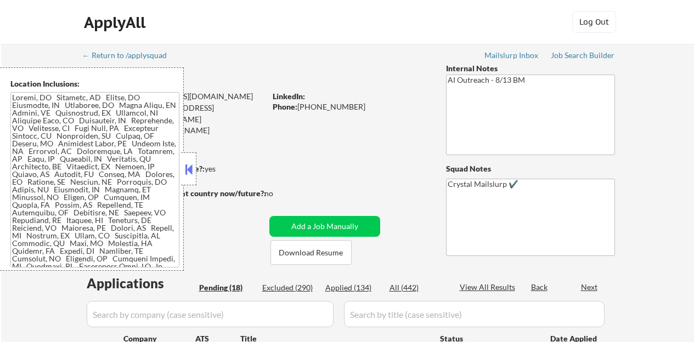
select select ""pending""
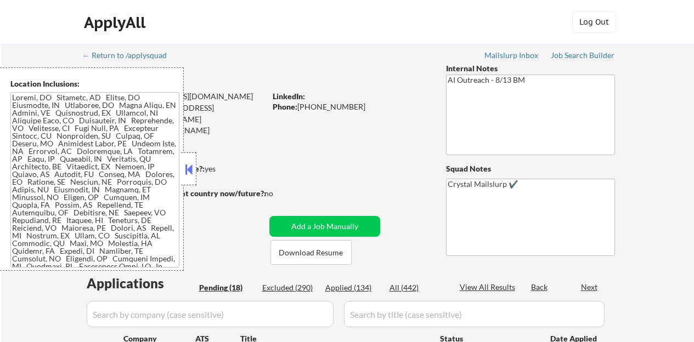
select select ""pending""
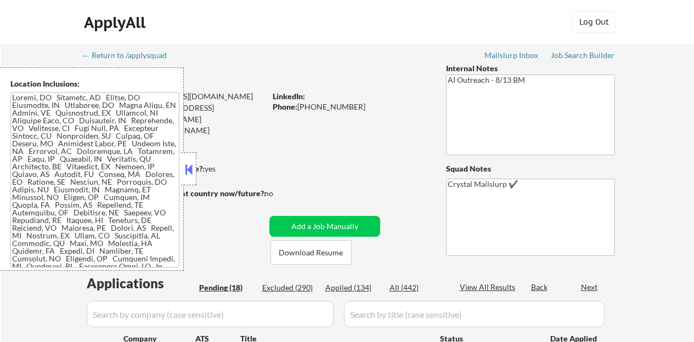
select select ""pending""
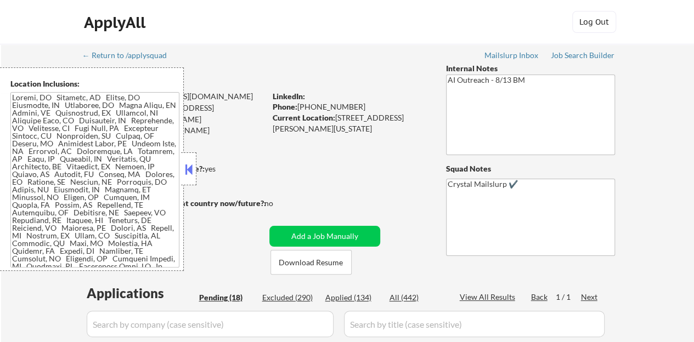
click at [183, 168] on button at bounding box center [189, 169] width 12 height 16
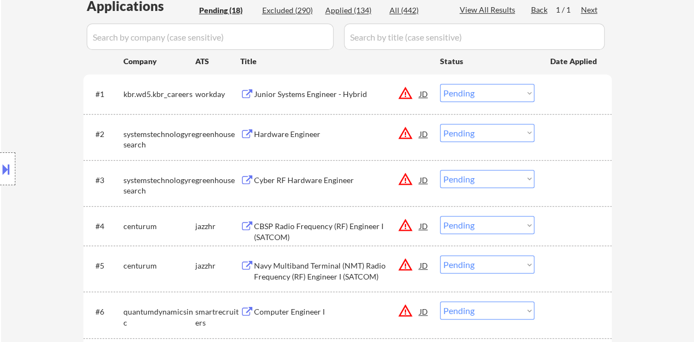
scroll to position [274, 0]
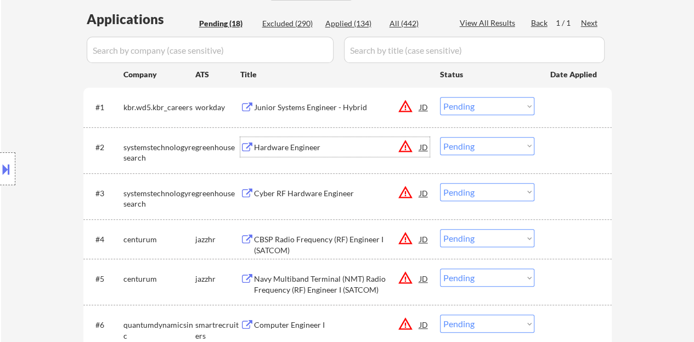
click at [297, 141] on div "Hardware Engineer" at bounding box center [337, 147] width 166 height 20
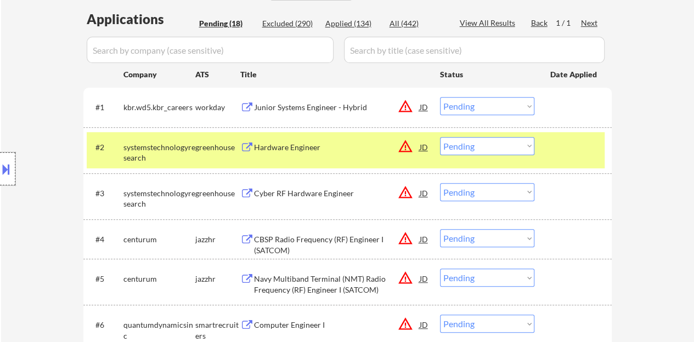
click at [0, 156] on div at bounding box center [7, 169] width 15 height 33
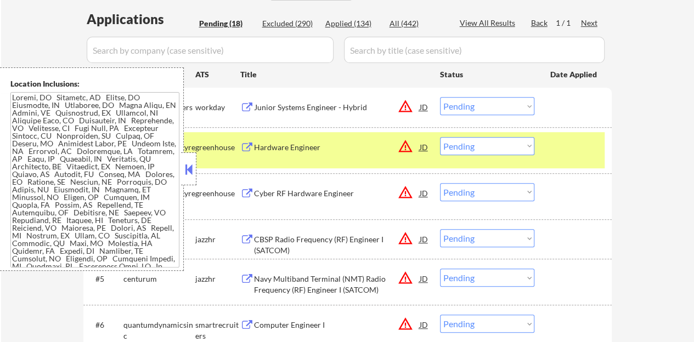
click at [191, 166] on button at bounding box center [189, 169] width 12 height 16
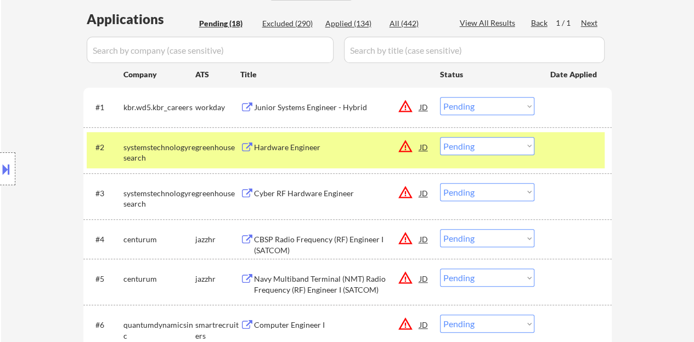
click at [471, 147] on select "Choose an option... Pending Applied Excluded (Questions) Excluded (Expired) Exc…" at bounding box center [487, 146] width 94 height 18
click at [440, 137] on select "Choose an option... Pending Applied Excluded (Questions) Excluded (Expired) Exc…" at bounding box center [487, 146] width 94 height 18
select select ""pending""
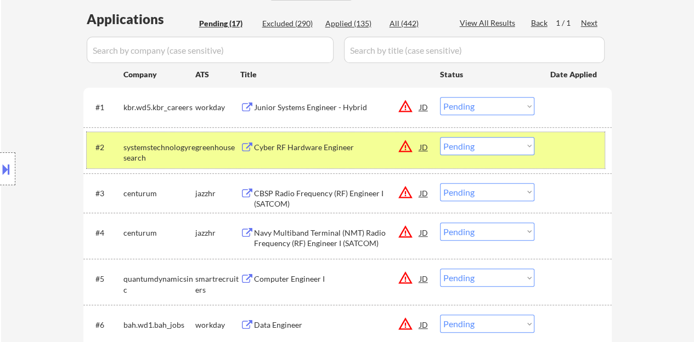
click at [566, 141] on div at bounding box center [574, 147] width 48 height 20
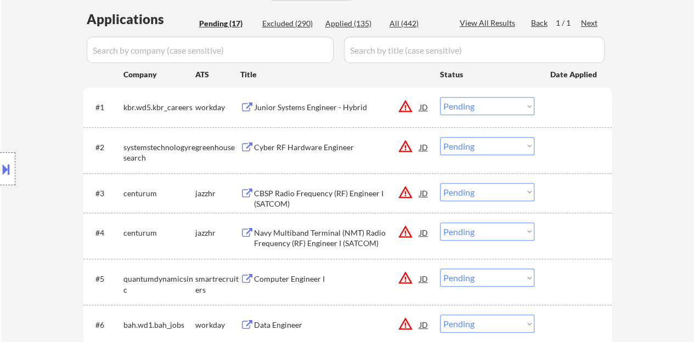
click at [421, 108] on div "JD" at bounding box center [424, 107] width 11 height 20
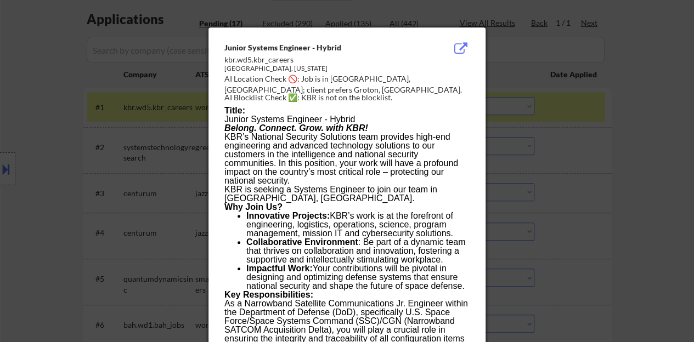
click at [549, 161] on div at bounding box center [347, 171] width 694 height 342
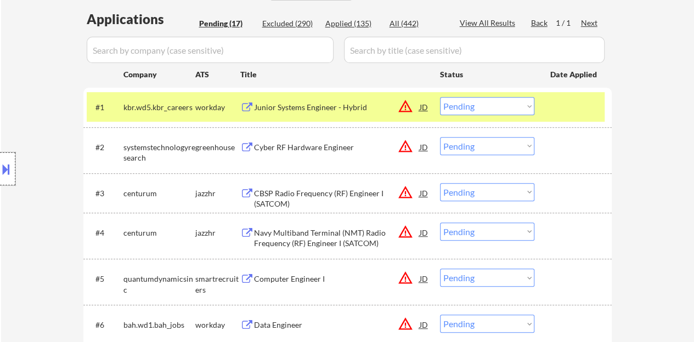
click at [0, 181] on div at bounding box center [7, 169] width 15 height 33
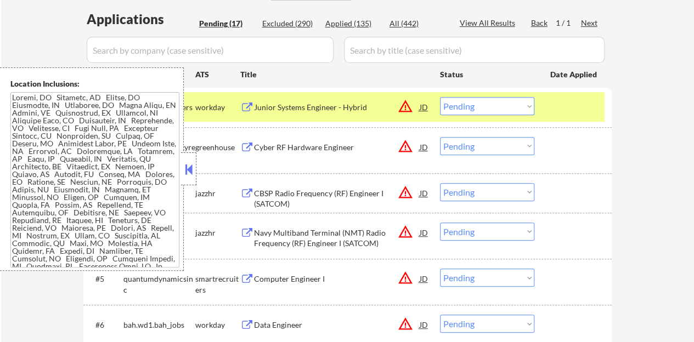
scroll to position [286, 0]
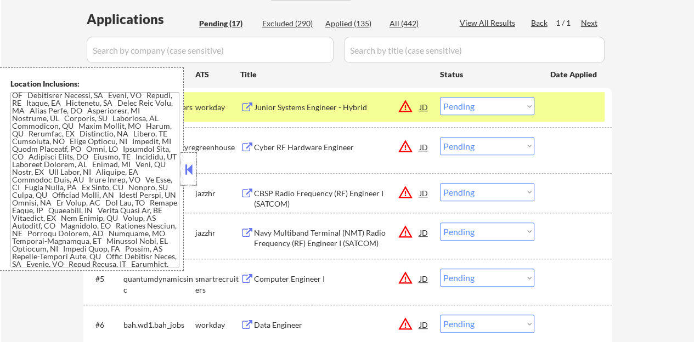
click at [187, 178] on div at bounding box center [188, 169] width 15 height 33
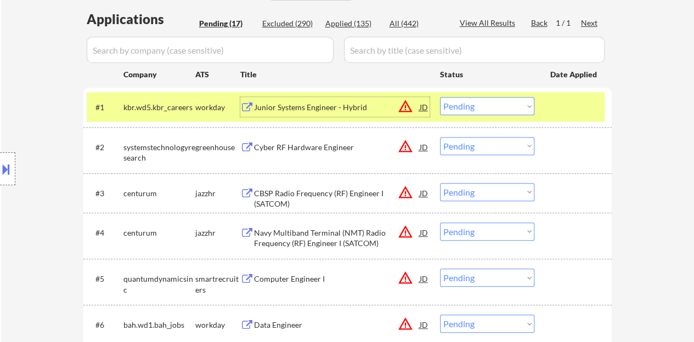
click at [321, 109] on div "Junior Systems Engineer - Hybrid" at bounding box center [337, 107] width 166 height 11
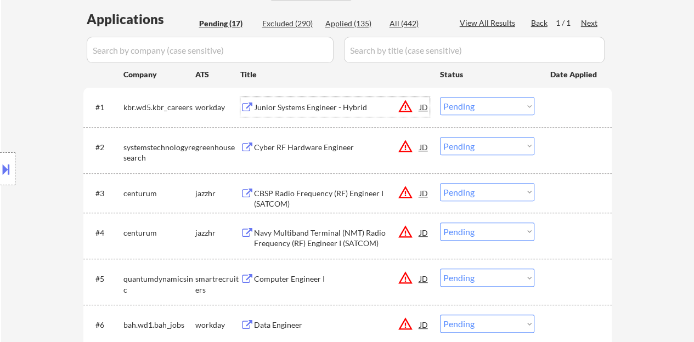
click at [586, 97] on div at bounding box center [574, 107] width 48 height 20
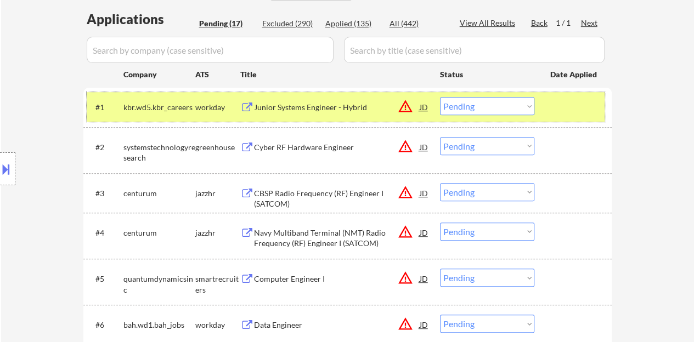
click at [476, 103] on select "Choose an option... Pending Applied Excluded (Questions) Excluded (Expired) Exc…" at bounding box center [487, 106] width 94 height 18
click at [440, 97] on select "Choose an option... Pending Applied Excluded (Questions) Excluded (Expired) Exc…" at bounding box center [487, 106] width 94 height 18
select select ""pending""
